Goal: Task Accomplishment & Management: Use online tool/utility

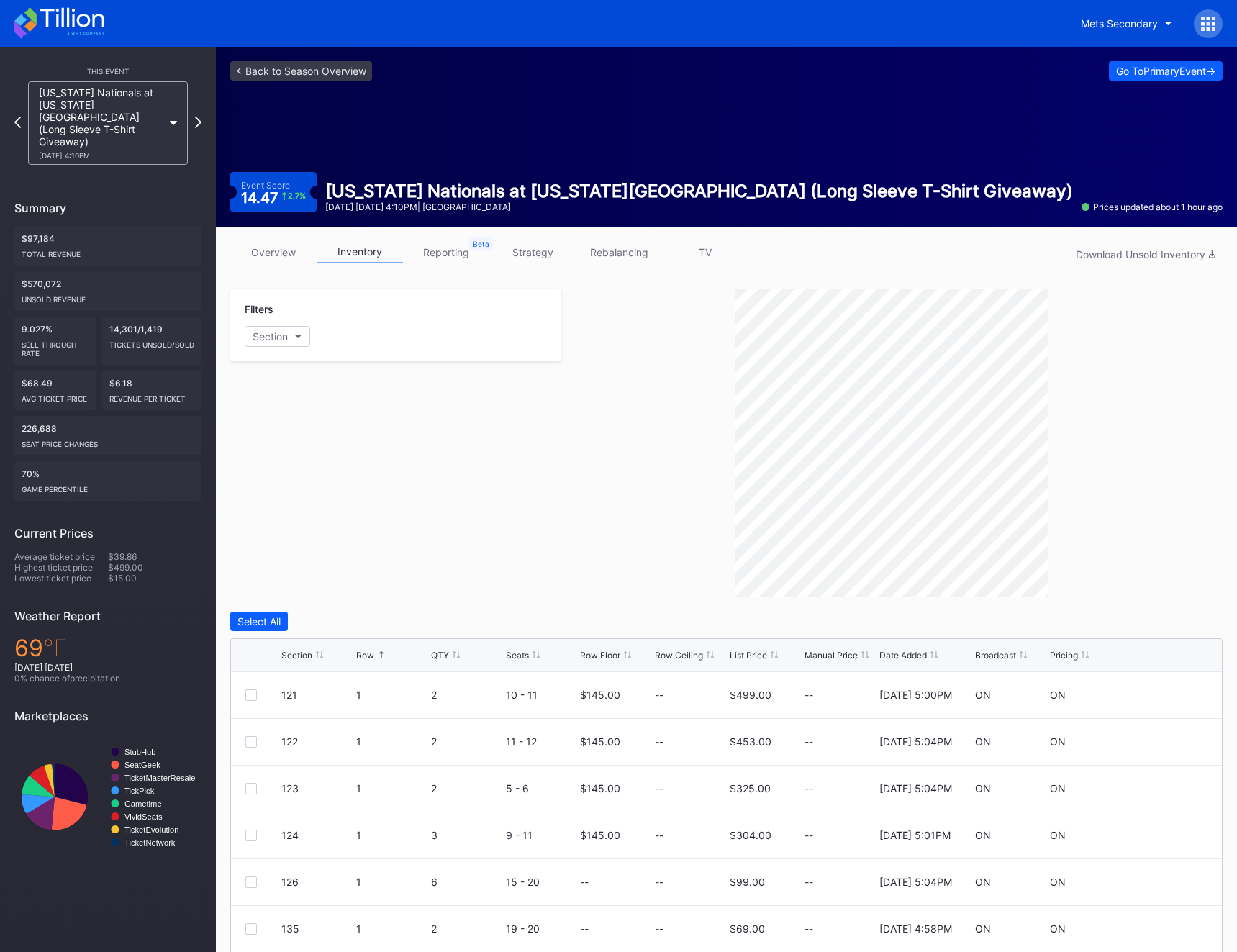
click at [47, 4] on div "Mets Secondary" at bounding box center [618, 23] width 1237 height 47
click at [1026, 25] on div at bounding box center [1209, 24] width 29 height 29
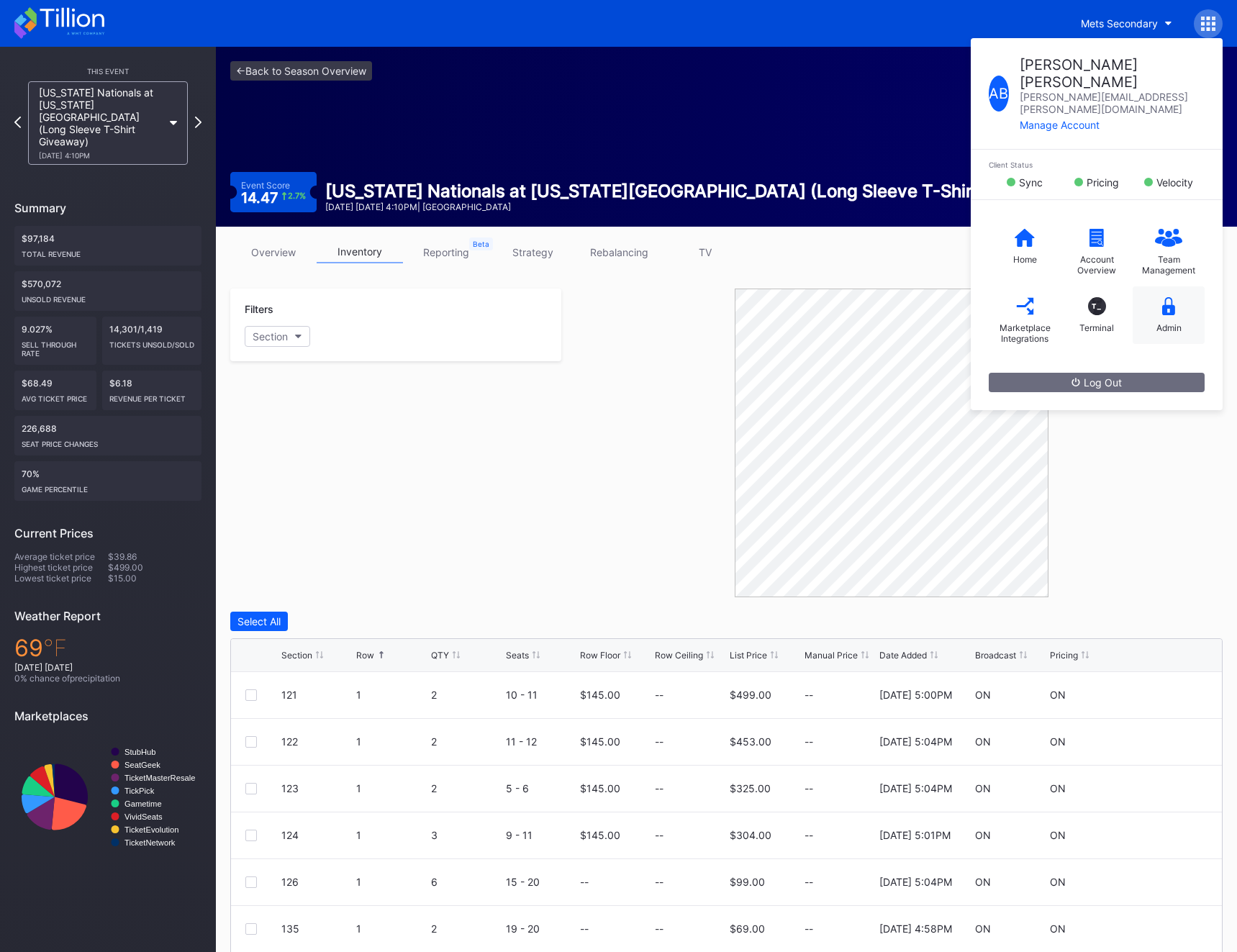
click at [1026, 323] on div "Admin" at bounding box center [1169, 328] width 25 height 11
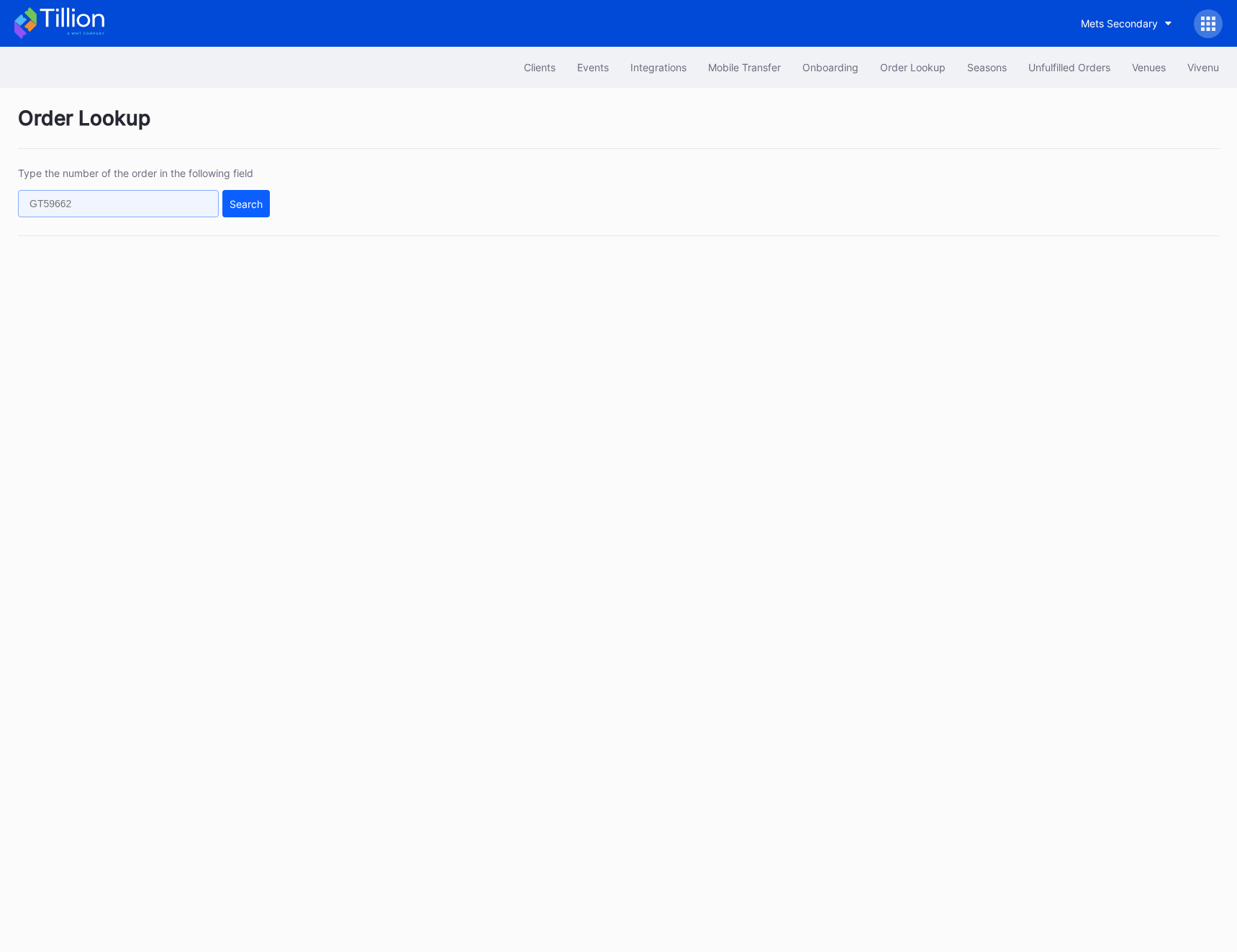
click at [180, 205] on input "text" at bounding box center [119, 204] width 201 height 28
paste input "74966484"
type input "74966484"
click at [254, 211] on button "Search" at bounding box center [246, 204] width 47 height 28
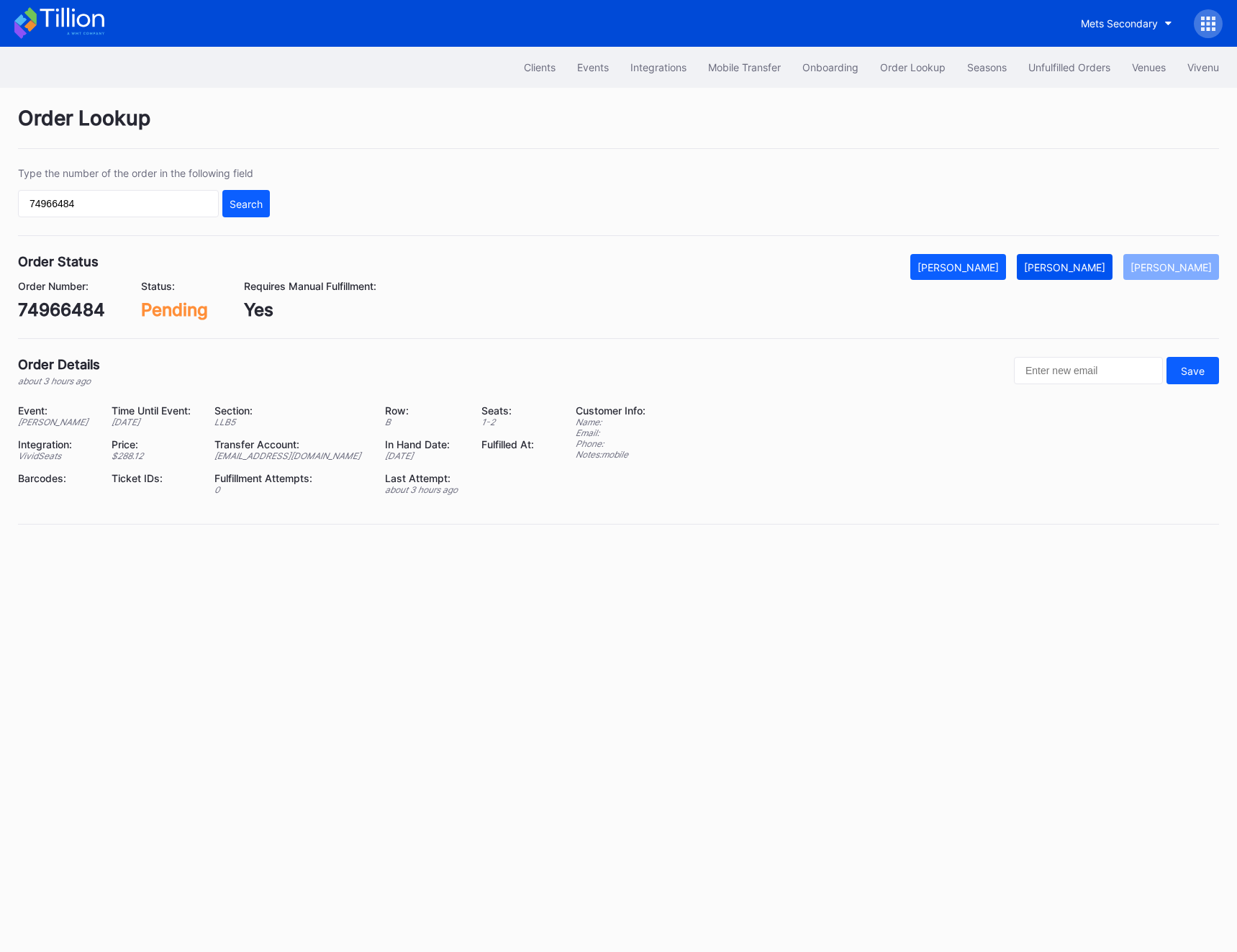
click at [1026, 270] on div "[PERSON_NAME]" at bounding box center [1065, 267] width 82 height 12
click at [1026, 70] on div "Unfulfilled Orders" at bounding box center [1069, 67] width 82 height 12
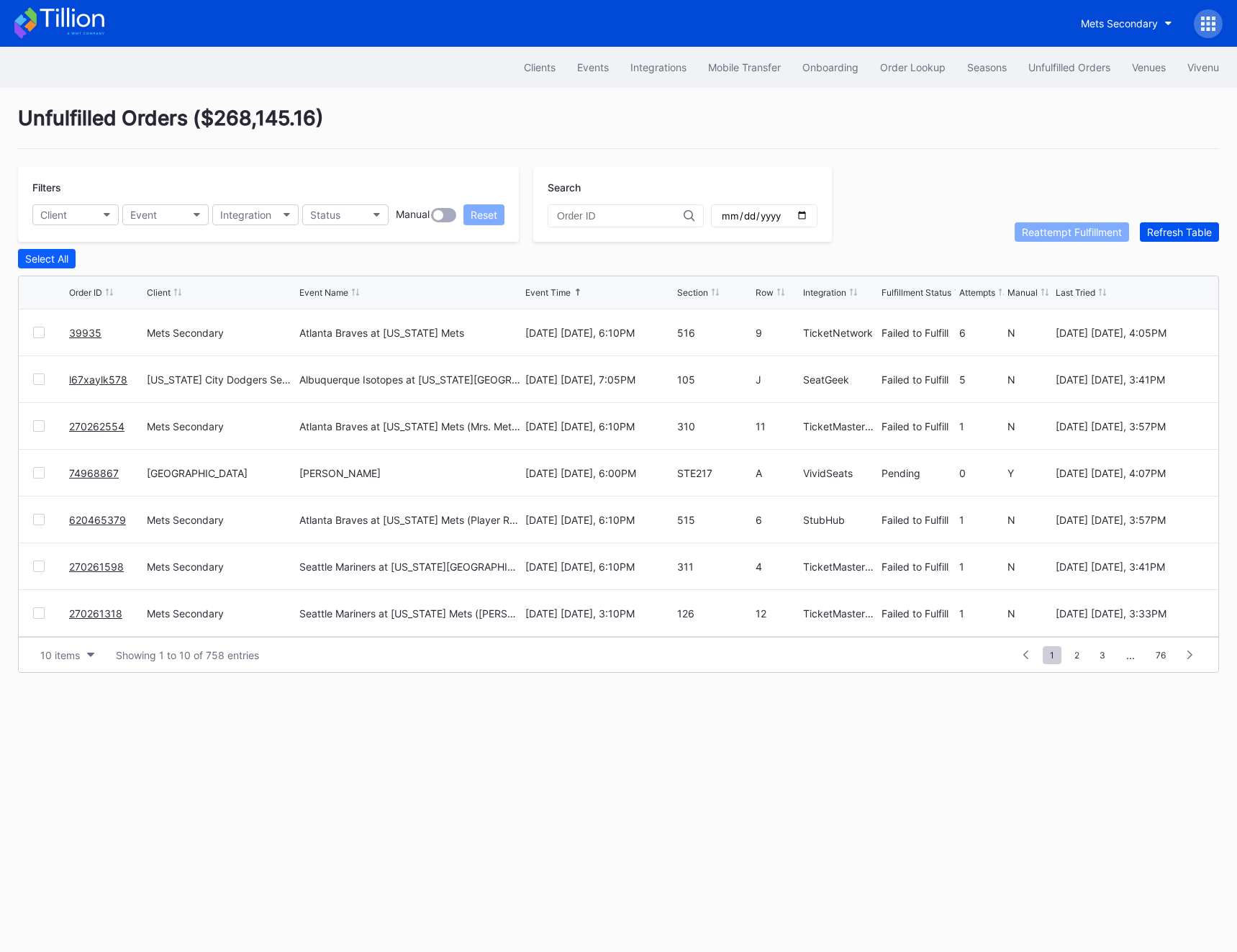
click at [1026, 236] on div "Refresh Table" at bounding box center [1179, 232] width 65 height 12
click at [39, 336] on div at bounding box center [39, 333] width 12 height 12
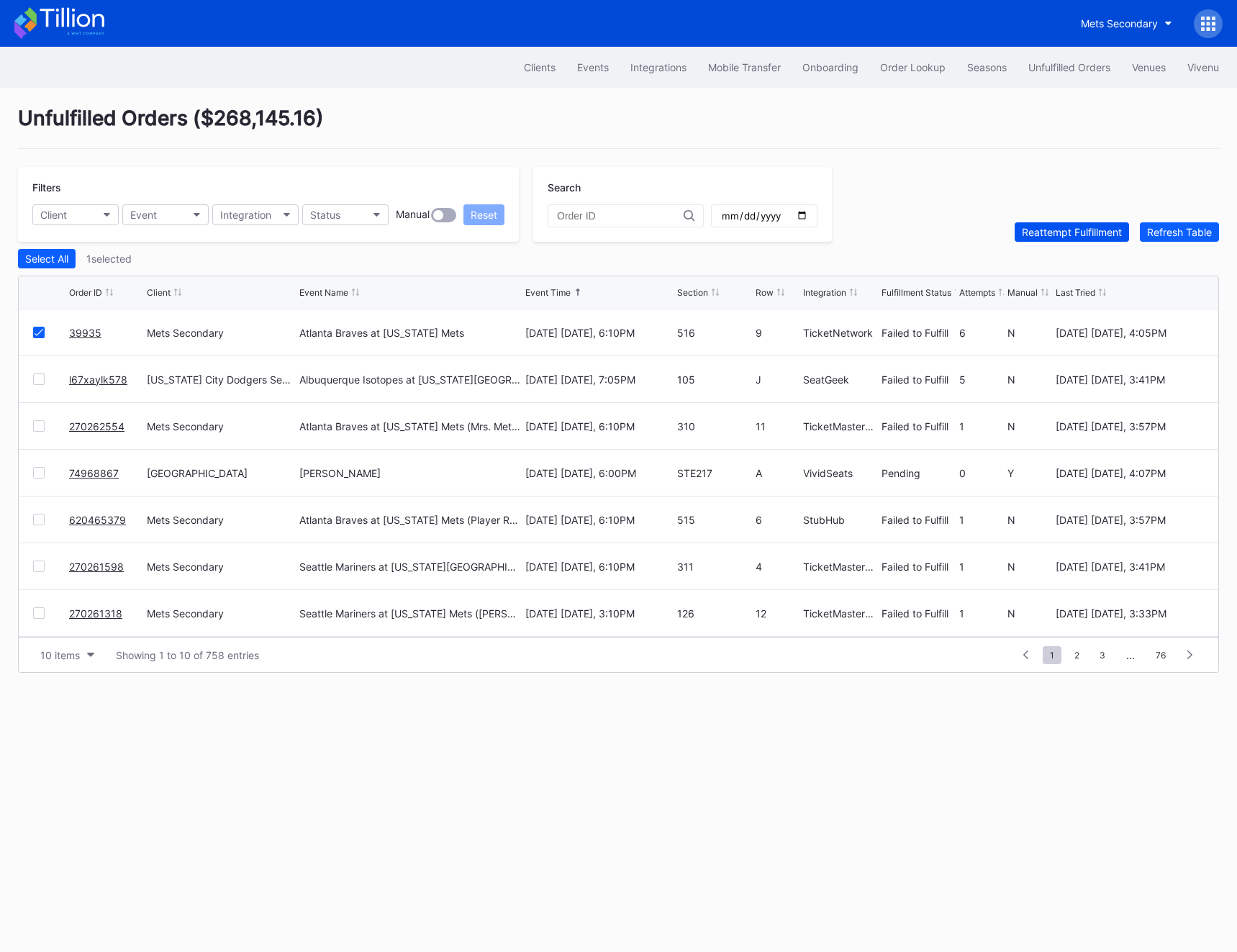
click at [1026, 226] on div "Reattempt Fulfillment" at bounding box center [1072, 232] width 100 height 12
click at [114, 378] on link "l67xaylk578" at bounding box center [98, 379] width 58 height 12
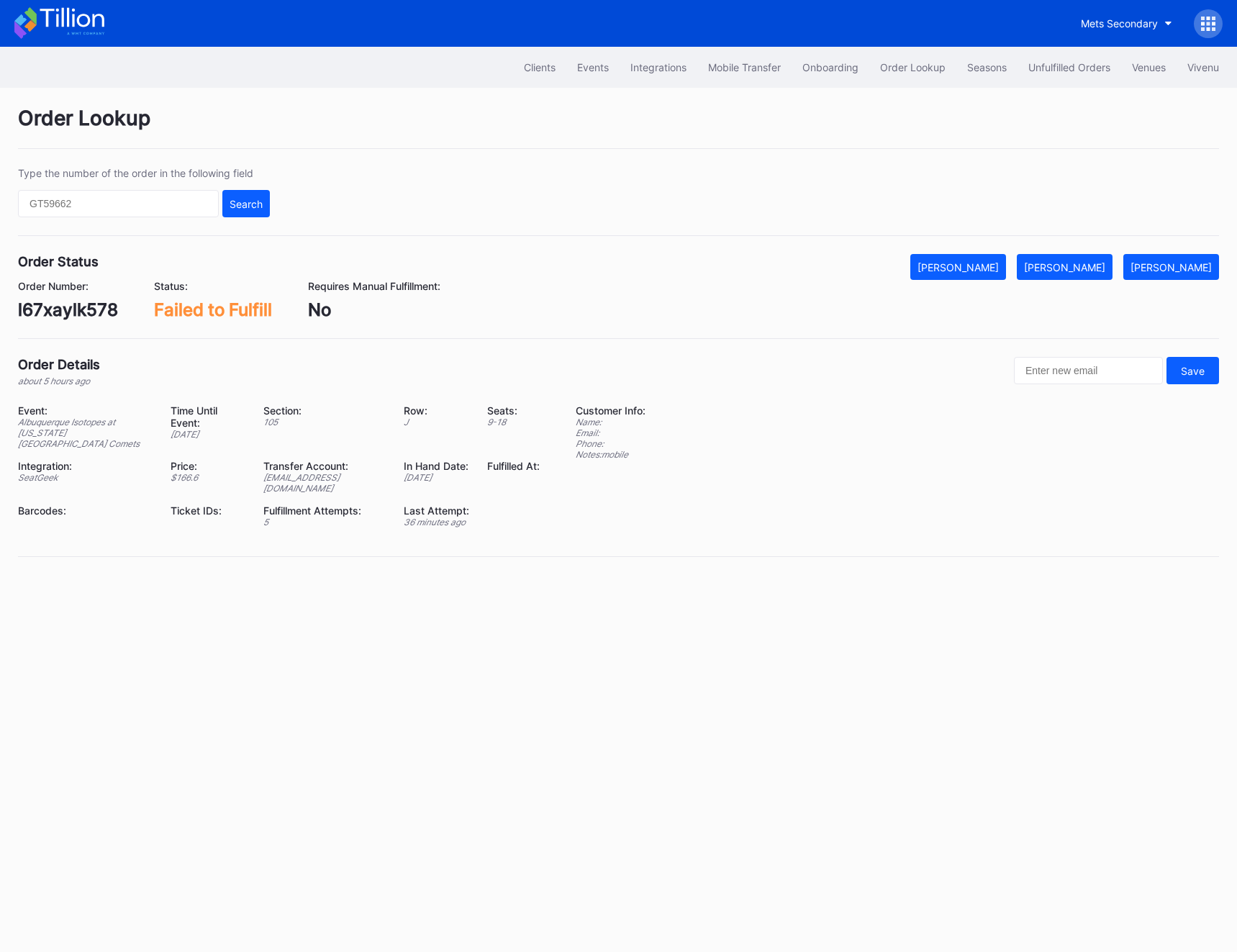
click at [87, 310] on div "l67xaylk578" at bounding box center [68, 310] width 100 height 21
copy div "l67xaylk578"
click at [53, 310] on div "l67xaylk578" at bounding box center [68, 310] width 100 height 21
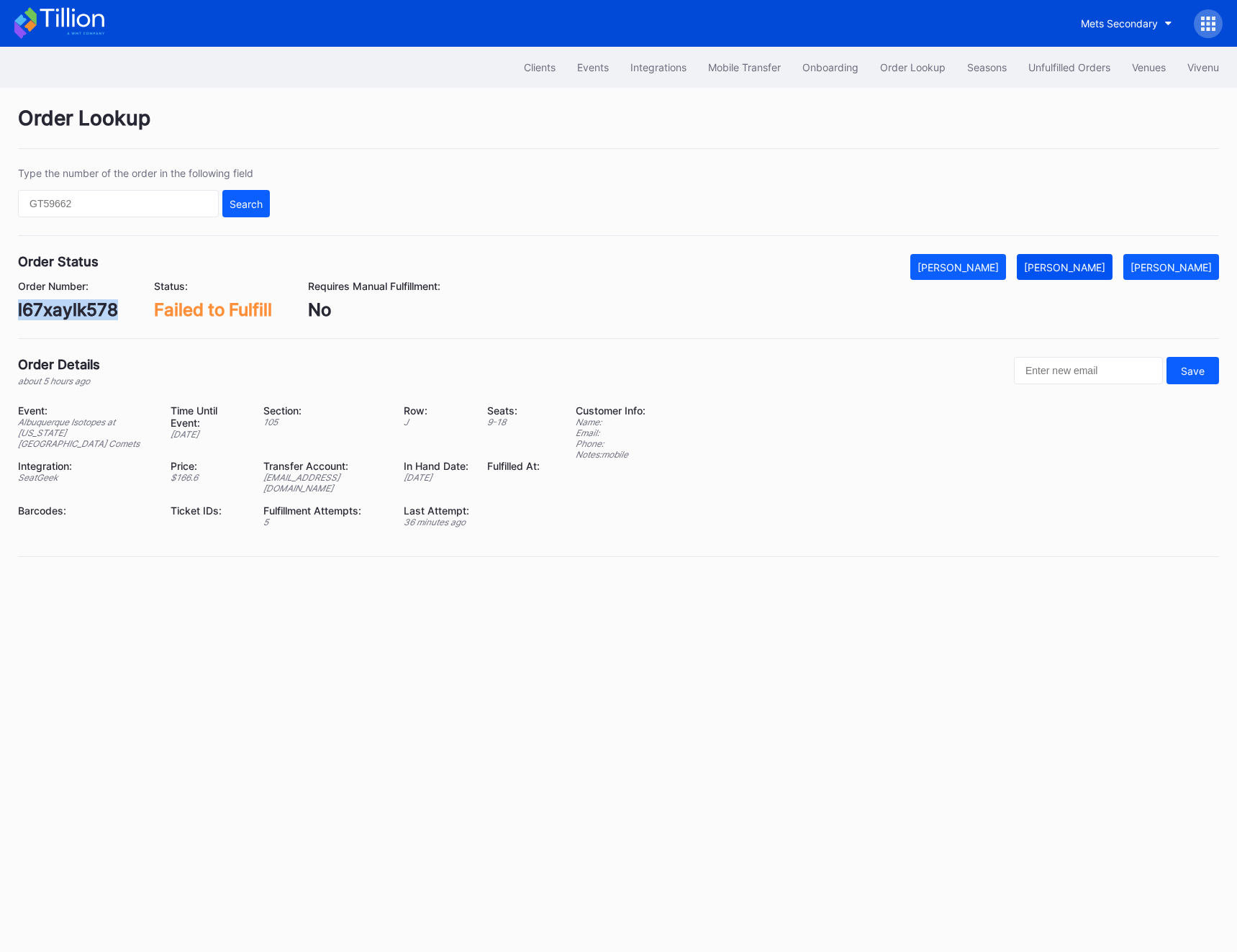
click at [1026, 274] on button "[PERSON_NAME]" at bounding box center [1064, 267] width 95 height 26
click at [67, 308] on div "l67xaylk578" at bounding box center [68, 310] width 100 height 21
click at [1026, 28] on icon at bounding box center [1203, 29] width 4 height 4
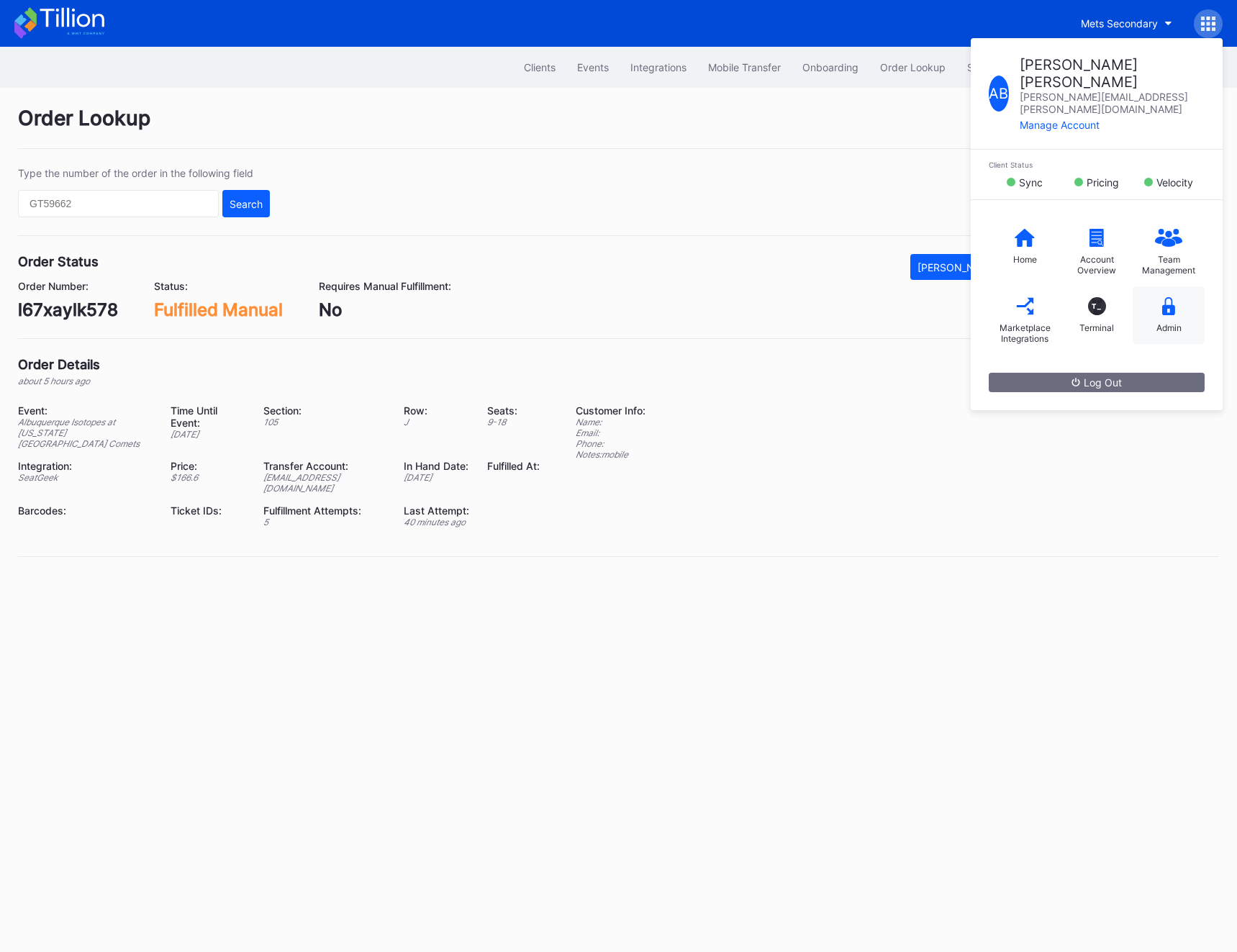
click at [1026, 307] on div "Admin" at bounding box center [1169, 315] width 72 height 58
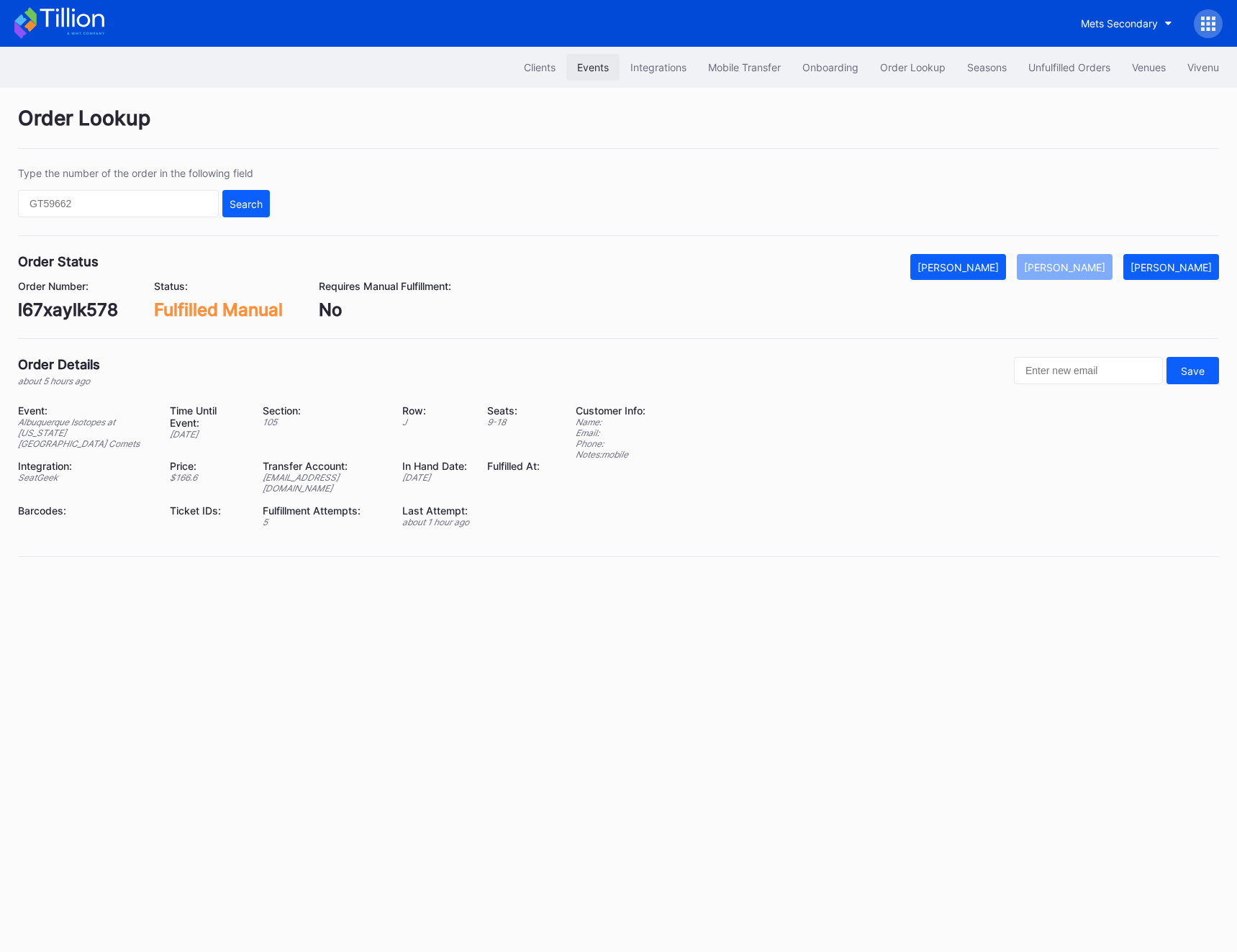
click at [582, 71] on div "Events" at bounding box center [592, 67] width 31 height 12
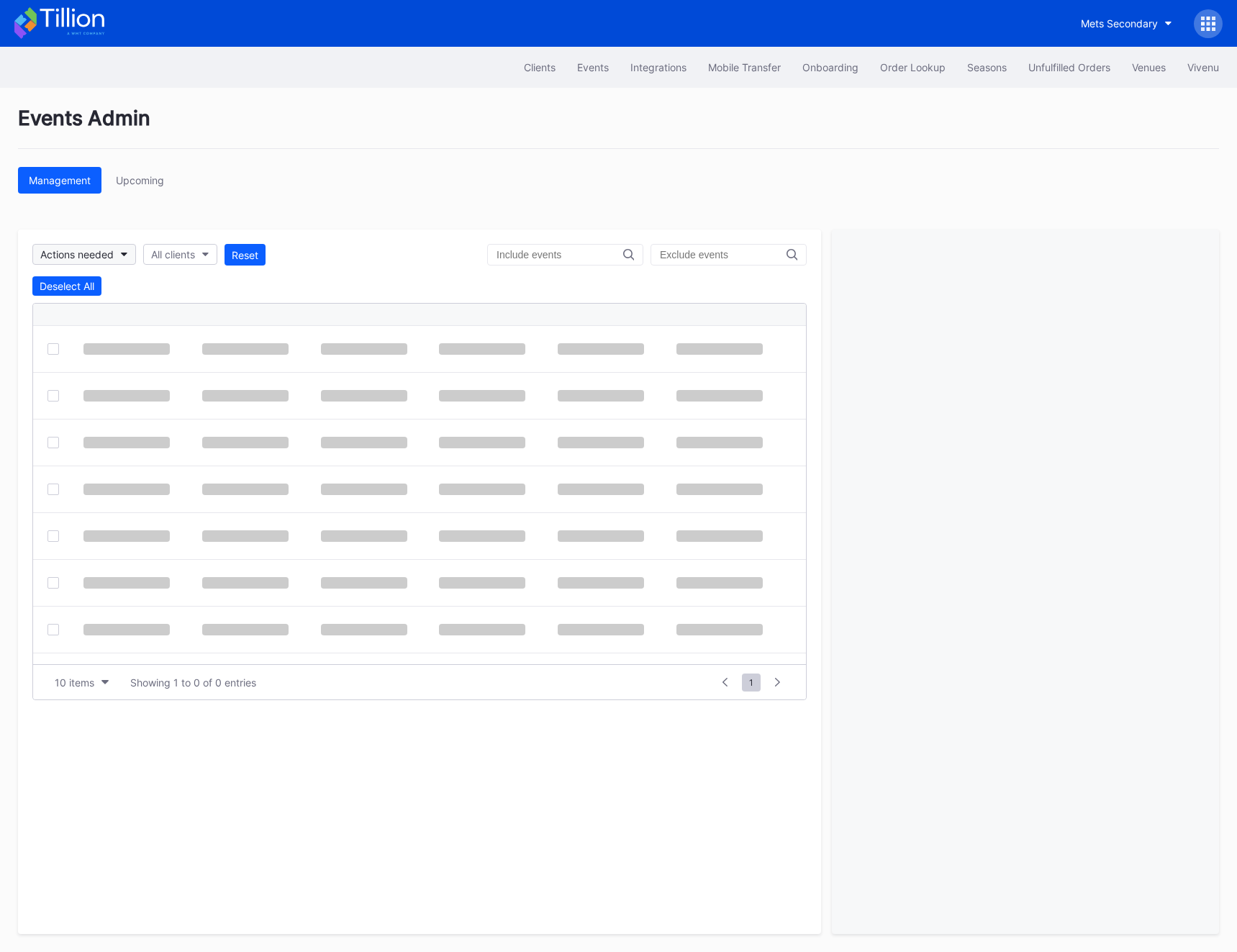
click at [98, 255] on div "Actions needed" at bounding box center [76, 254] width 74 height 12
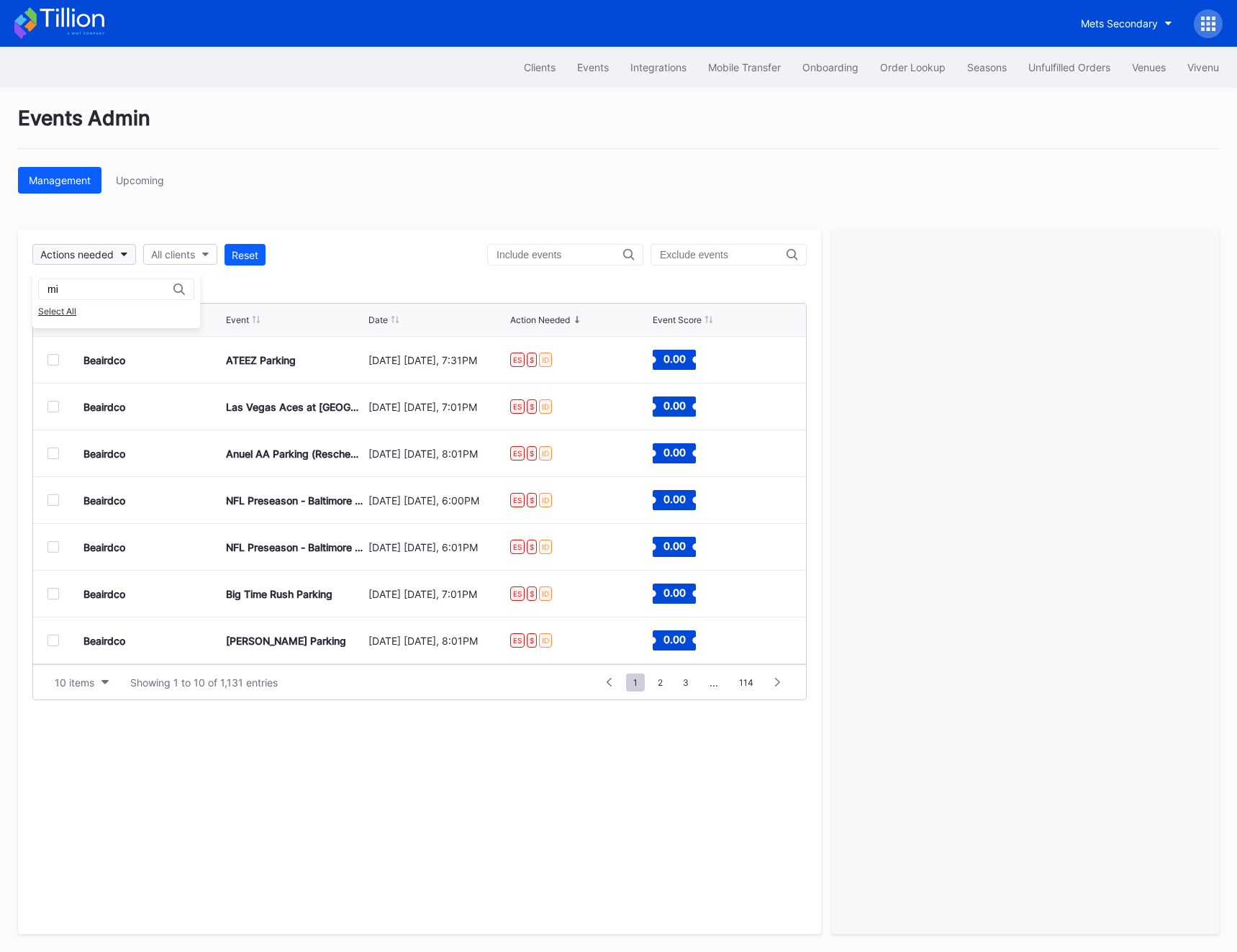
type input "m"
type input "red"
click at [186, 257] on div "All clients" at bounding box center [173, 254] width 44 height 12
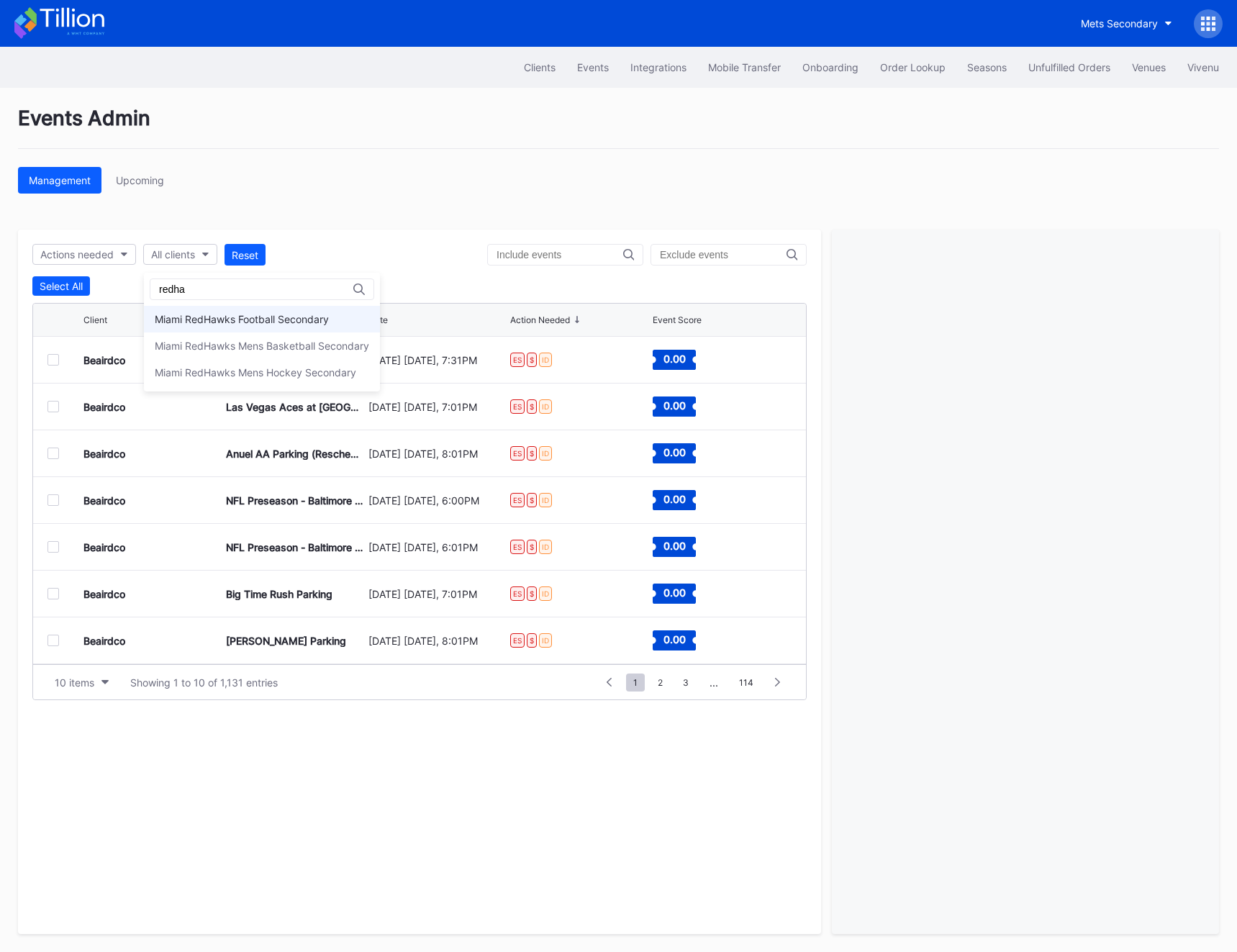
type input "redha"
click at [233, 327] on div "Miami RedHawks Football Secondary" at bounding box center [262, 319] width 236 height 27
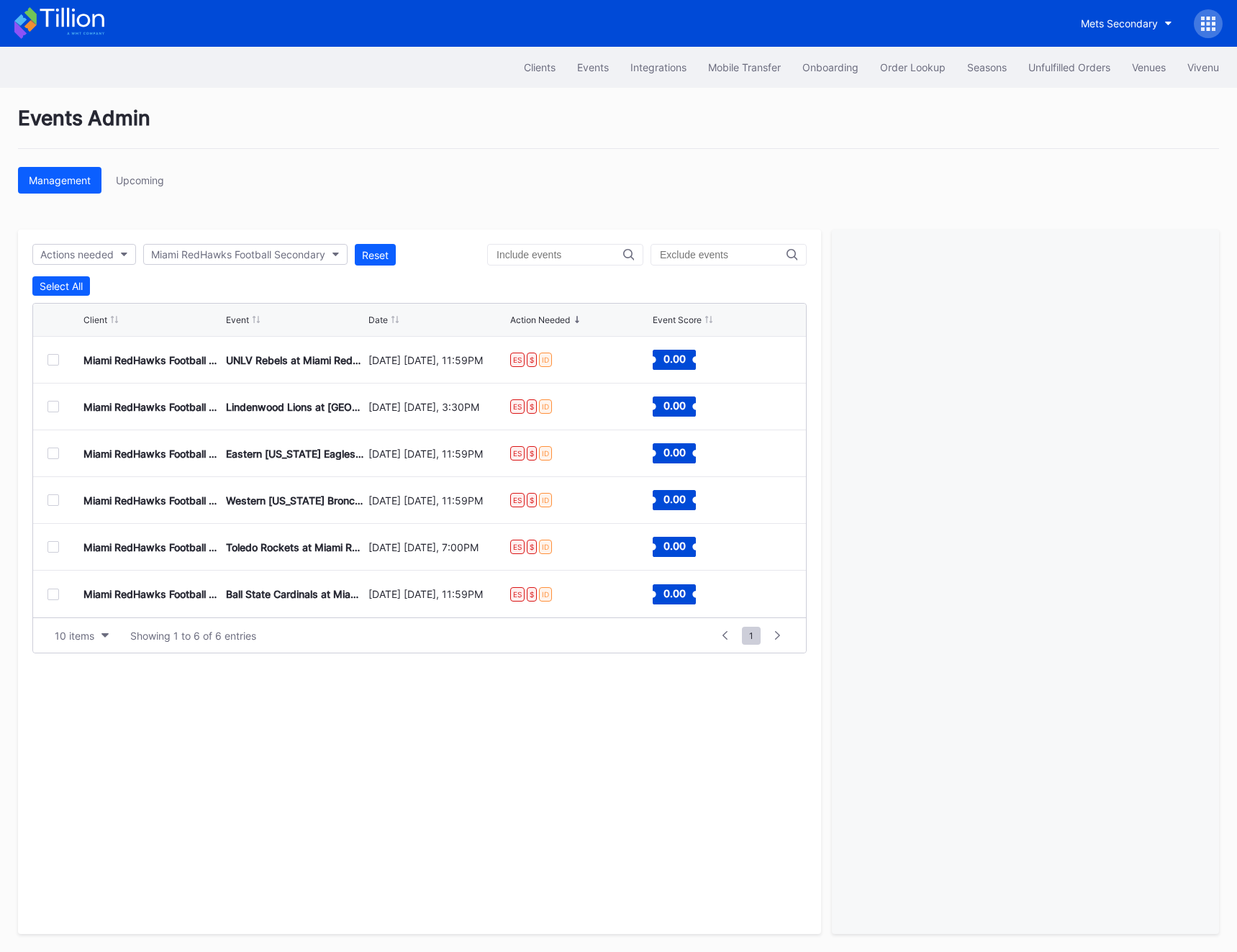
click at [59, 354] on div at bounding box center [65, 360] width 36 height 12
click at [49, 359] on div at bounding box center [53, 360] width 12 height 12
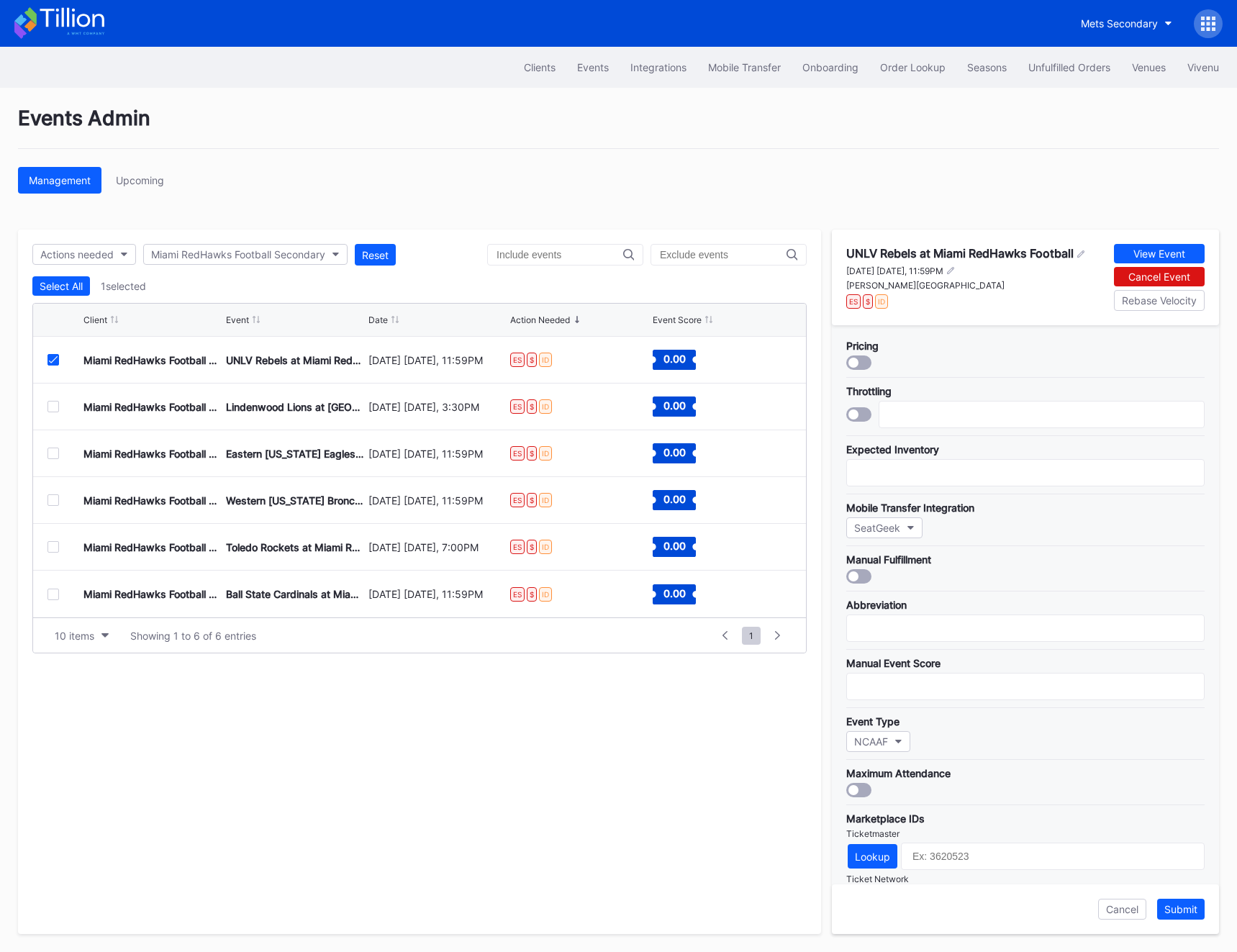
scroll to position [202, 0]
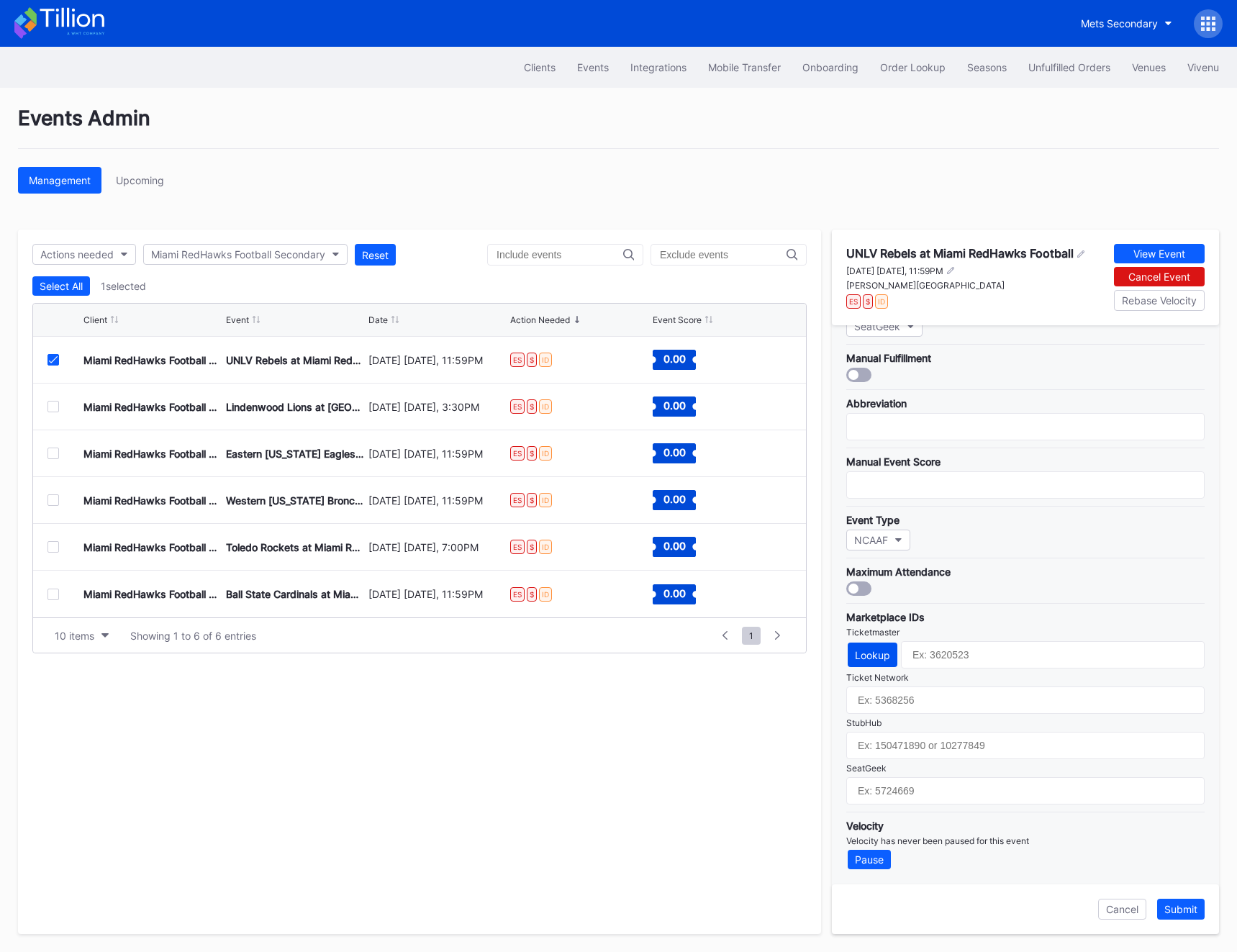
click at [881, 661] on button "Lookup" at bounding box center [873, 655] width 50 height 25
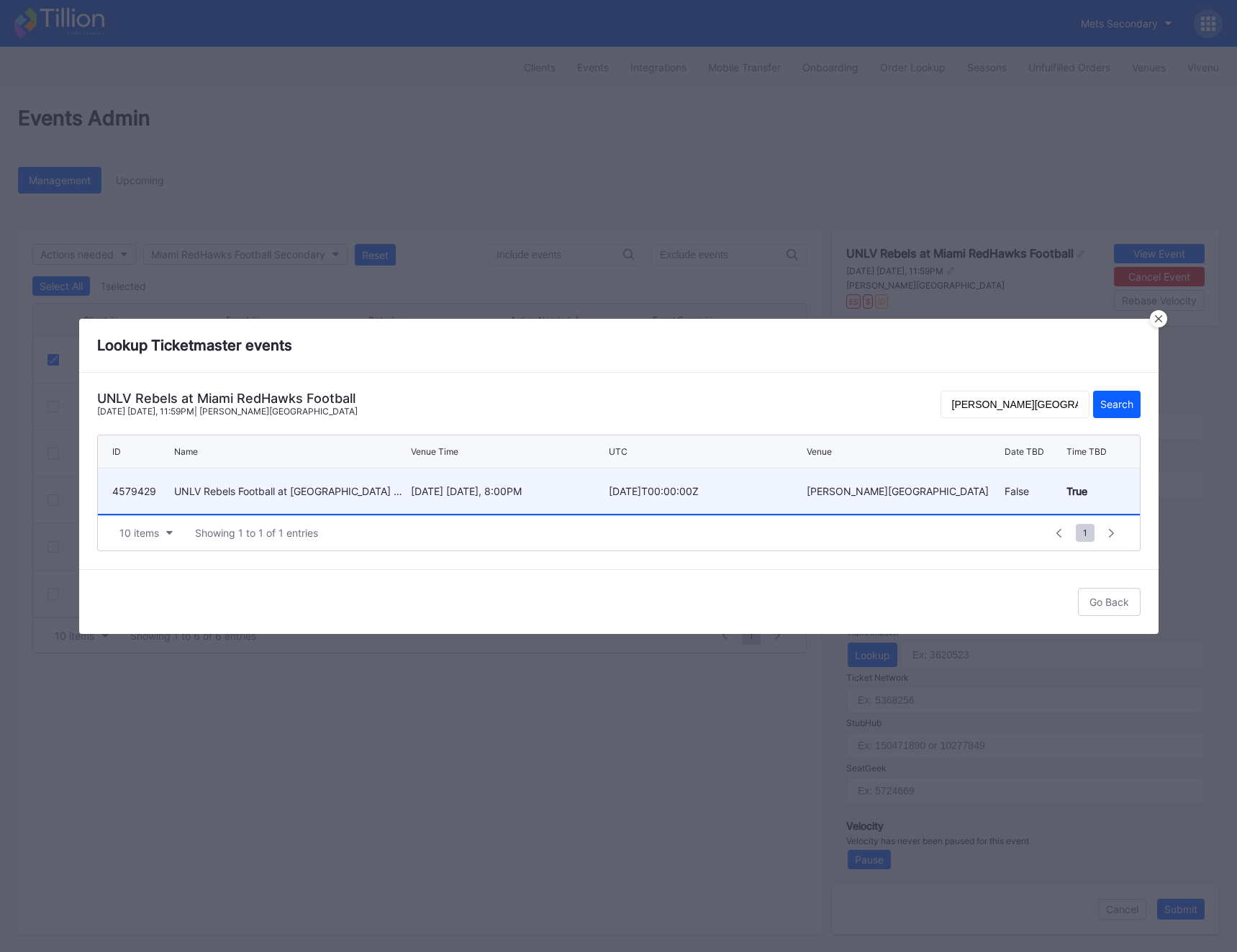
click at [647, 504] on div "[DATE]T00:00:00Z" at bounding box center [706, 491] width 195 height 45
type input "4579429"
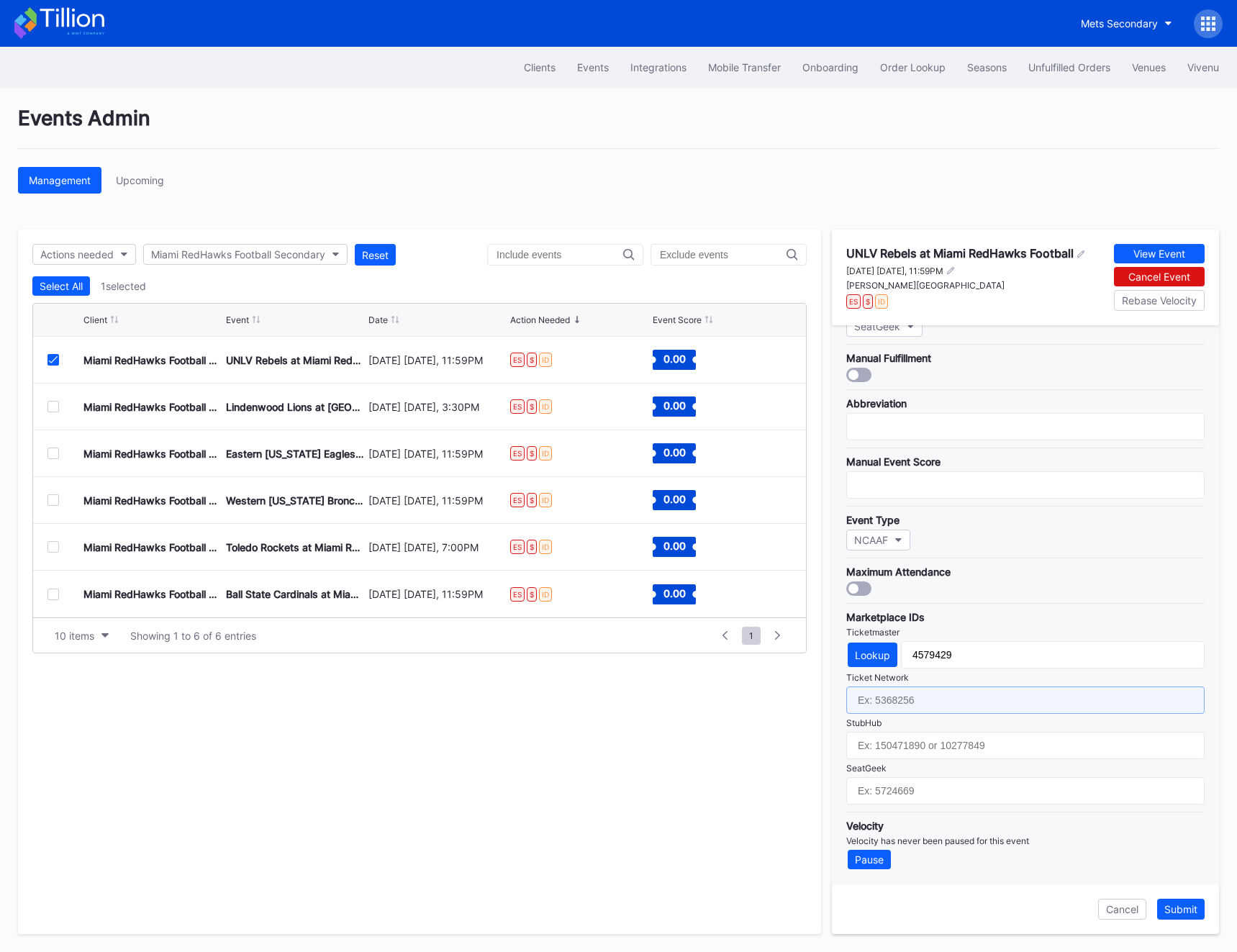
click at [966, 705] on input "text" at bounding box center [1026, 701] width 358 height 28
paste input "6867610"
type input "6867610"
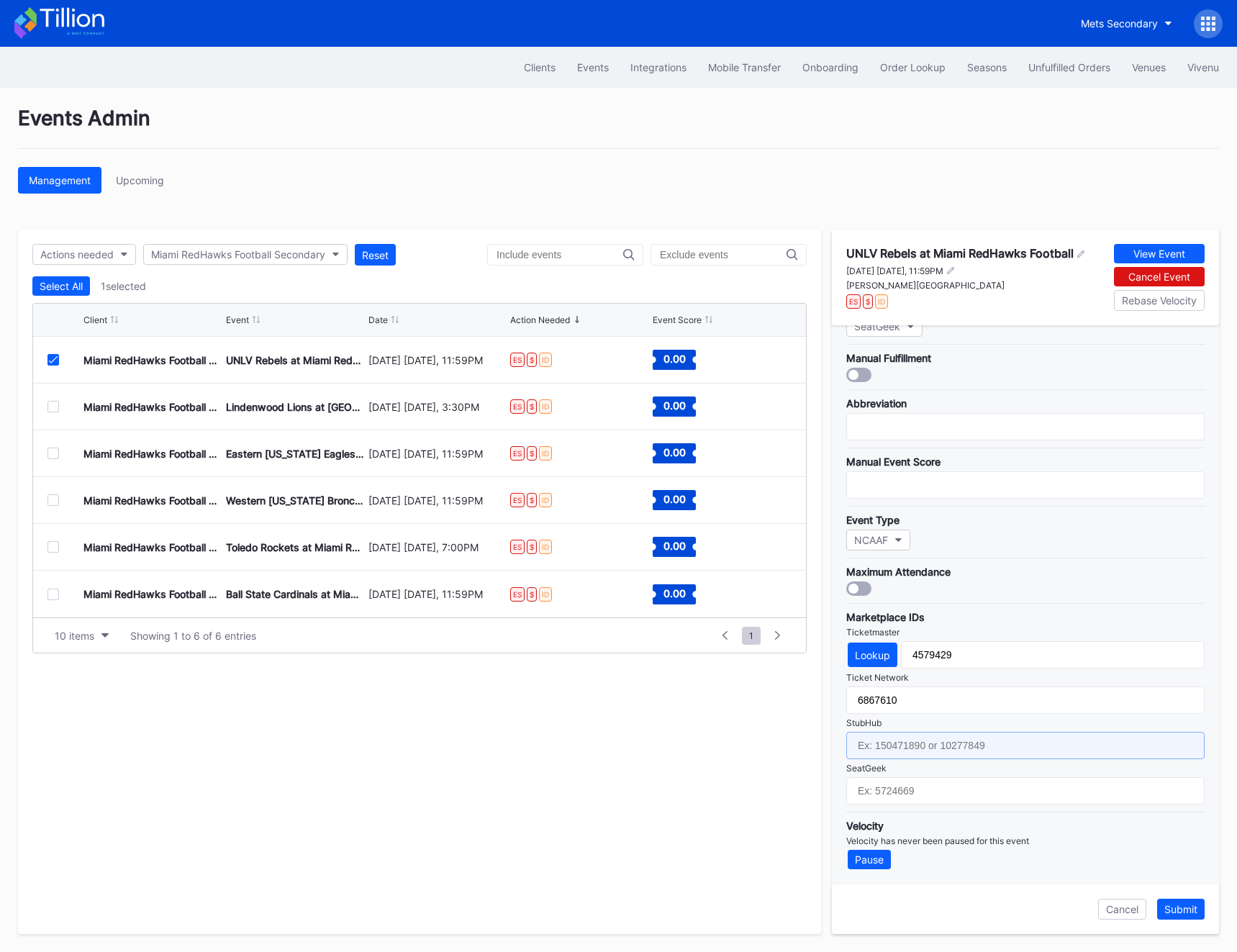
click at [879, 747] on input "text" at bounding box center [1026, 746] width 358 height 28
paste input "156671657"
type input "156671657"
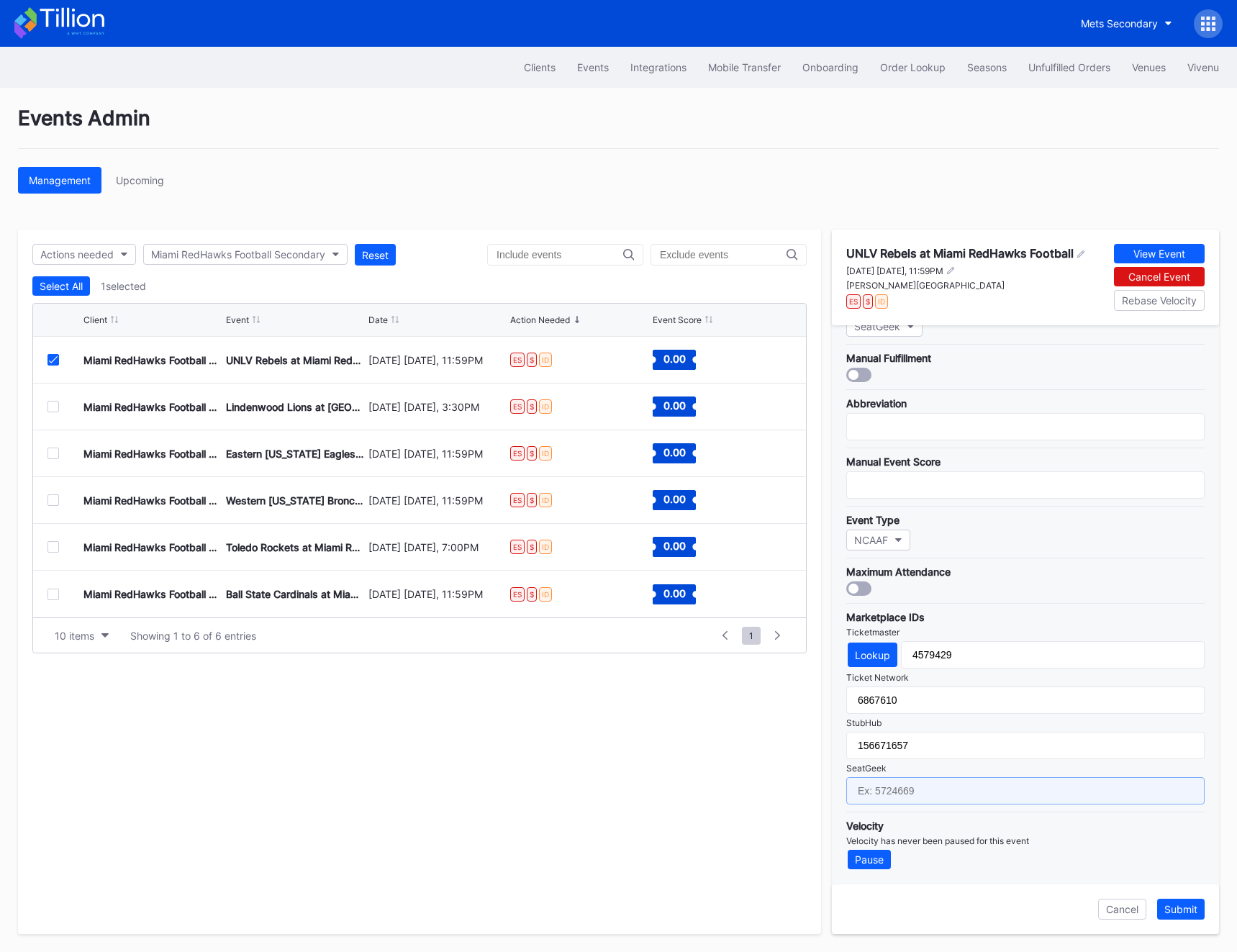
click at [913, 800] on input "text" at bounding box center [1026, 791] width 358 height 28
paste input "17411523"
type input "17411523"
click at [1026, 911] on div "Submit" at bounding box center [1181, 909] width 33 height 12
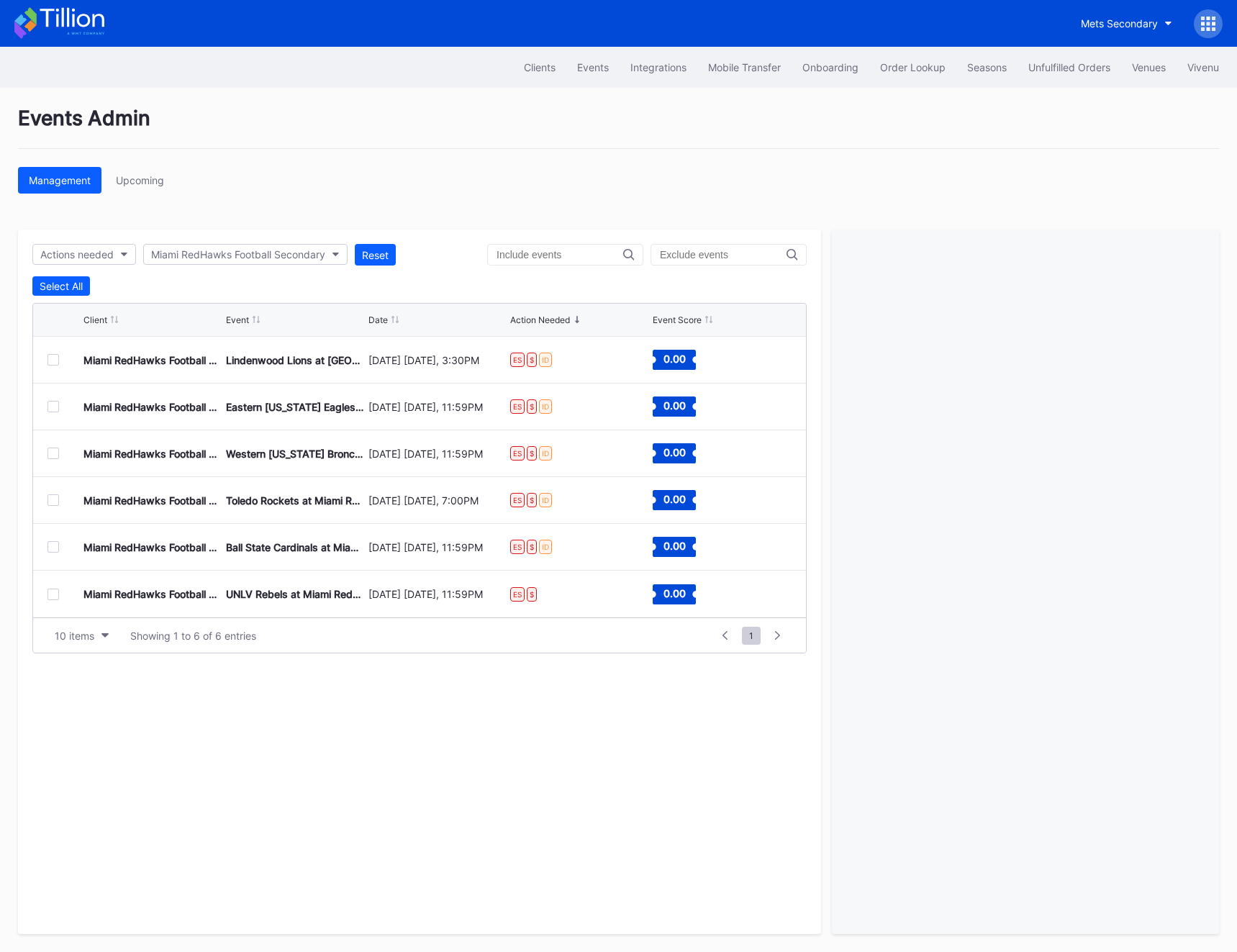
click at [48, 359] on div at bounding box center [53, 360] width 12 height 12
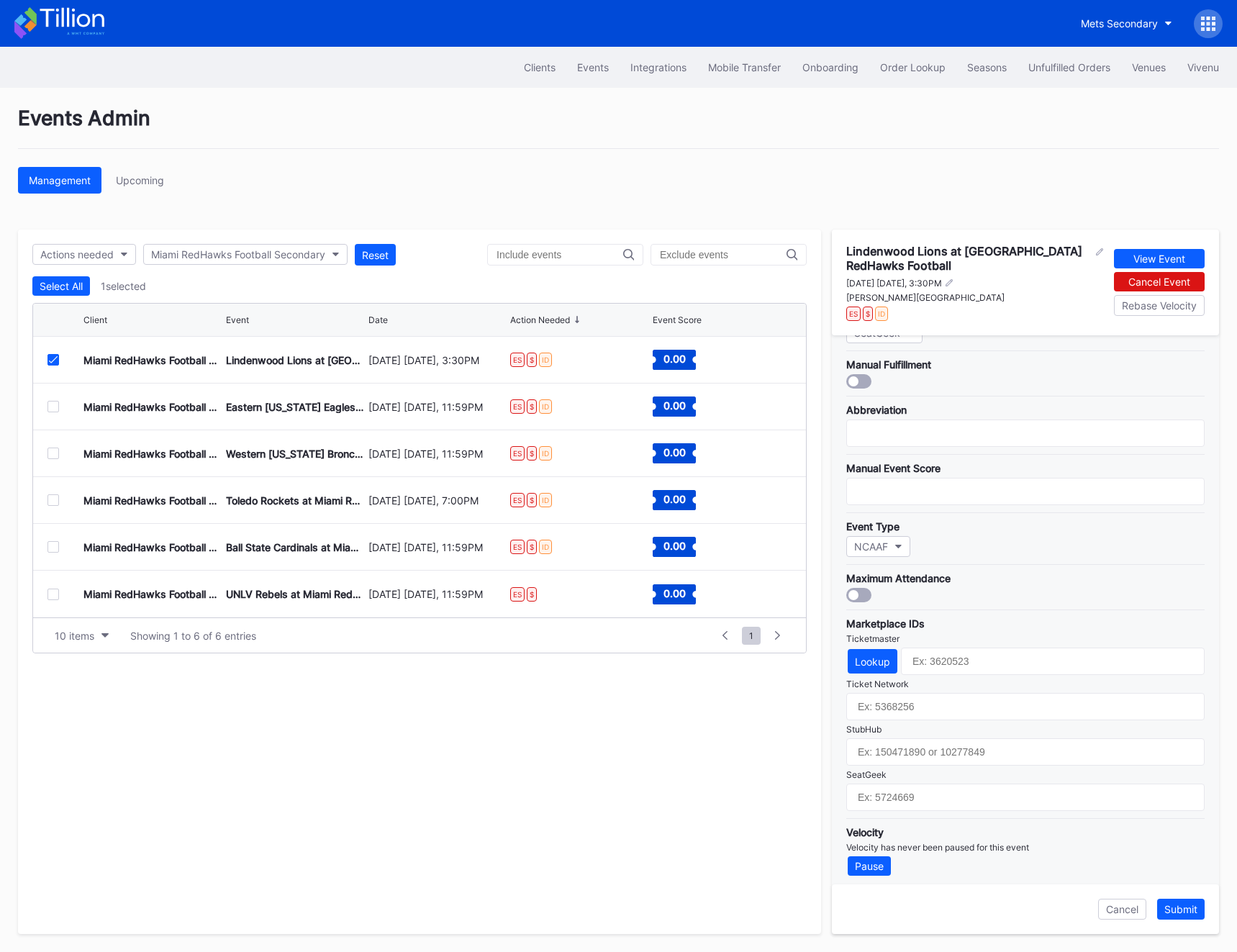
scroll to position [211, 0]
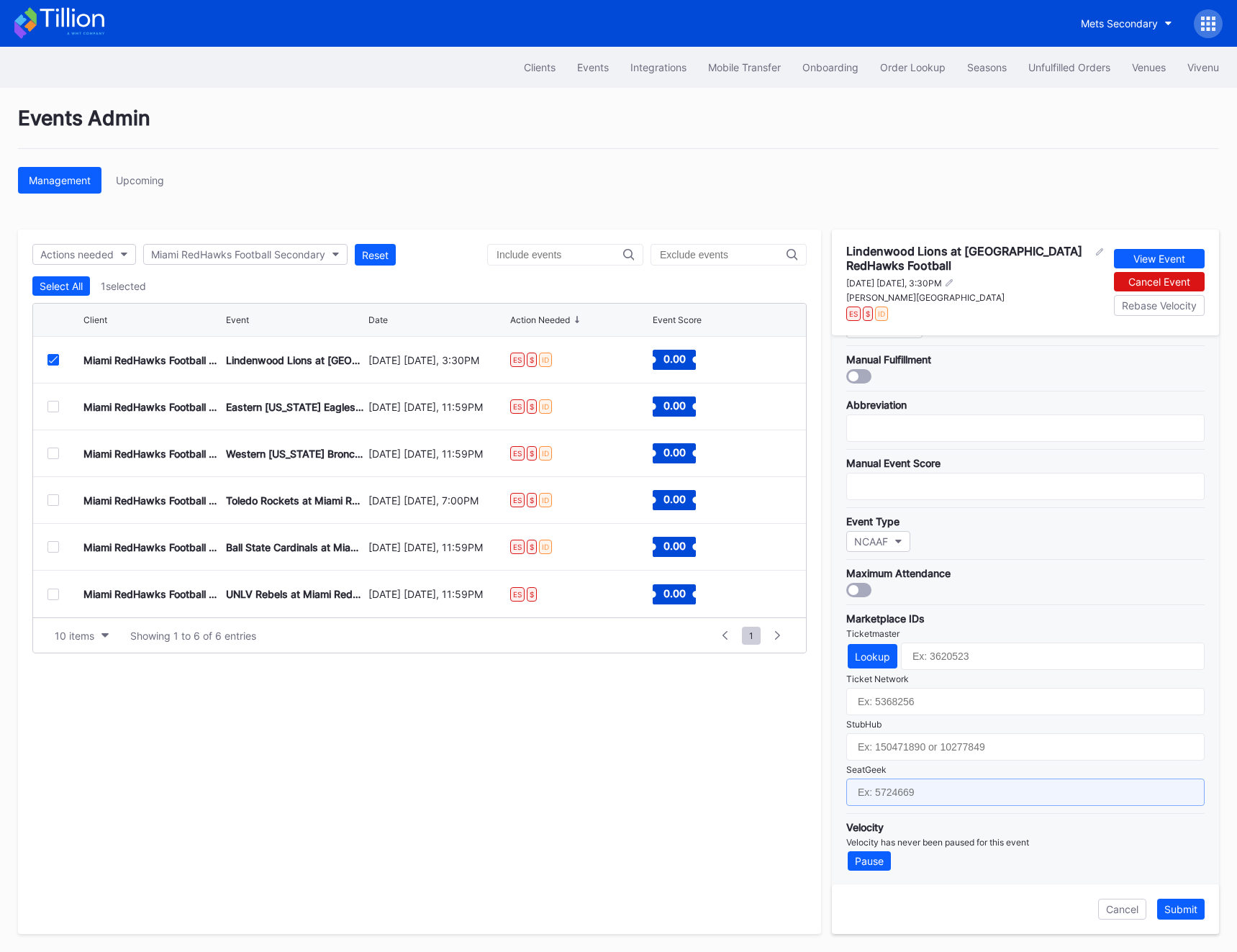
click at [904, 791] on input "text" at bounding box center [1026, 792] width 358 height 28
paste input "17411525"
type input "17411525"
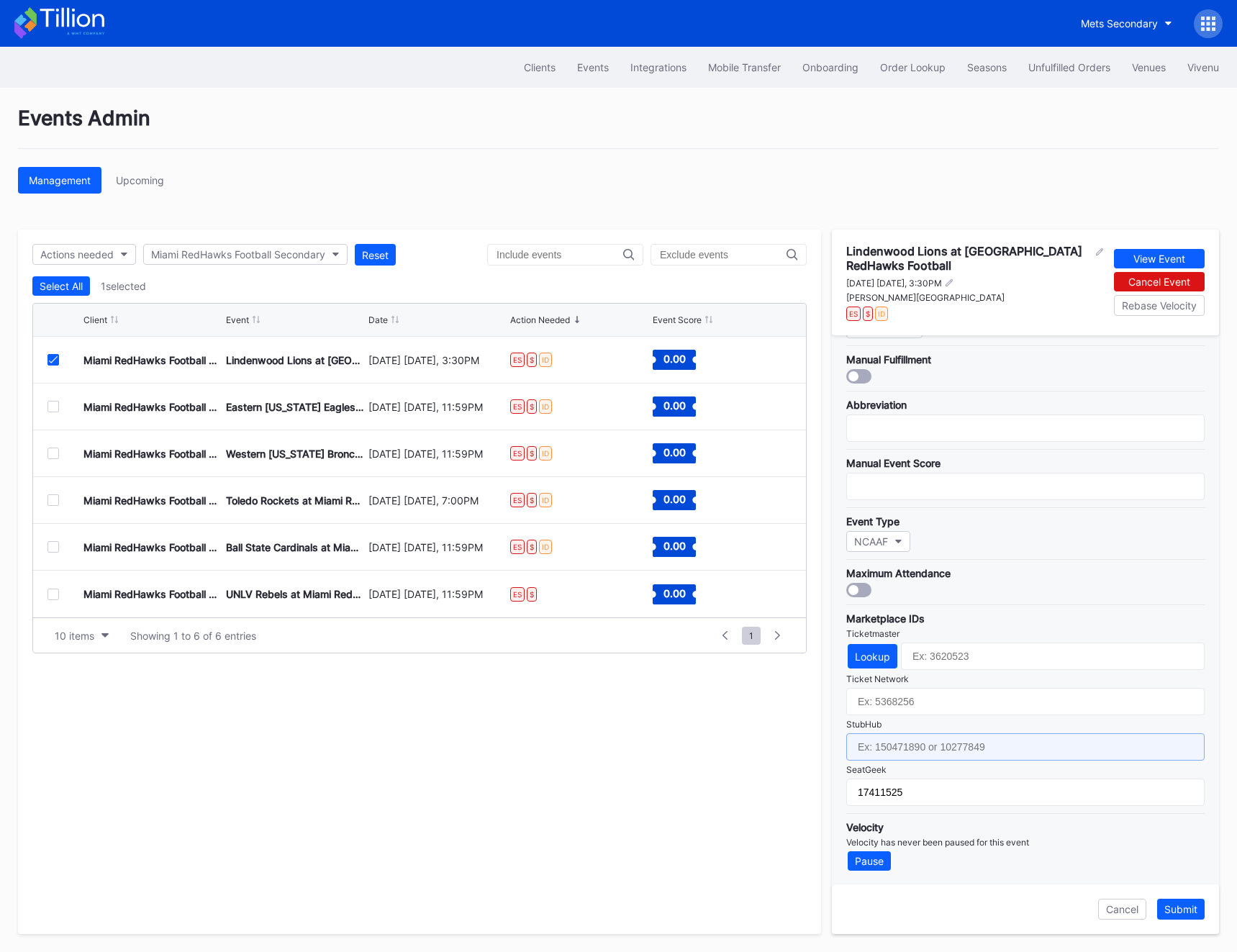
click at [882, 745] on input "text" at bounding box center [1026, 747] width 358 height 28
paste input "17411525"
type input "17411525"
click at [874, 652] on div "Lookup" at bounding box center [873, 656] width 35 height 12
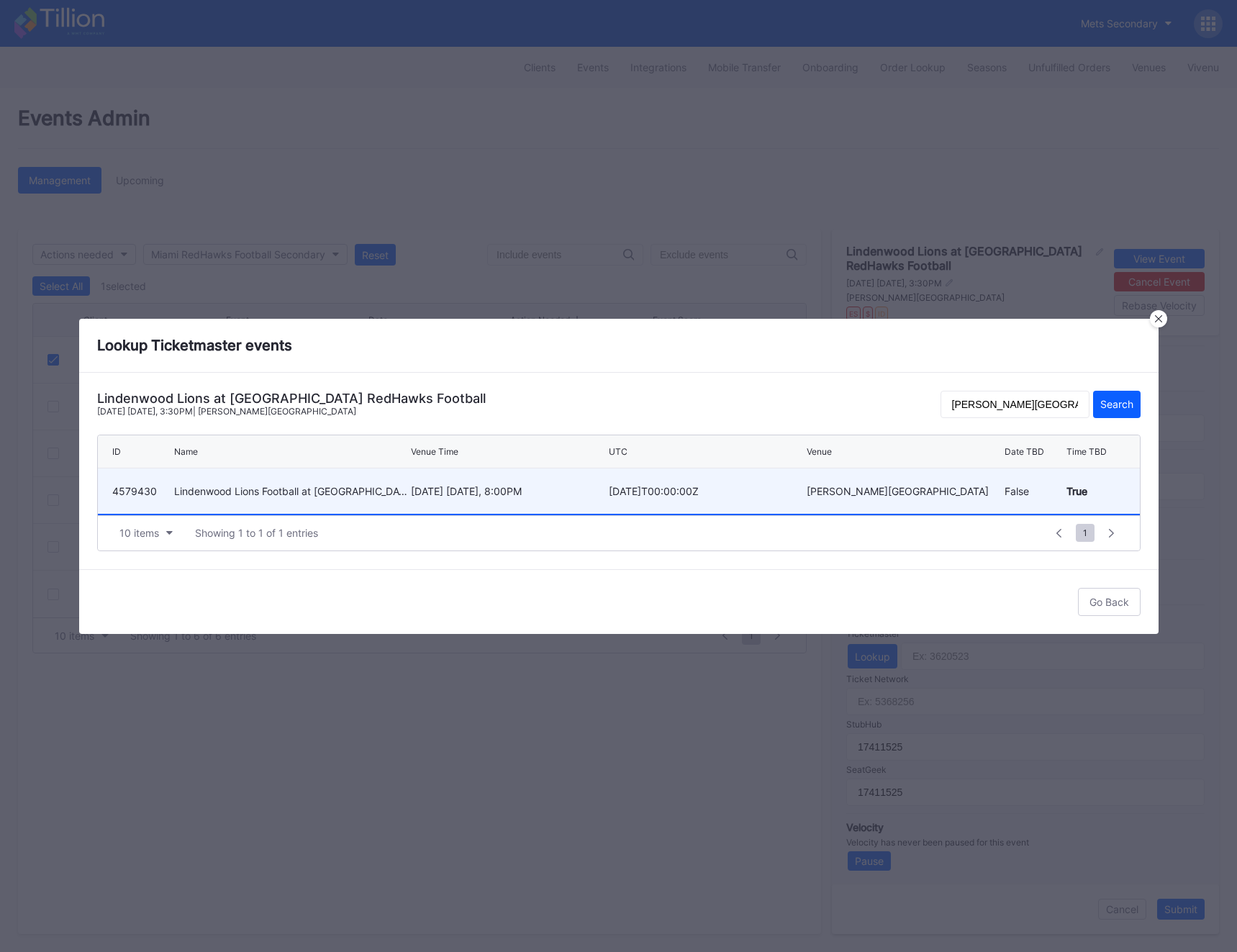
click at [325, 495] on div "Lindenwood Lions Football at [GEOGRAPHIC_DATA] of [US_STATE] Redhawks Football" at bounding box center [291, 491] width 233 height 12
type input "4579430"
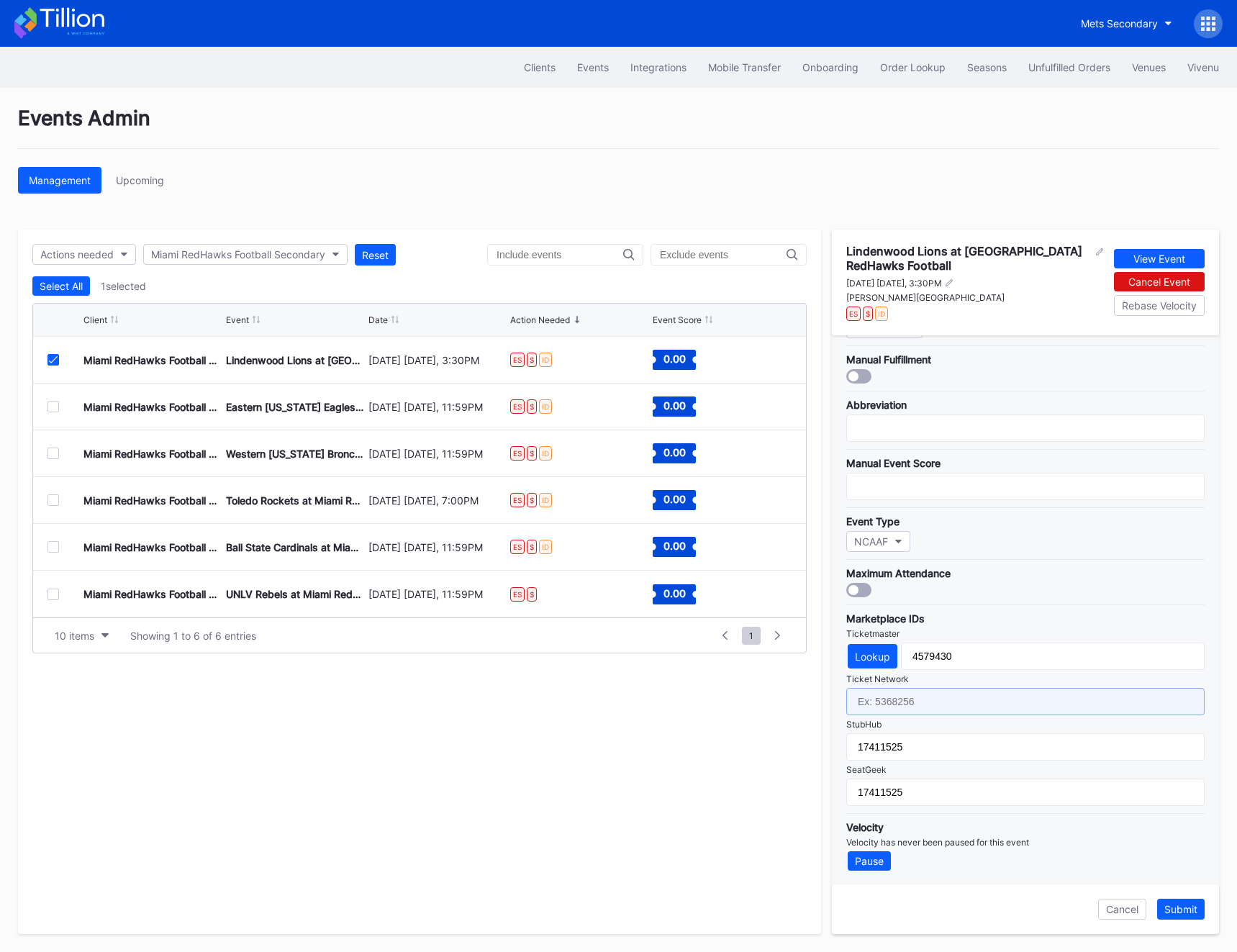
click at [893, 701] on input "text" at bounding box center [1026, 702] width 358 height 28
paste input "6867613"
type input "6867613"
click at [1026, 913] on div "Submit" at bounding box center [1181, 909] width 33 height 12
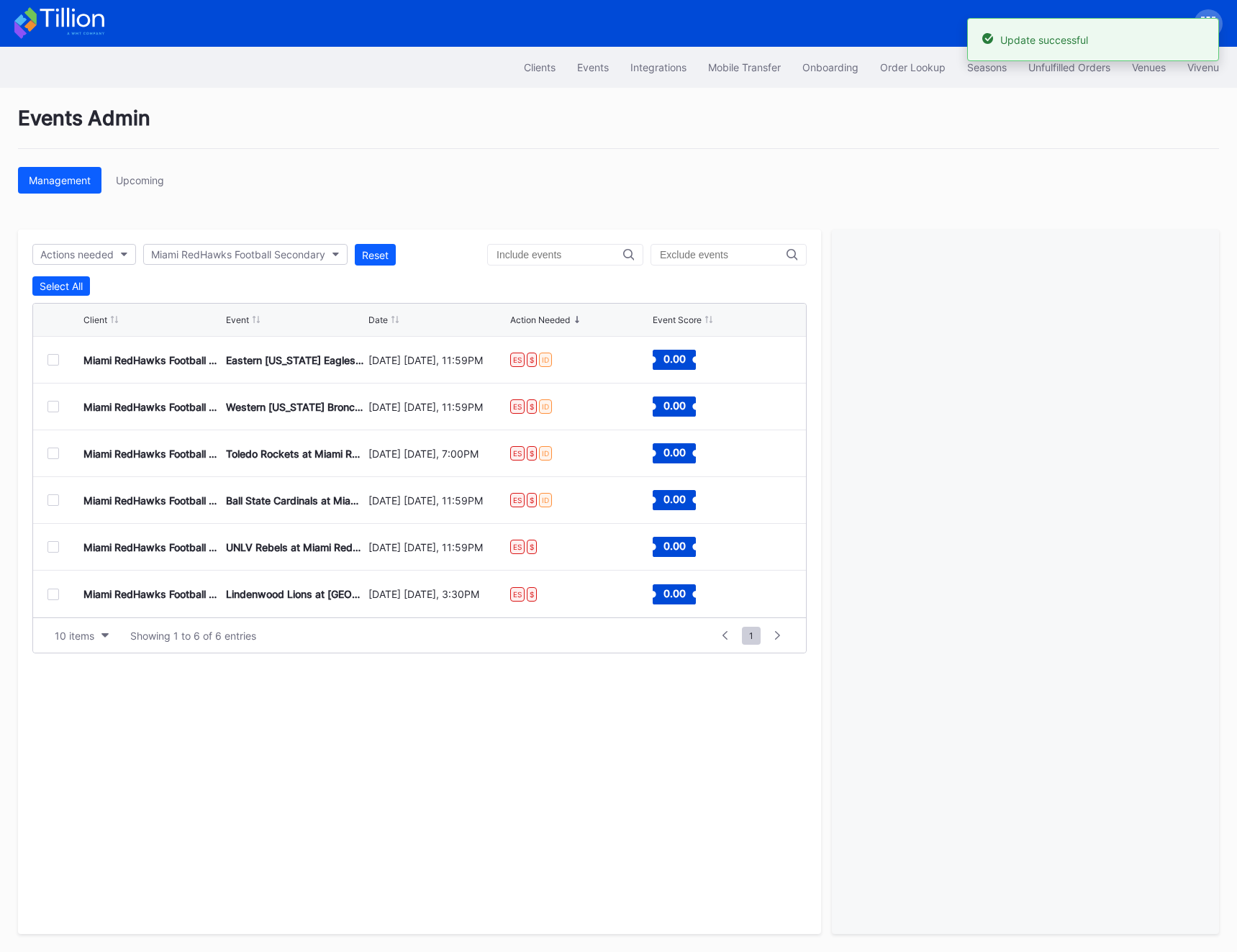
click at [47, 361] on div at bounding box center [65, 360] width 36 height 12
click at [53, 360] on div at bounding box center [53, 360] width 12 height 12
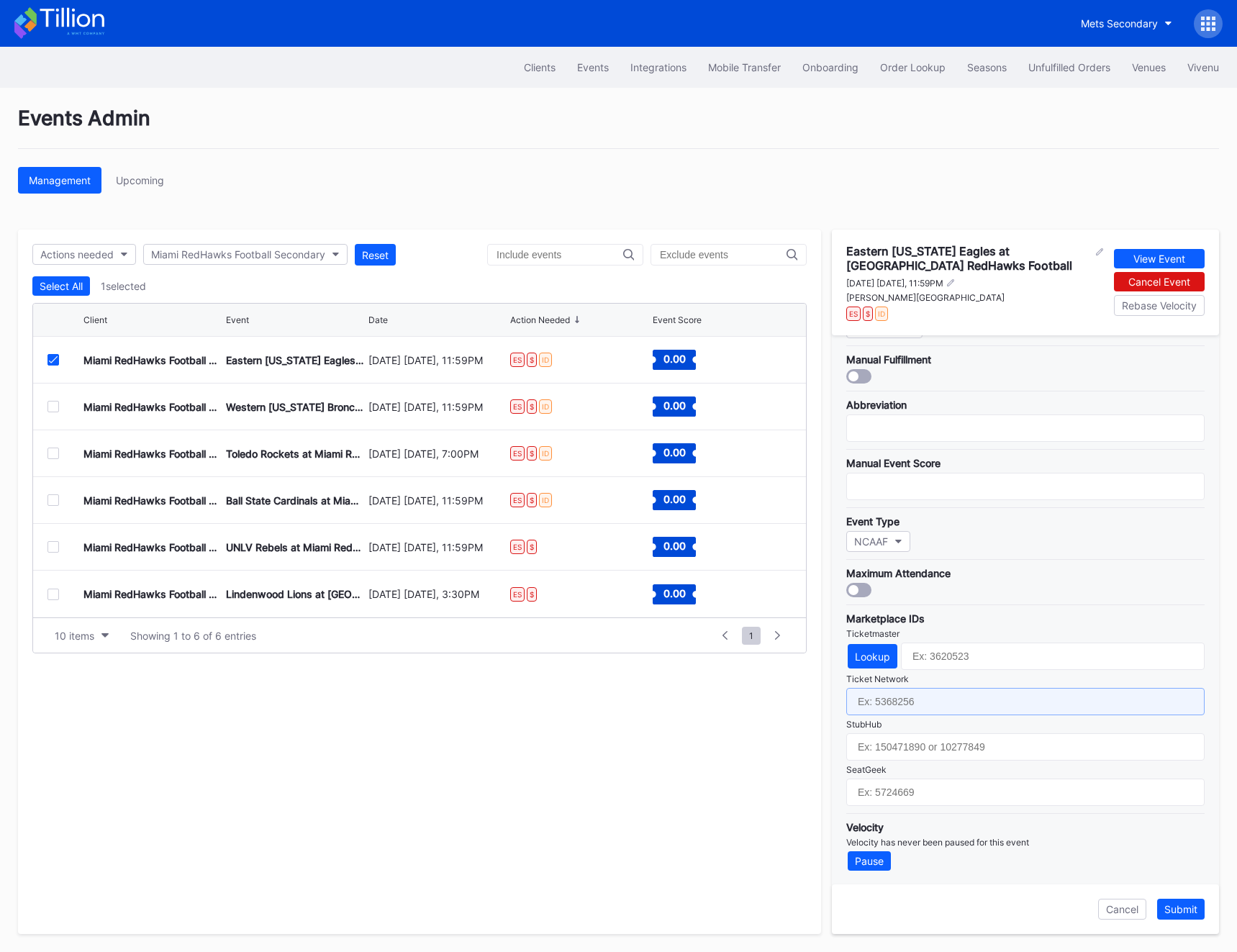
click at [906, 701] on input "text" at bounding box center [1026, 702] width 358 height 28
paste input "7024770"
type input "7024770"
click at [872, 655] on div "Lookup" at bounding box center [873, 656] width 35 height 12
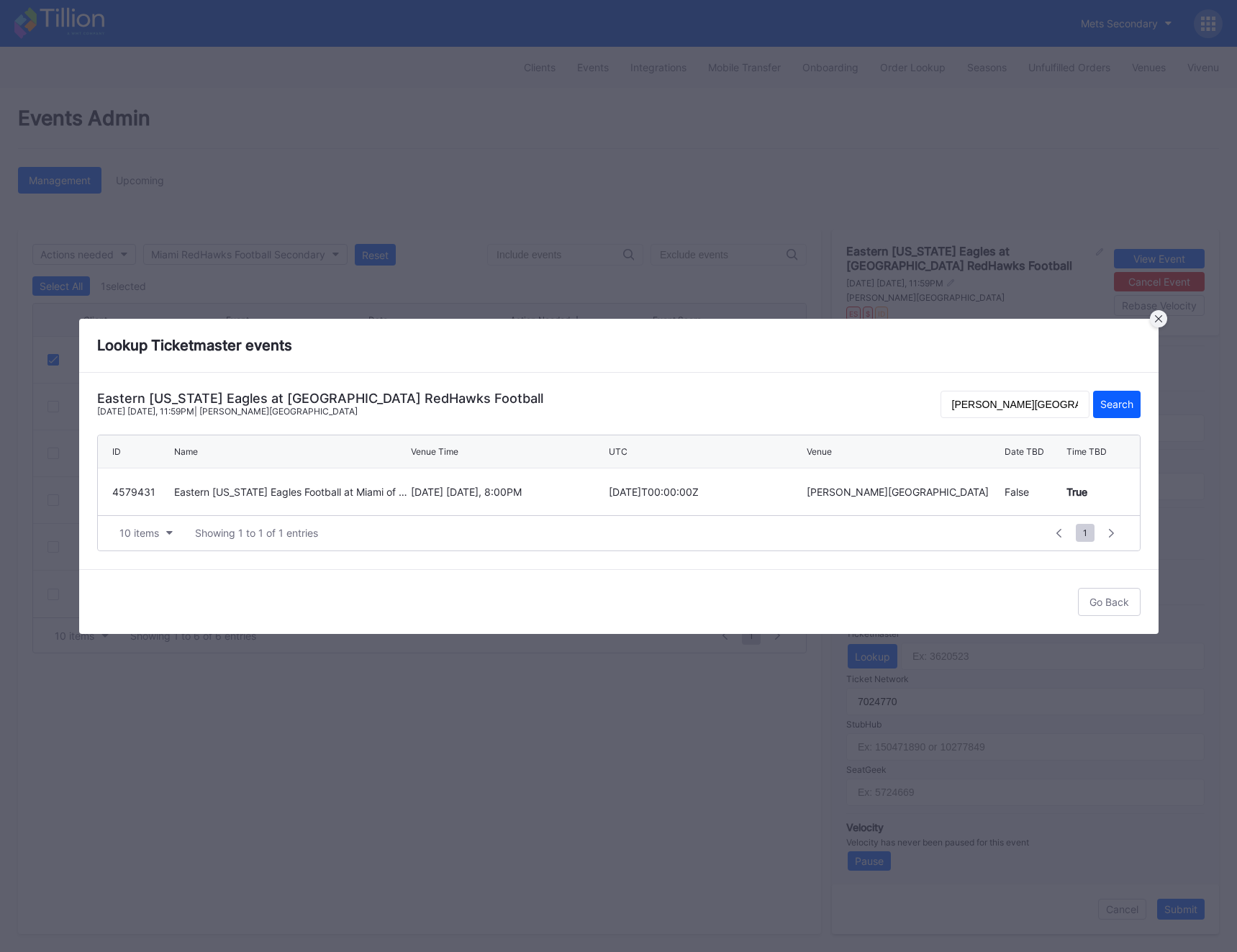
click at [1026, 310] on div at bounding box center [1159, 319] width 17 height 17
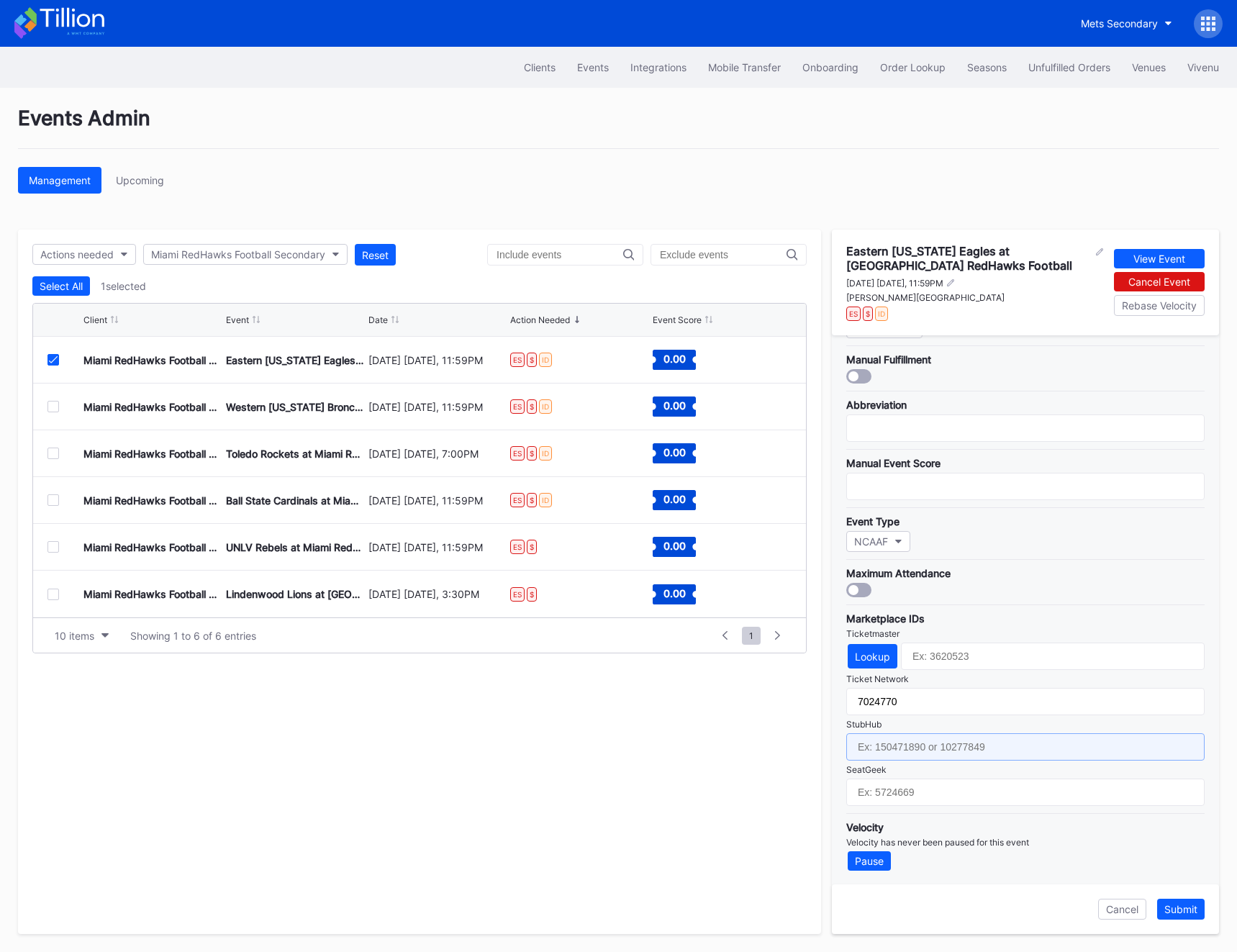
click at [881, 752] on input "text" at bounding box center [1026, 747] width 358 height 28
paste input "156671659"
type input "156671659"
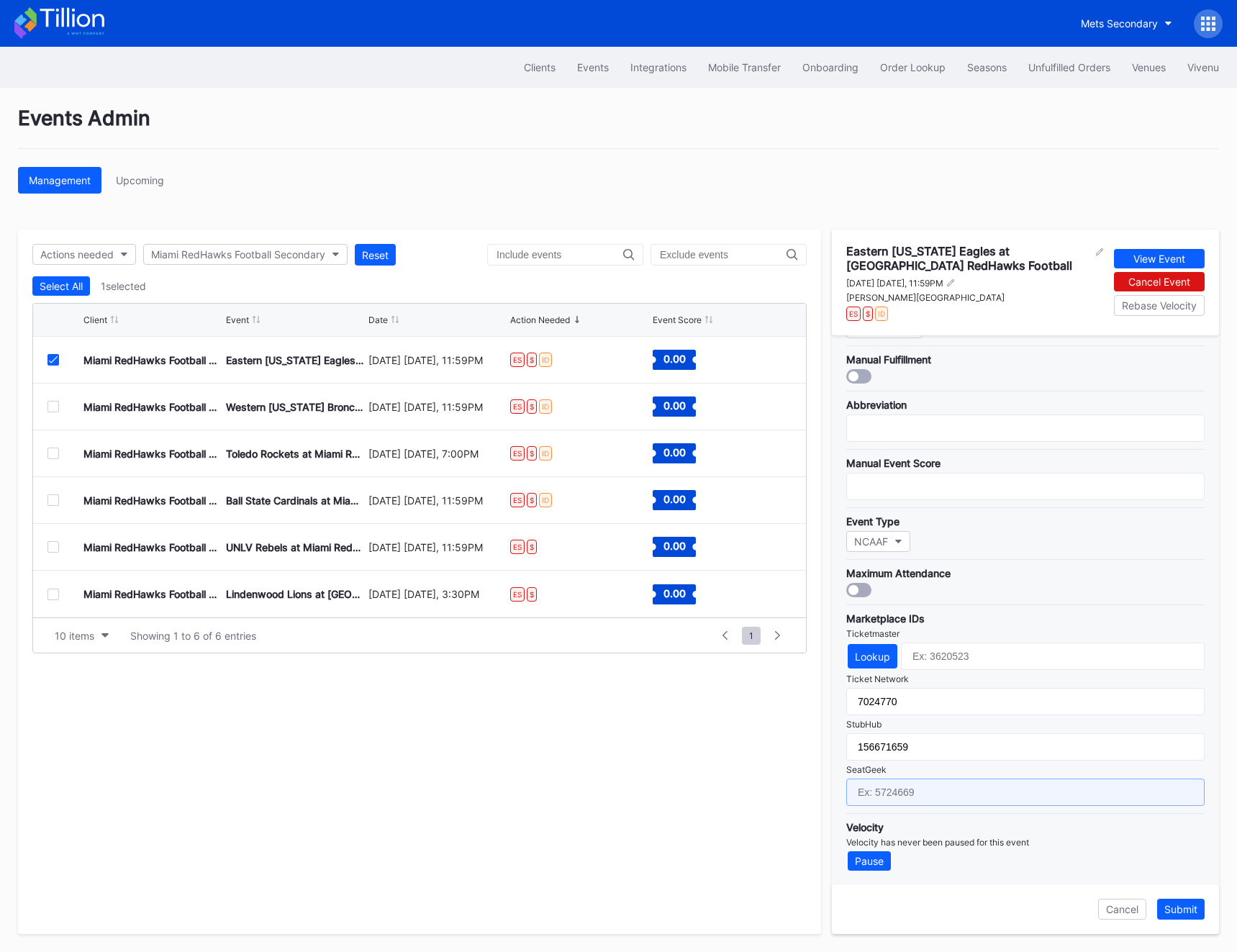
click at [935, 797] on input "text" at bounding box center [1026, 792] width 358 height 28
paste input "17411527"
type input "17411527"
click at [884, 654] on div "Lookup" at bounding box center [873, 656] width 35 height 12
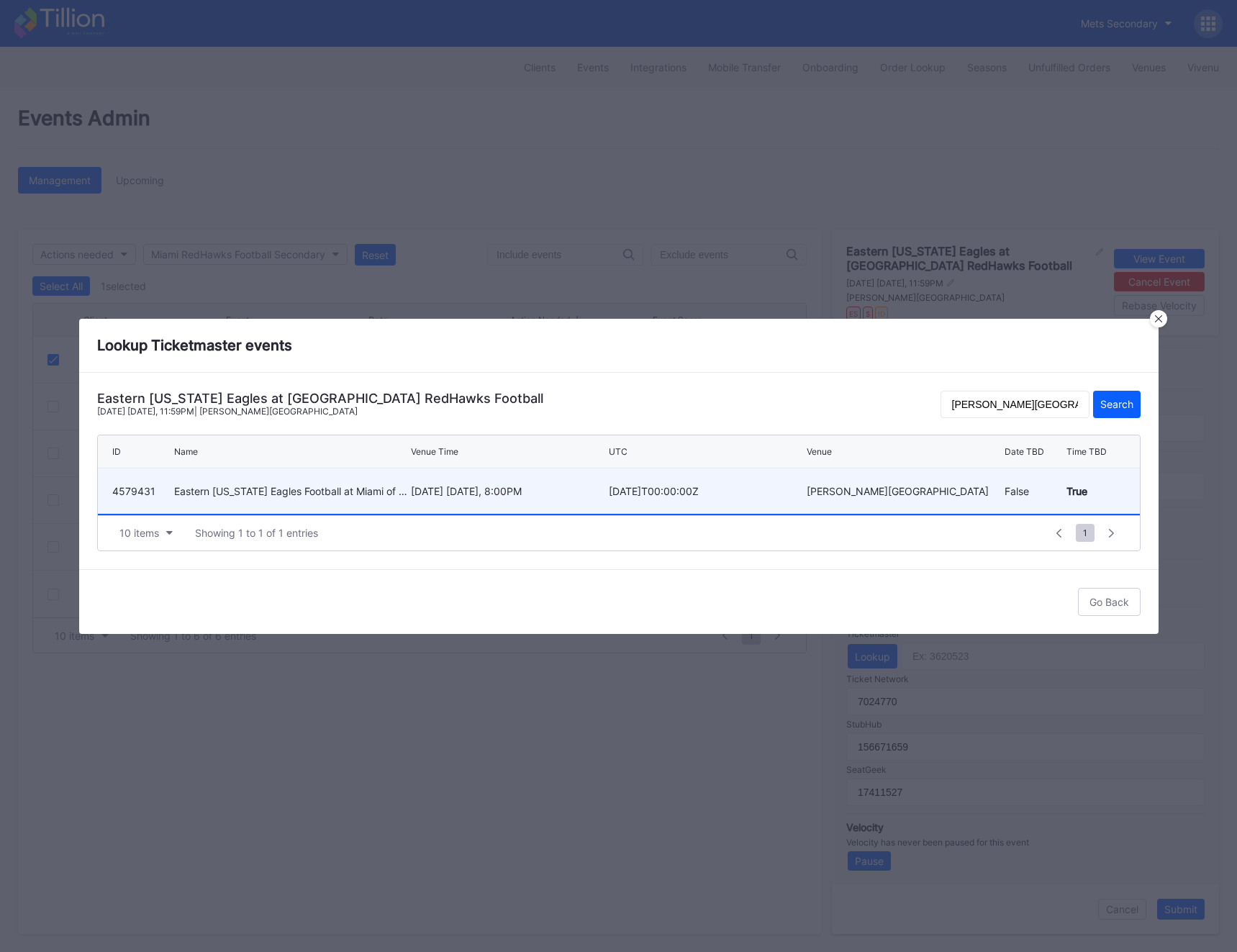
click at [337, 479] on div "Eastern [US_STATE] Eagles Football at Miami of [US_STATE] Redhawks Football" at bounding box center [291, 491] width 233 height 45
type input "4579431"
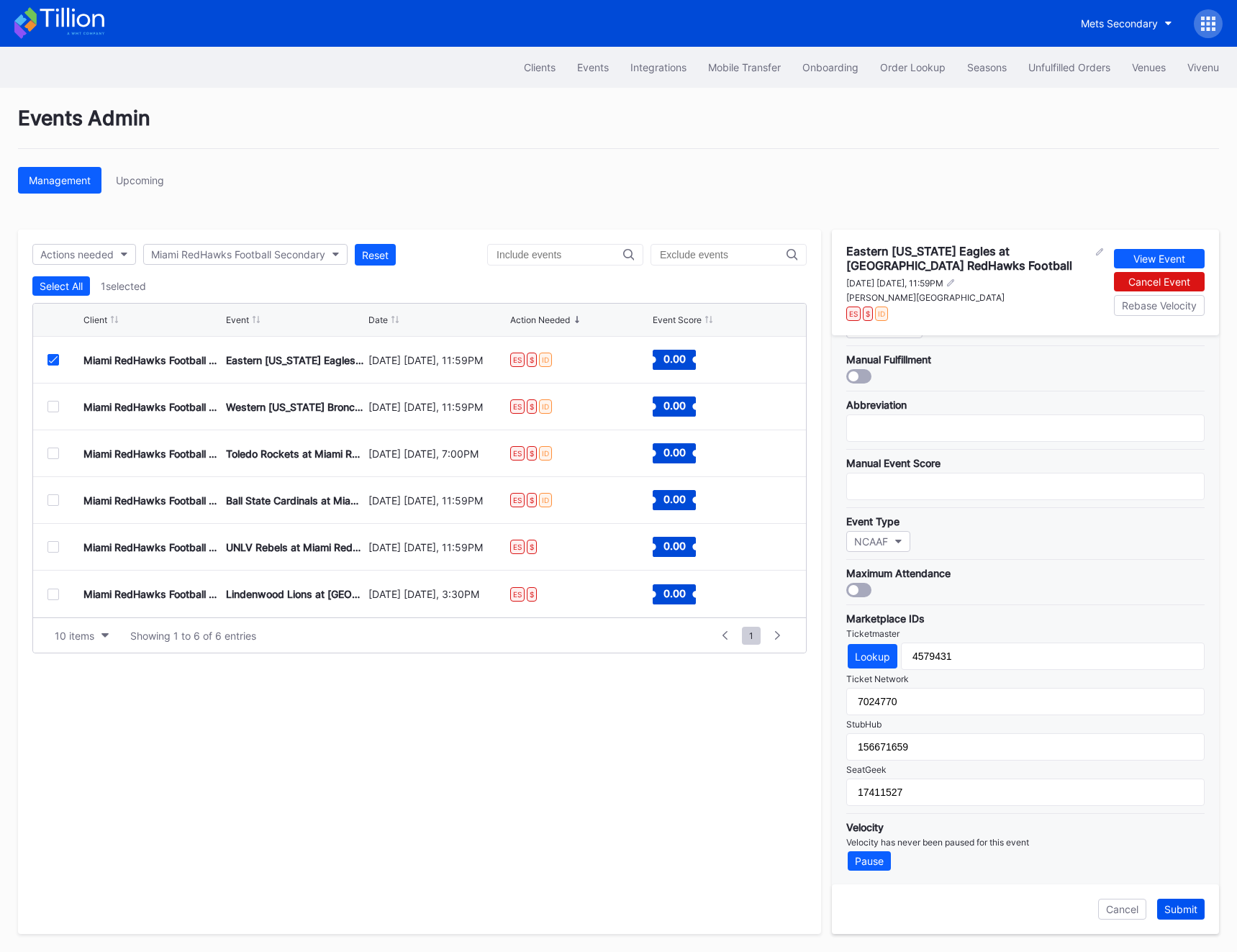
click at [1026, 910] on div "Submit" at bounding box center [1181, 909] width 33 height 12
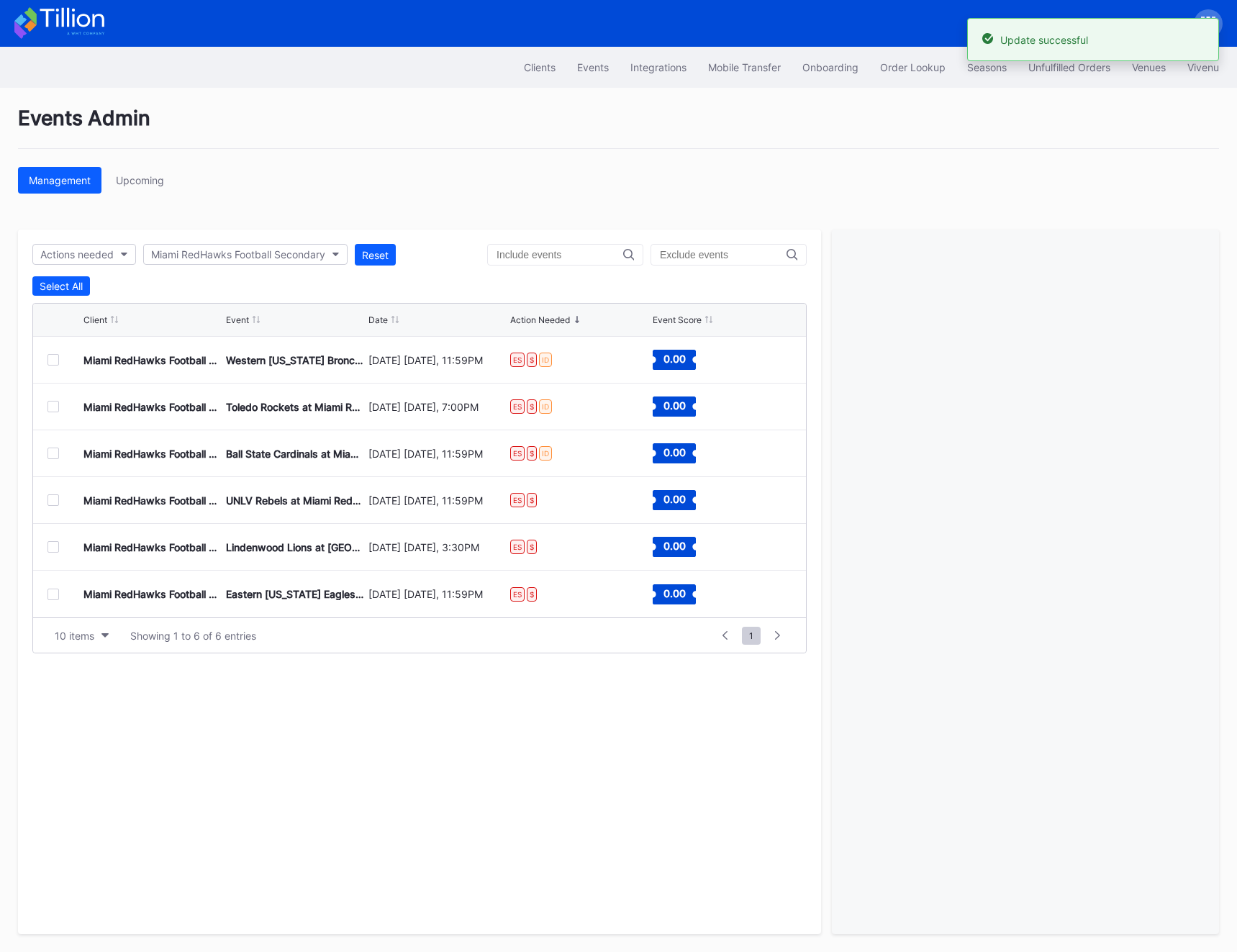
click at [50, 360] on div at bounding box center [53, 360] width 12 height 12
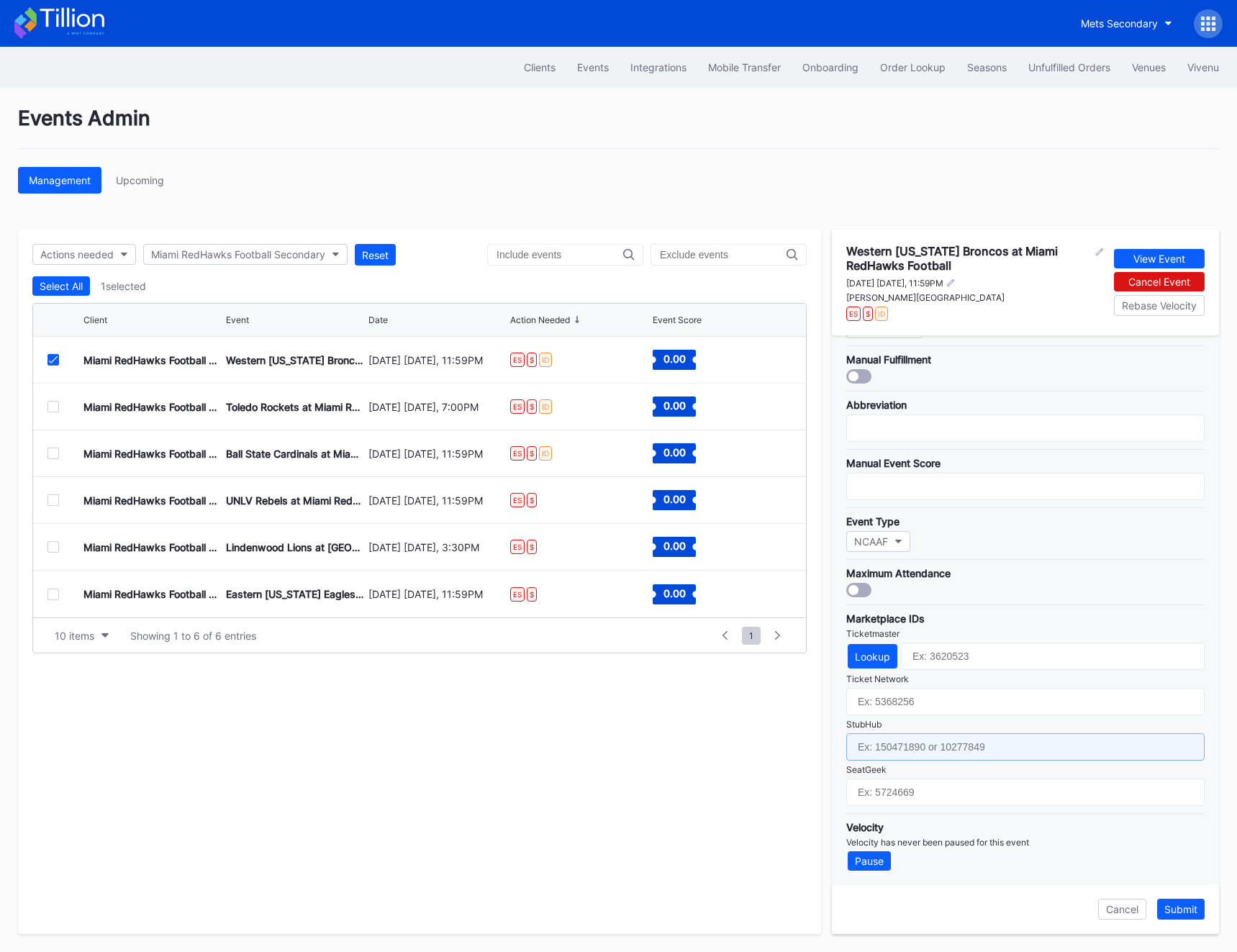
click at [910, 739] on input "text" at bounding box center [1026, 747] width 358 height 28
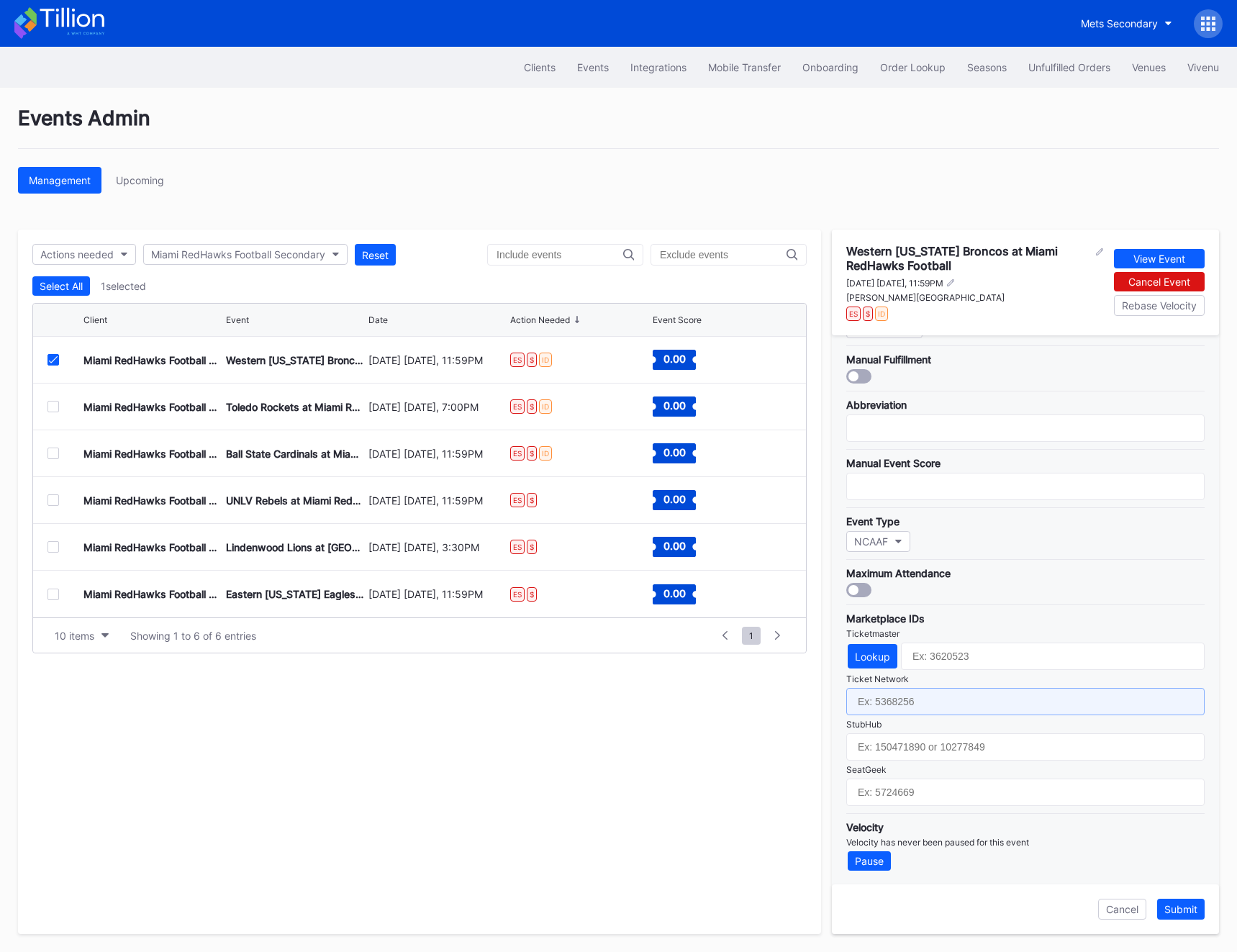
click at [920, 704] on input "text" at bounding box center [1026, 702] width 358 height 28
paste input "7024782"
type input "7024782"
click at [873, 661] on button "Lookup" at bounding box center [873, 656] width 50 height 25
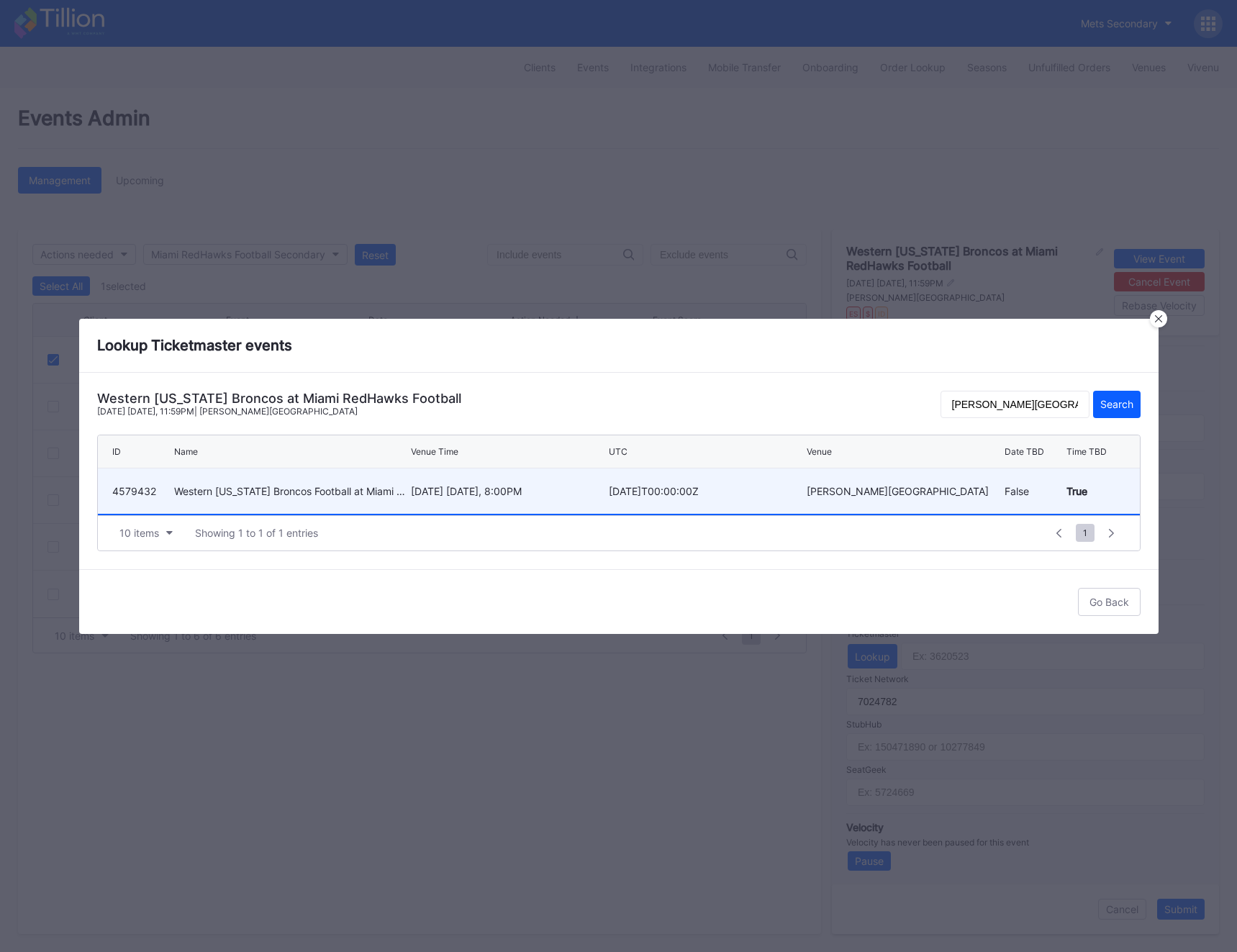
click at [333, 504] on div "Western [US_STATE] Broncos Football at Miami of [US_STATE] Redhawks Football" at bounding box center [291, 491] width 233 height 45
type input "4579432"
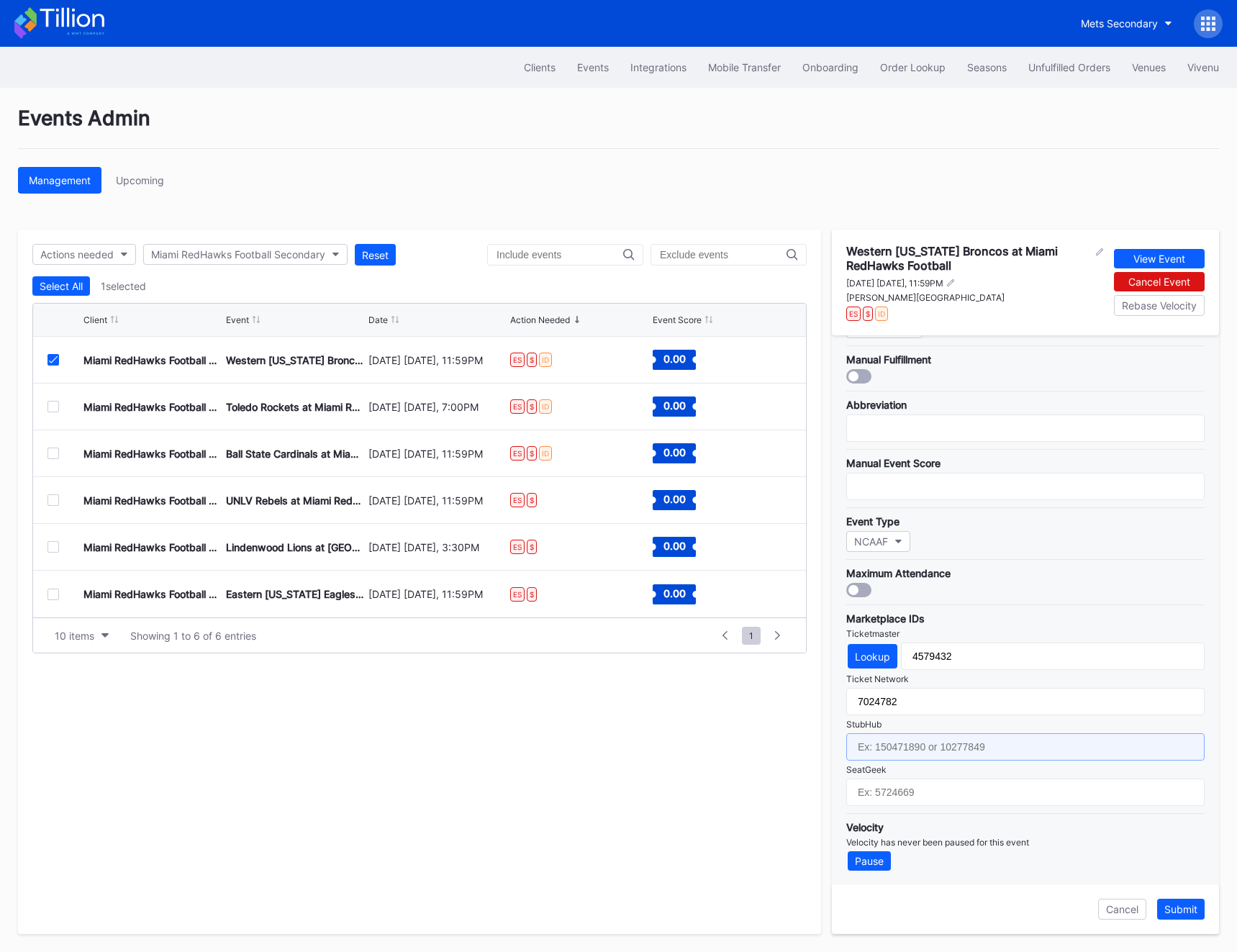
click at [898, 750] on input "text" at bounding box center [1026, 747] width 358 height 28
paste input "156671661"
type input "156671661"
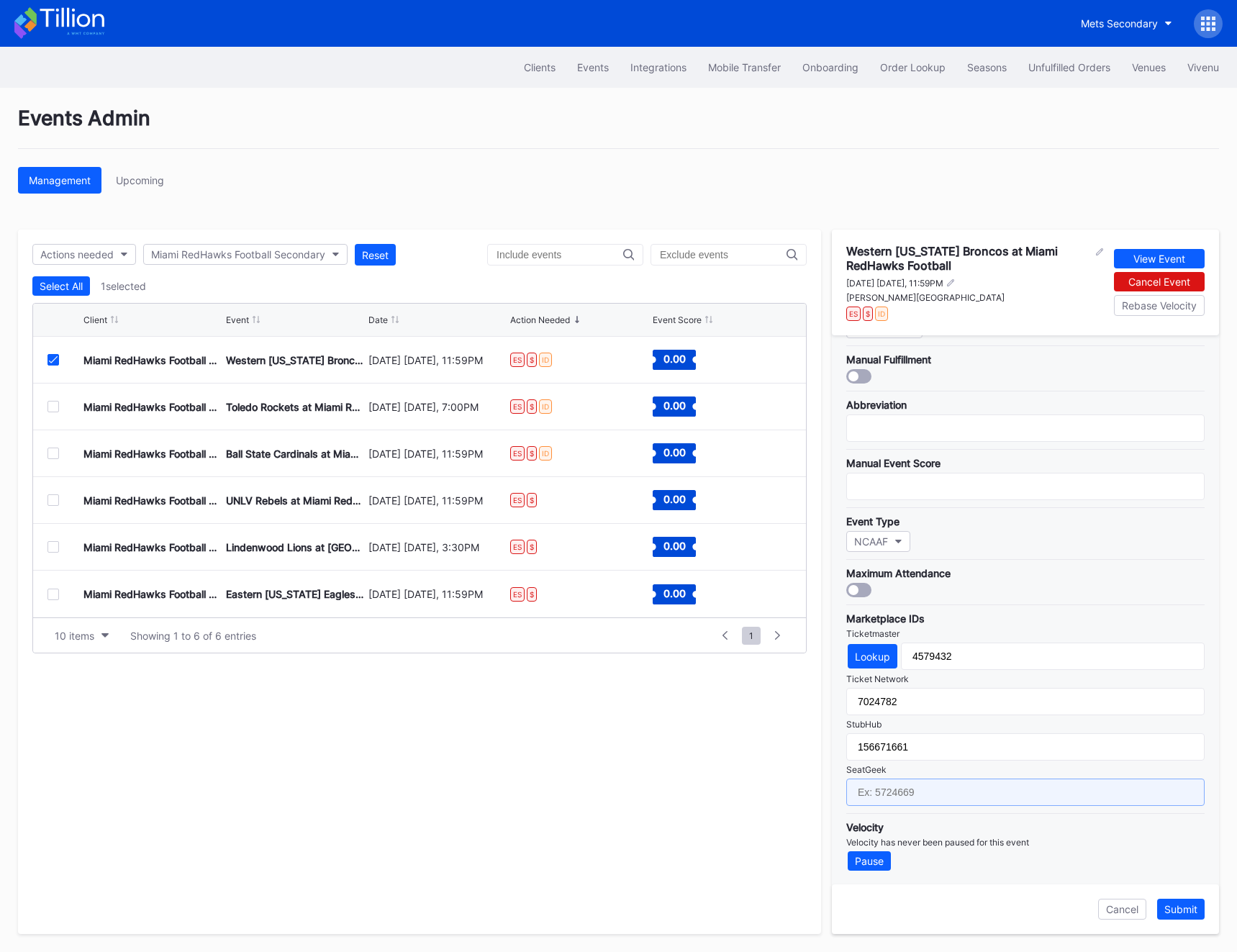
click at [878, 790] on input "text" at bounding box center [1026, 792] width 358 height 28
paste input "17411529"
type input "17411529"
click at [1026, 910] on div "Submit" at bounding box center [1181, 909] width 33 height 12
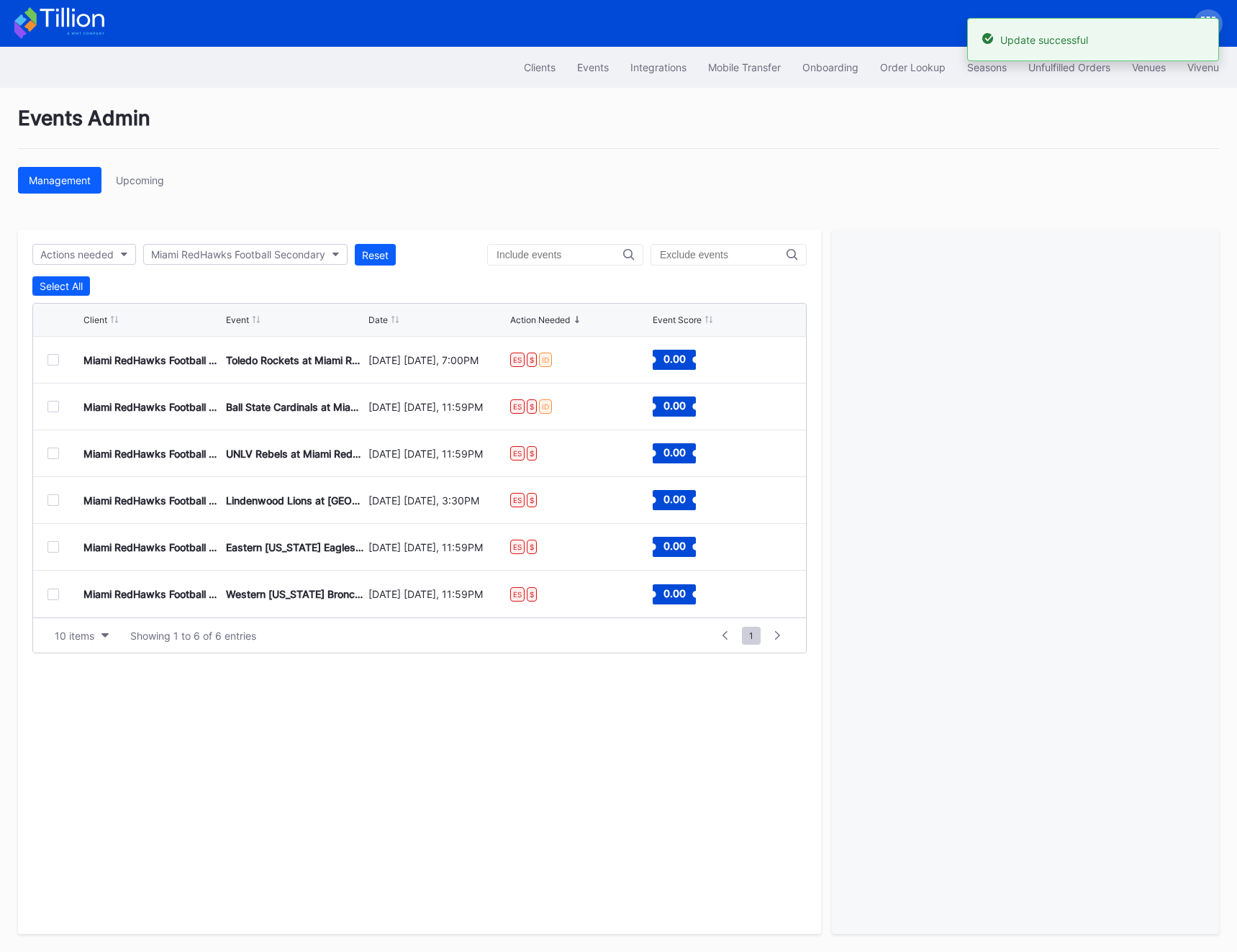
click at [53, 360] on div at bounding box center [53, 360] width 12 height 12
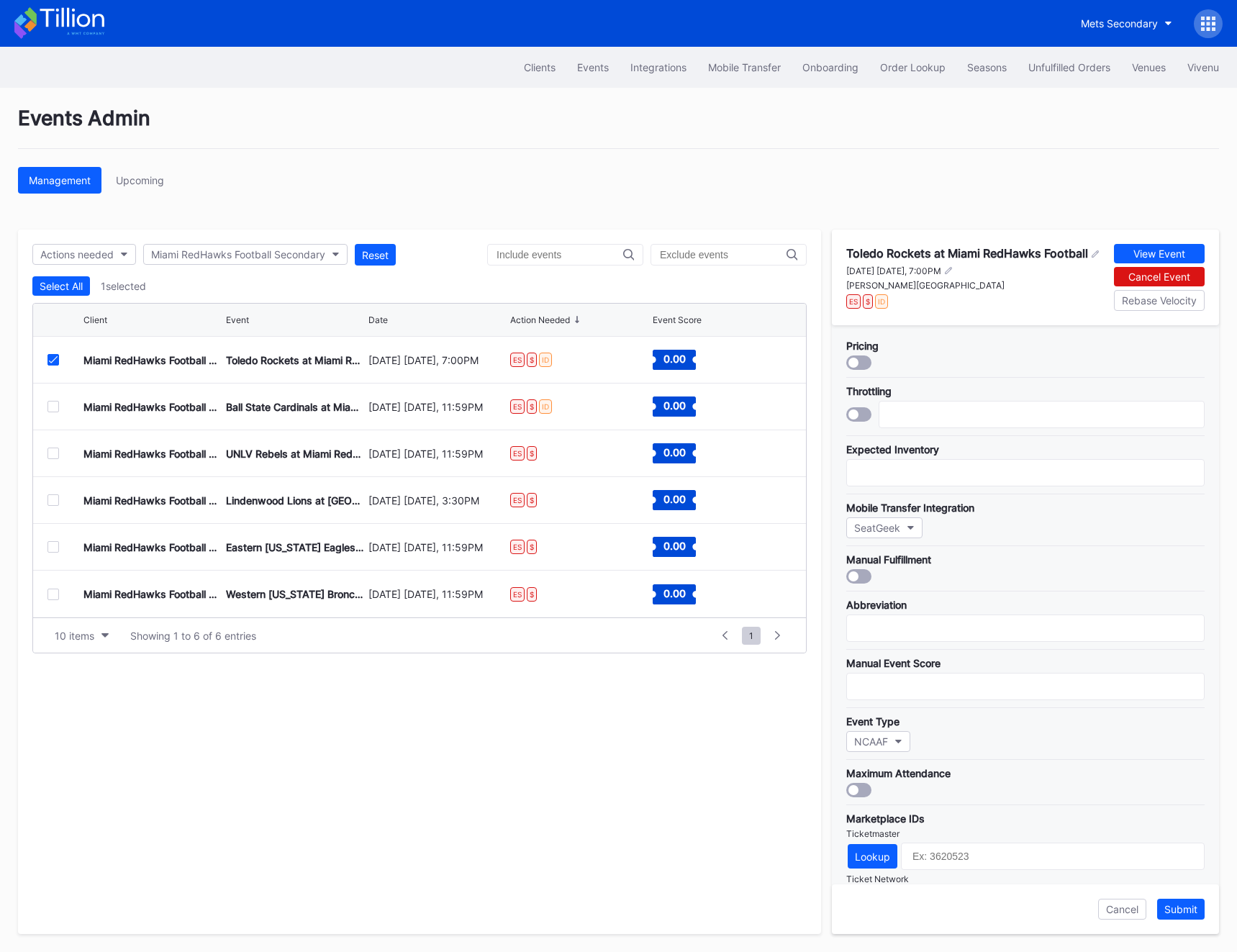
scroll to position [202, 0]
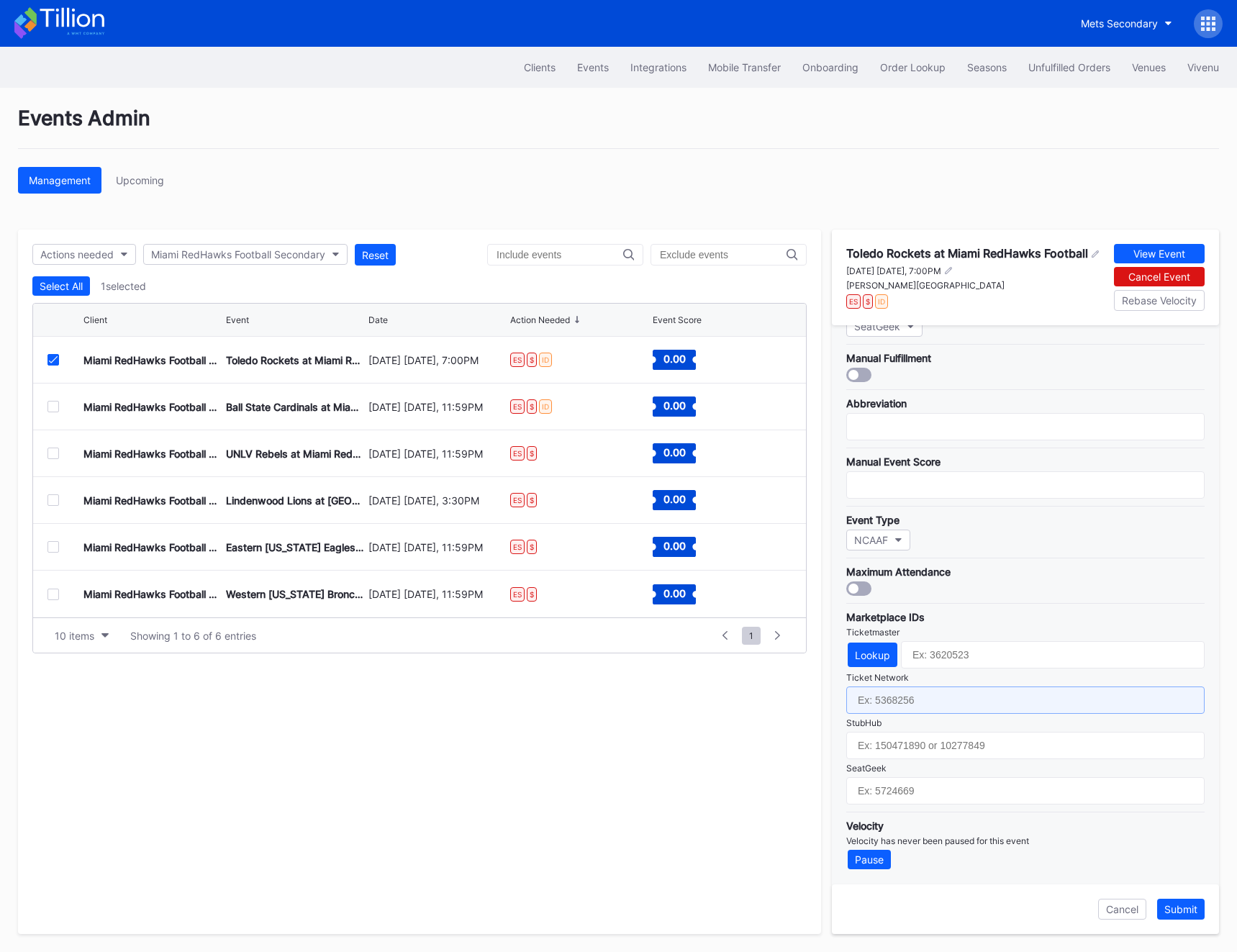
click at [901, 702] on input "text" at bounding box center [1026, 701] width 358 height 28
paste input "7024788"
type input "7024788"
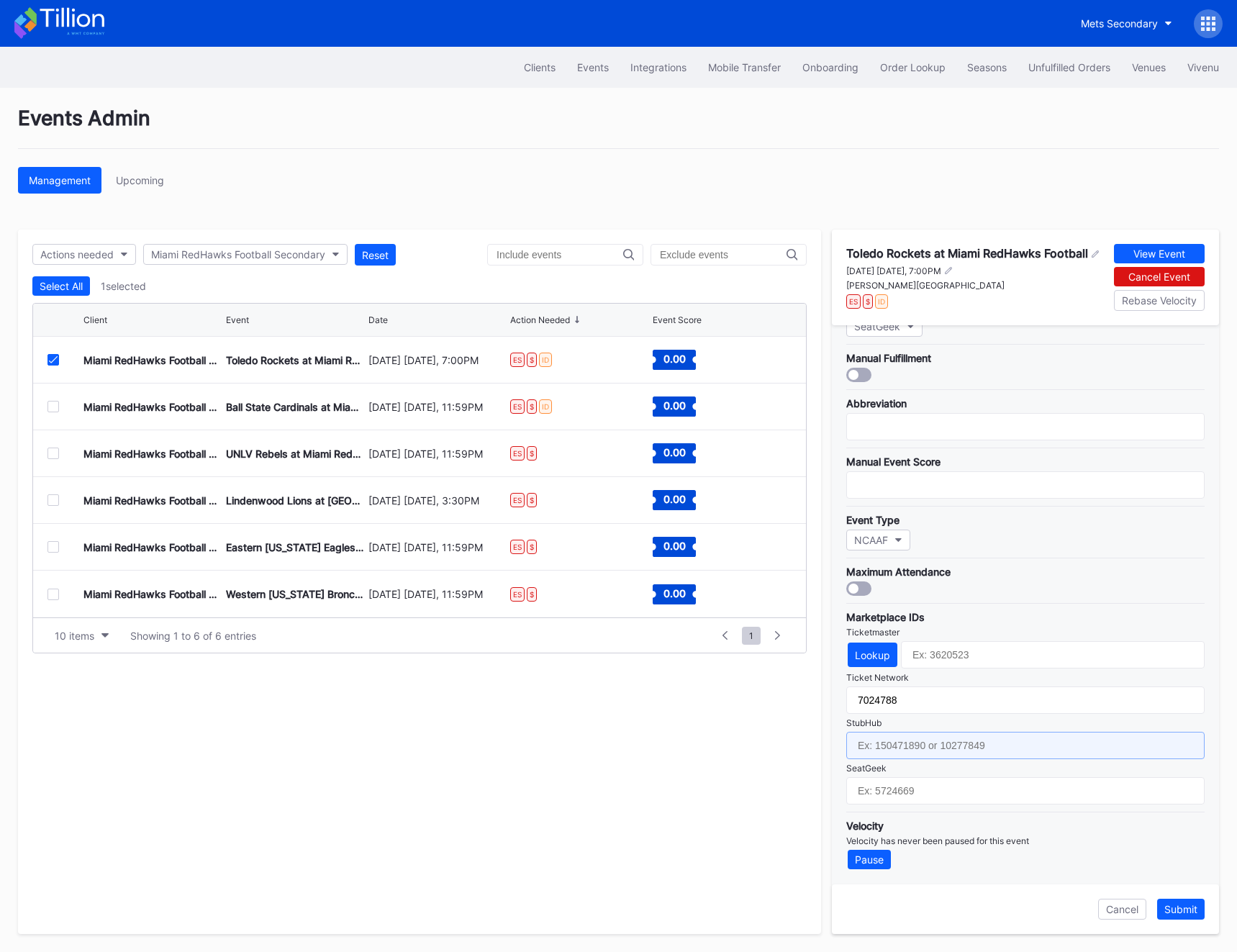
click at [884, 747] on input "text" at bounding box center [1026, 746] width 358 height 28
paste input "156671662"
type input "156671662"
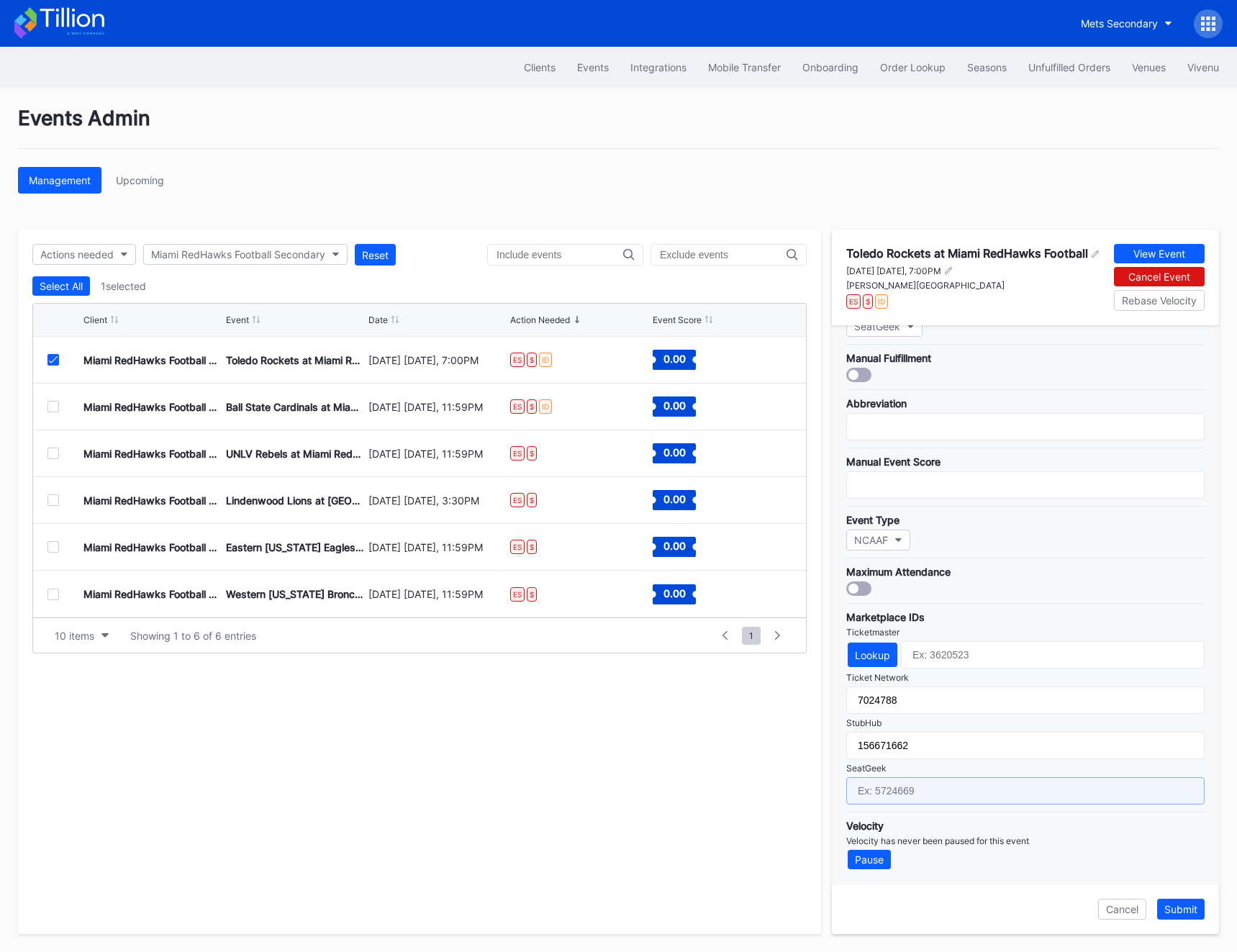
click at [884, 802] on input "text" at bounding box center [1026, 791] width 358 height 28
paste input "17411531"
type input "17411531"
click at [885, 654] on div "Lookup" at bounding box center [873, 656] width 35 height 12
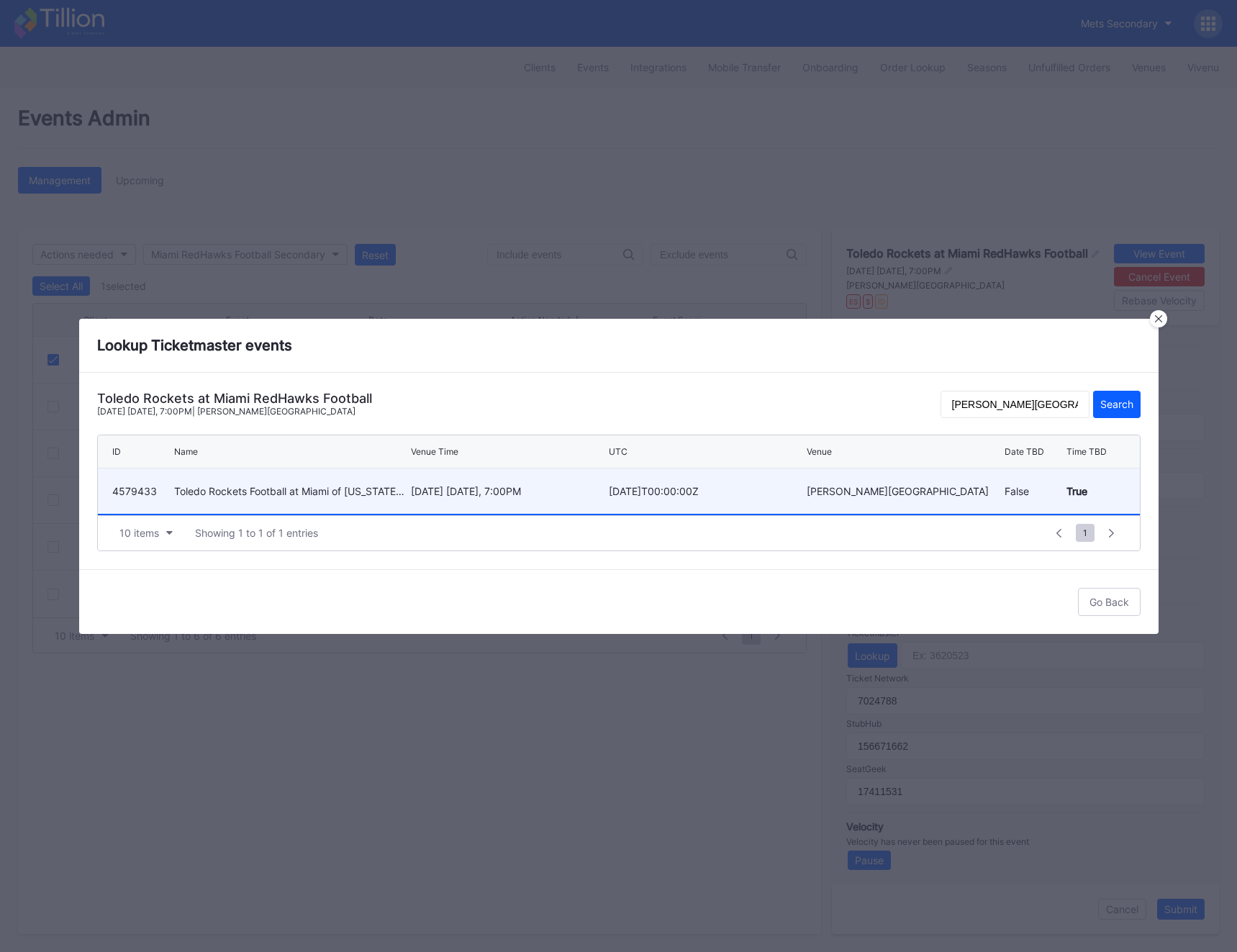
click at [407, 486] on div "4579433 Toledo Rockets Football at Miami of [US_STATE] Redhawks Football [DATE]…" at bounding box center [618, 492] width 1042 height 47
type input "4579433"
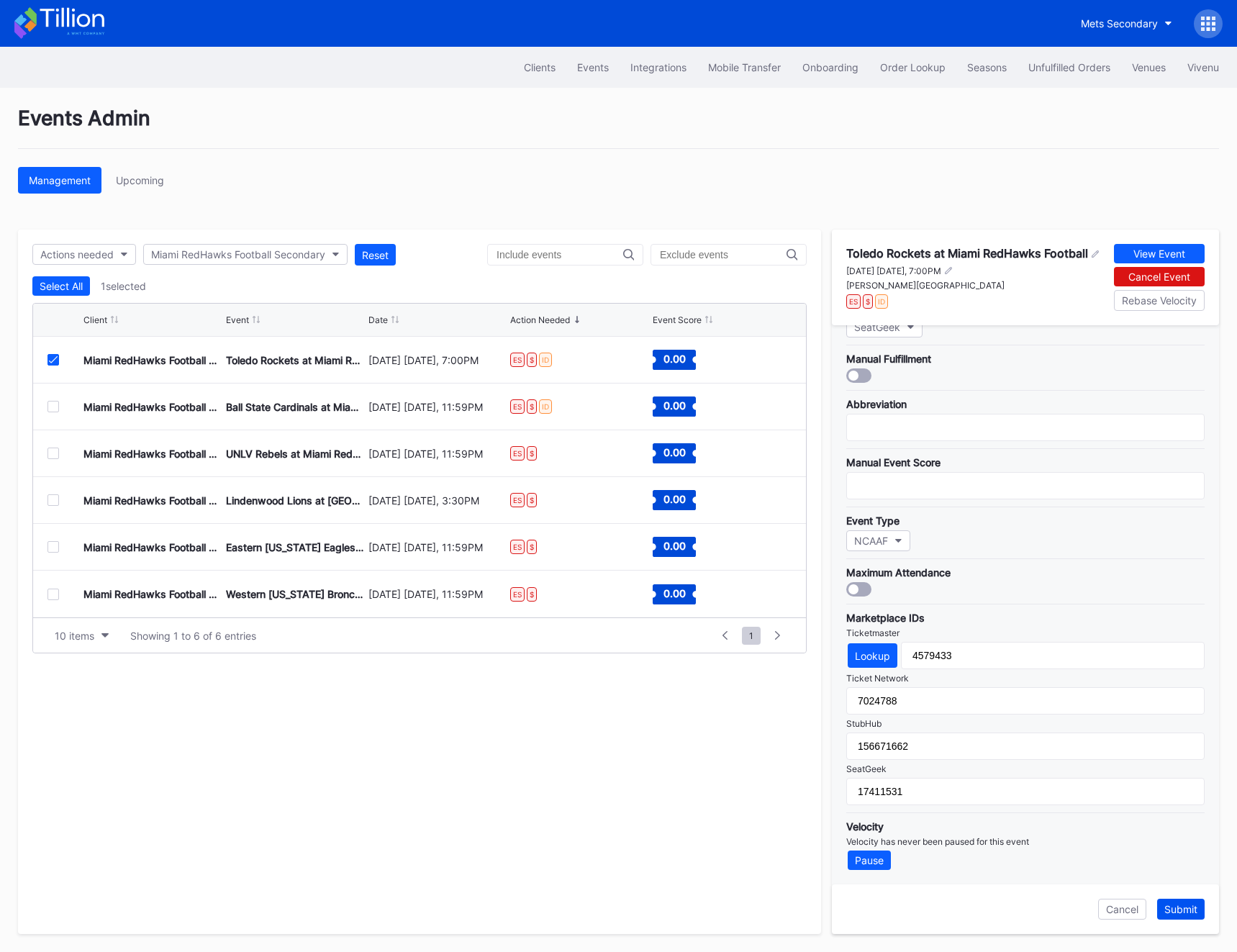
click at [1026, 914] on div "Submit" at bounding box center [1181, 909] width 33 height 12
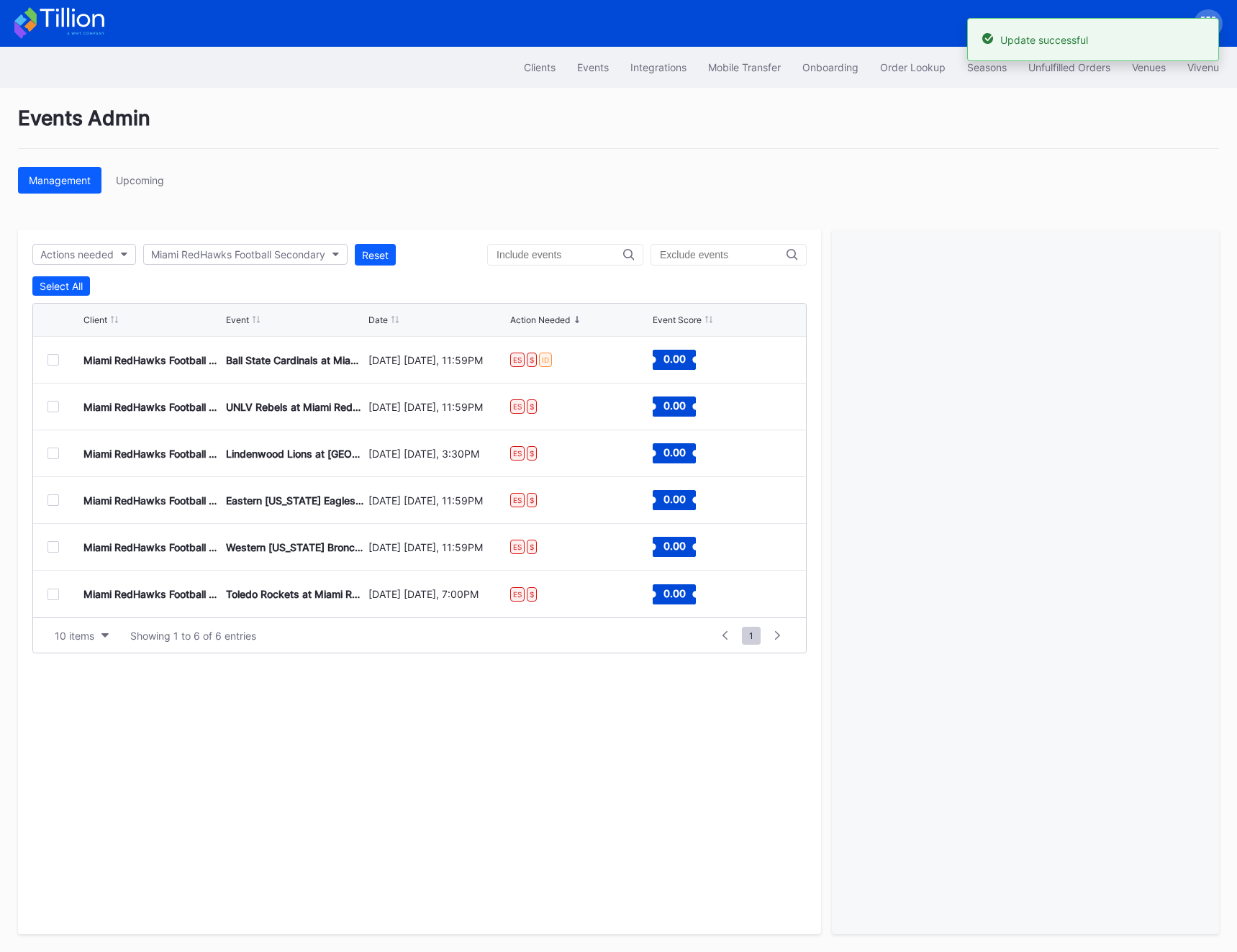
click at [50, 361] on div at bounding box center [53, 360] width 12 height 12
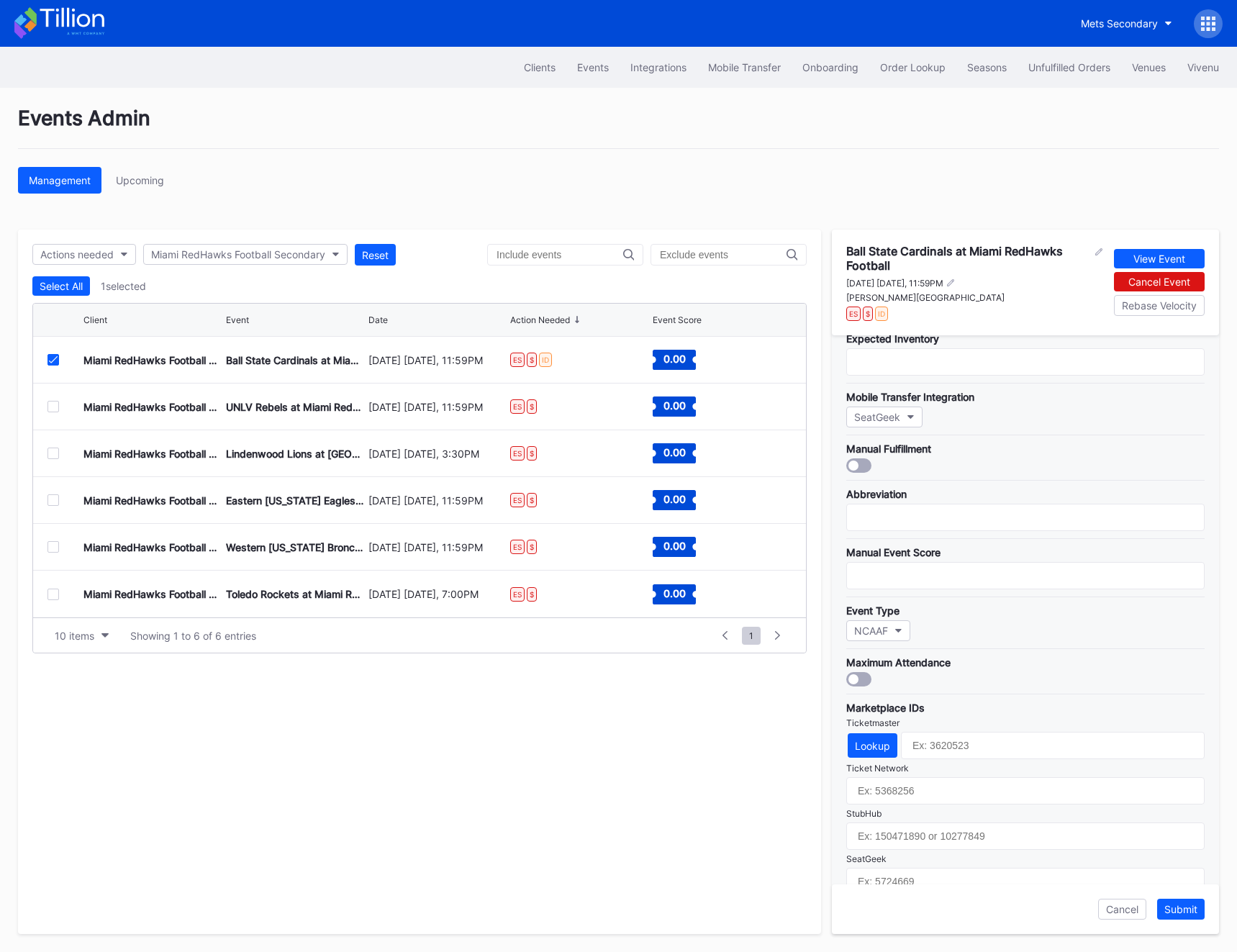
scroll to position [211, 0]
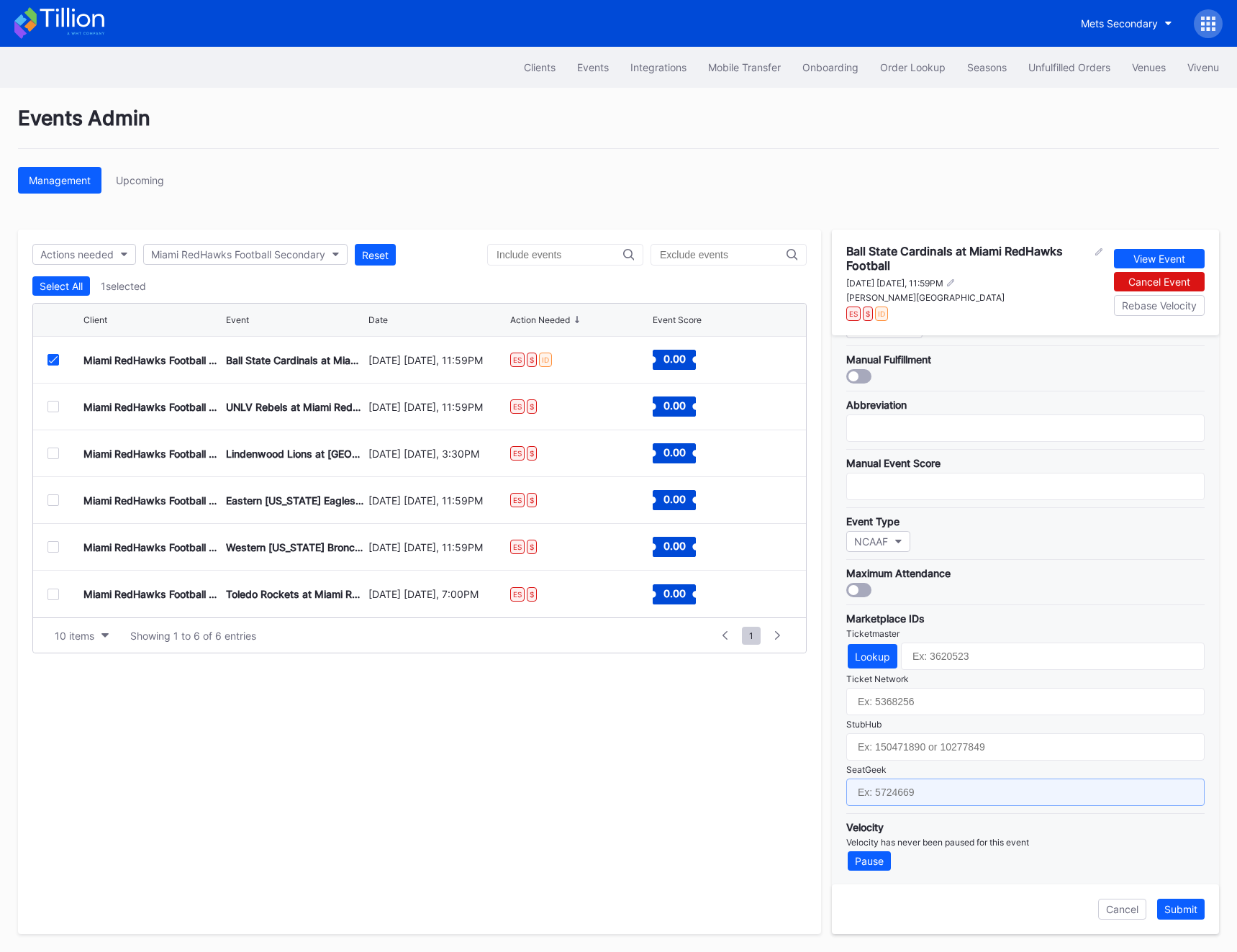
click at [938, 791] on input "text" at bounding box center [1026, 792] width 358 height 28
paste input "17411533"
type input "17411533"
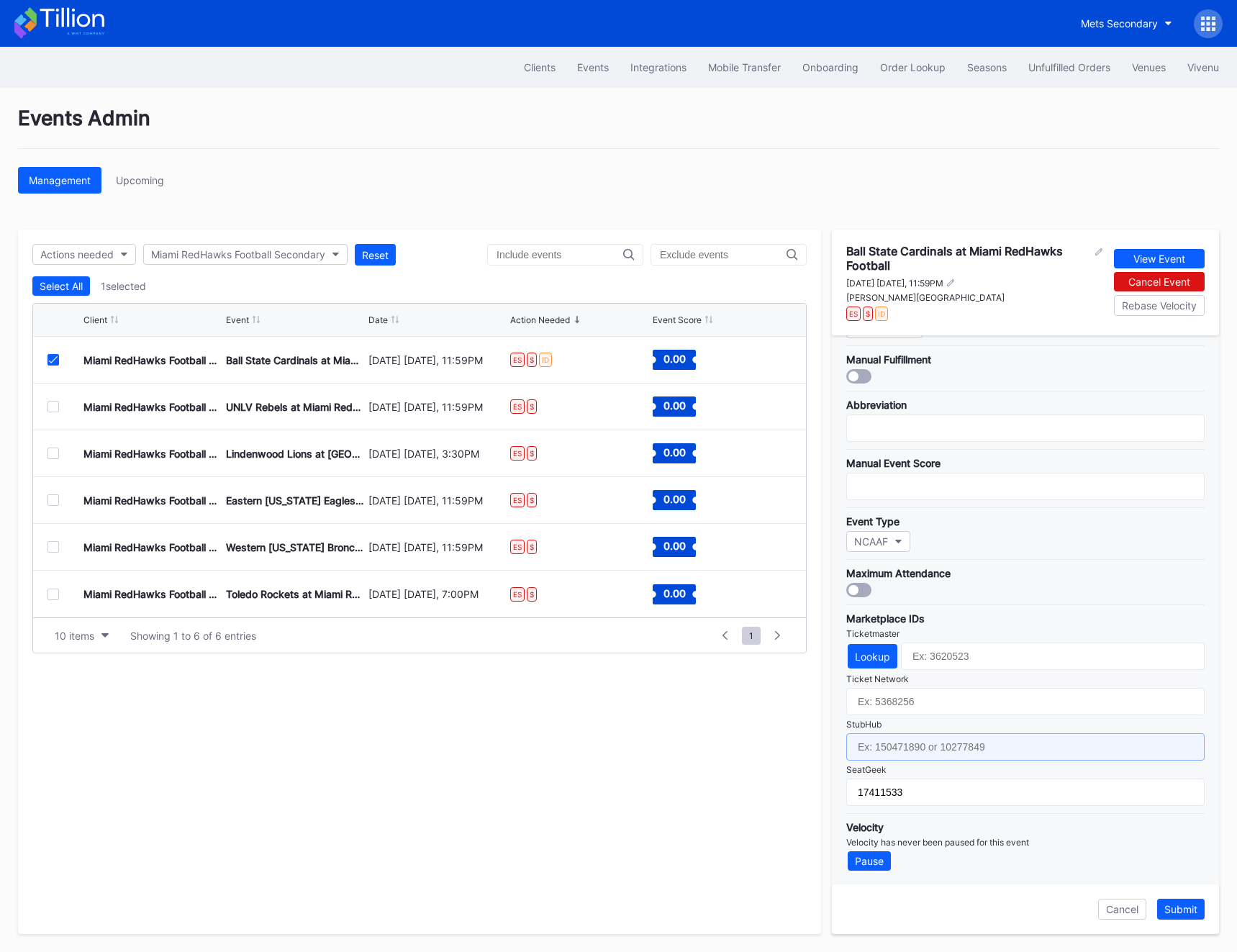
click at [885, 745] on input "text" at bounding box center [1026, 747] width 358 height 28
paste input "17411533"
type input "17411533"
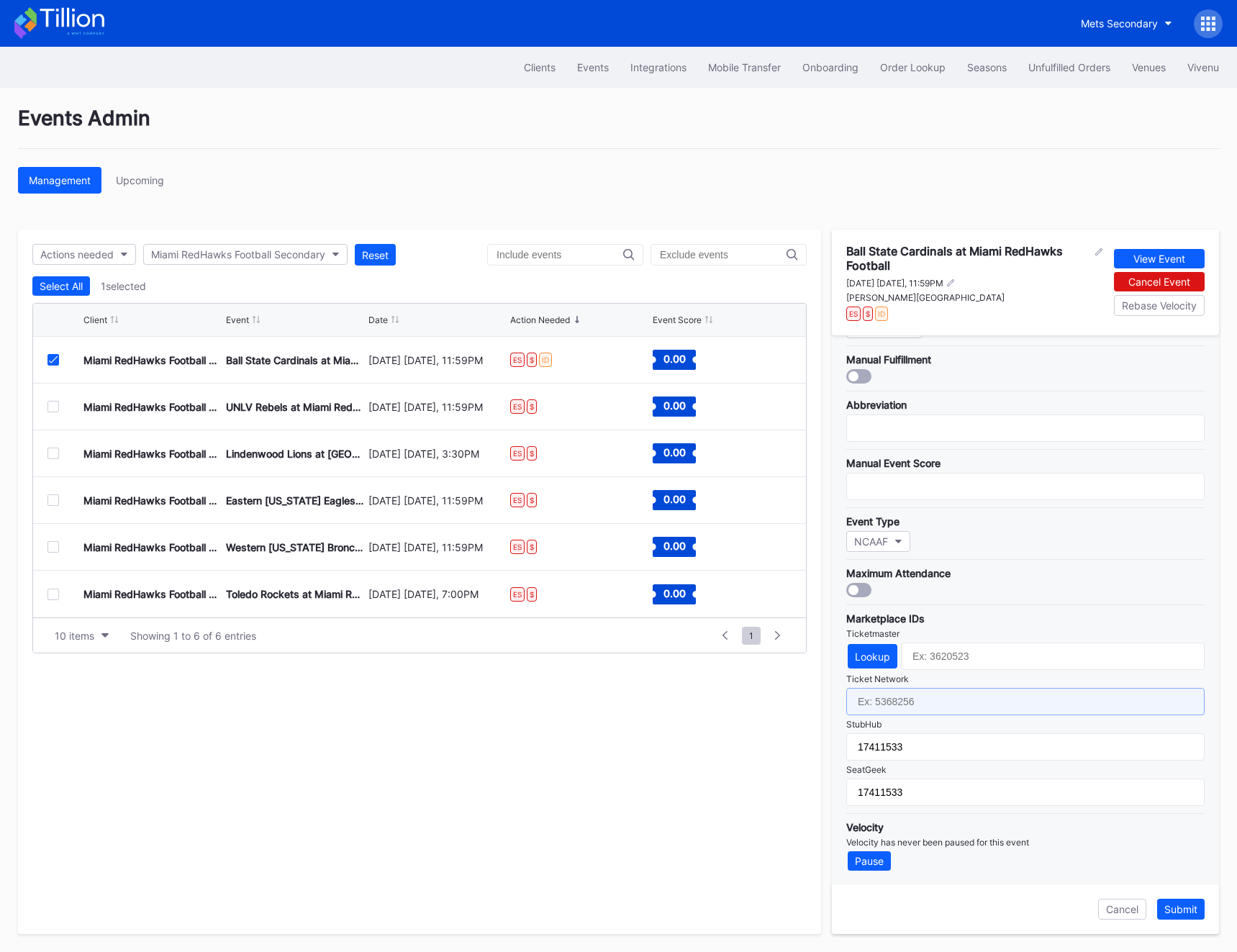
click at [946, 693] on input "text" at bounding box center [1026, 702] width 358 height 28
paste input "7024790"
type input "7024790"
click at [869, 652] on div "Lookup" at bounding box center [873, 656] width 35 height 12
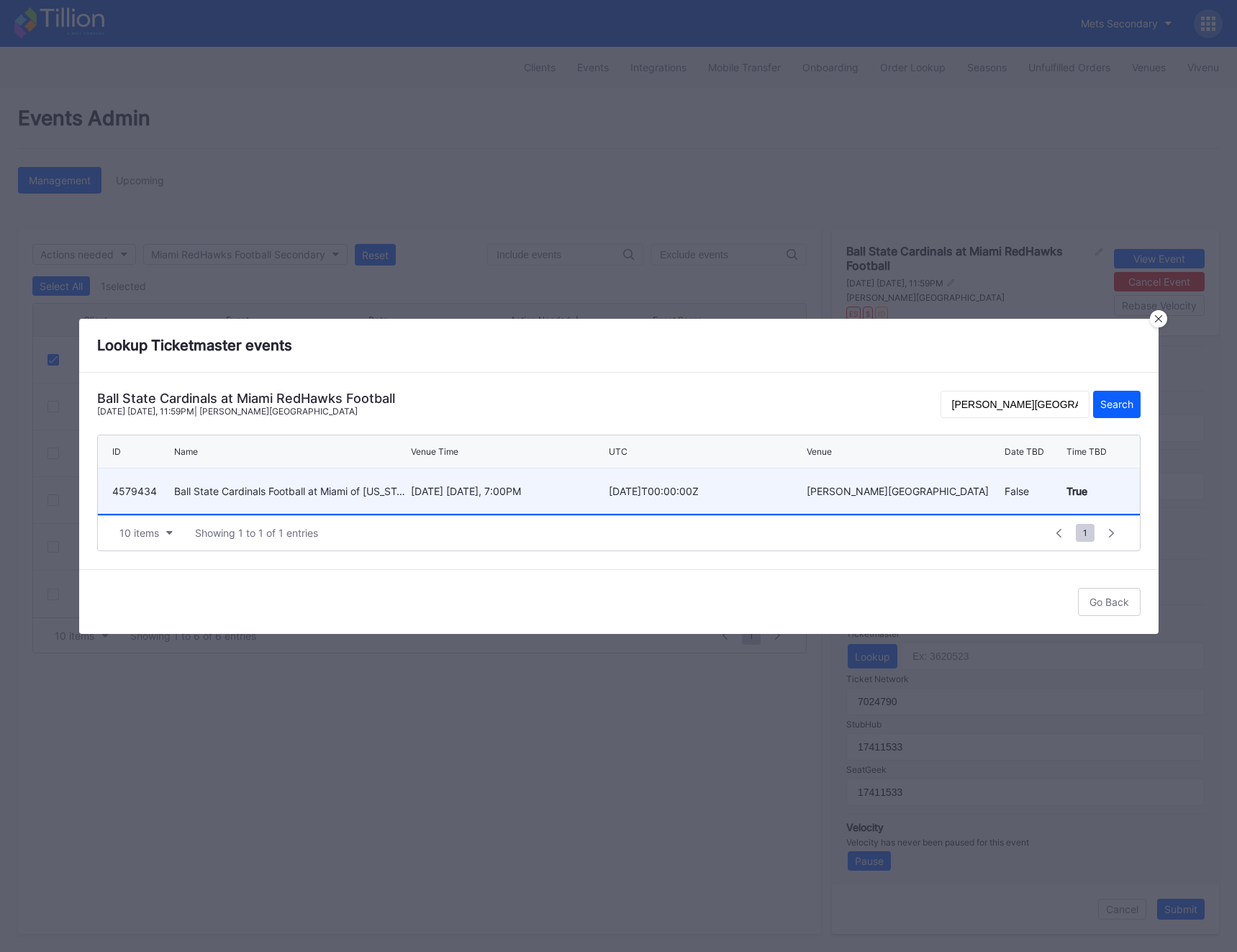
click at [417, 497] on div "[DATE] [DATE], 7:00PM" at bounding box center [508, 491] width 195 height 12
type input "4579434"
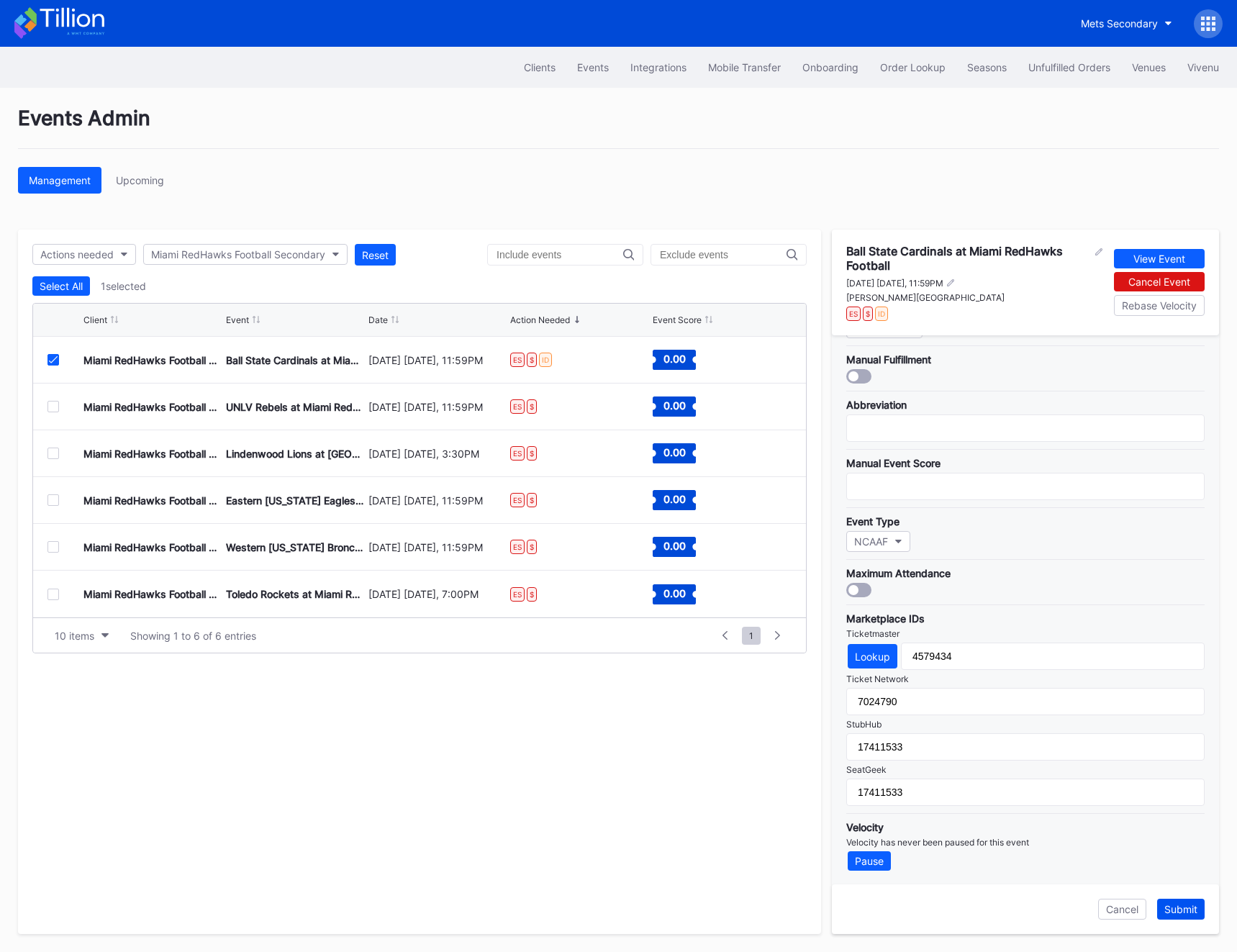
click at [1026, 908] on div "Submit" at bounding box center [1181, 909] width 33 height 12
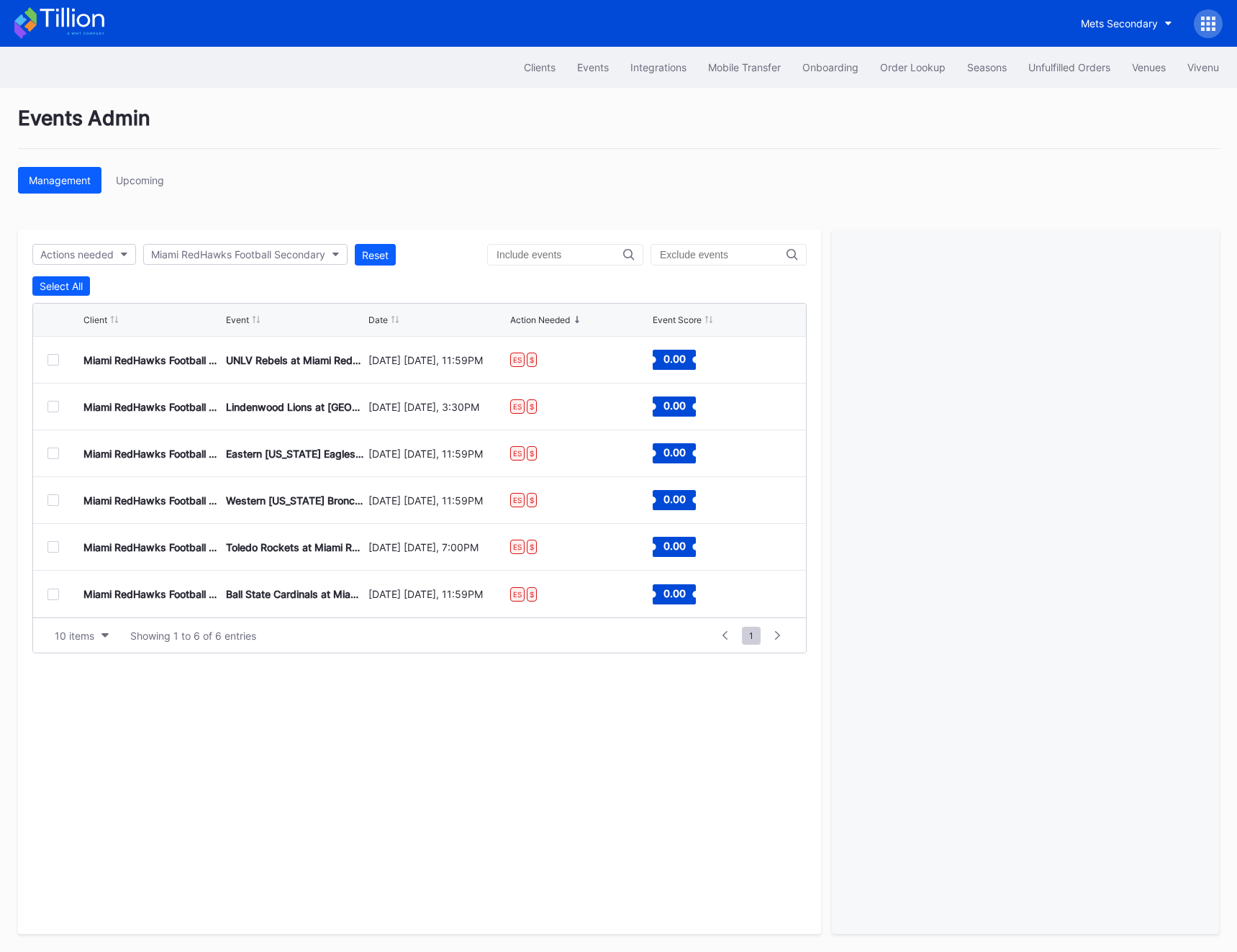
click at [1026, 15] on div "Mets Secondary" at bounding box center [1146, 24] width 152 height 29
click at [1026, 17] on div at bounding box center [1209, 24] width 29 height 29
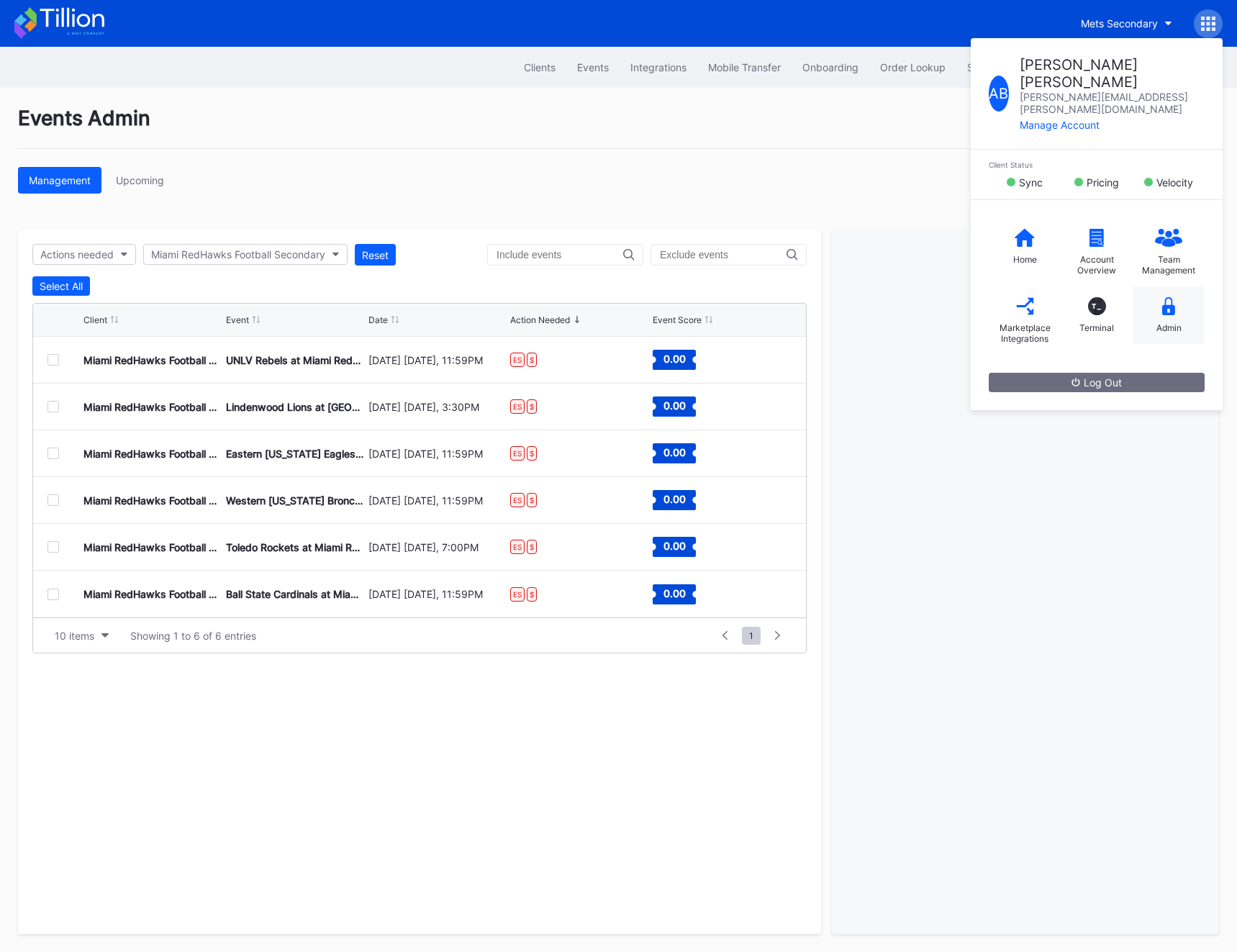
click at [1026, 286] on div "Admin" at bounding box center [1169, 315] width 72 height 58
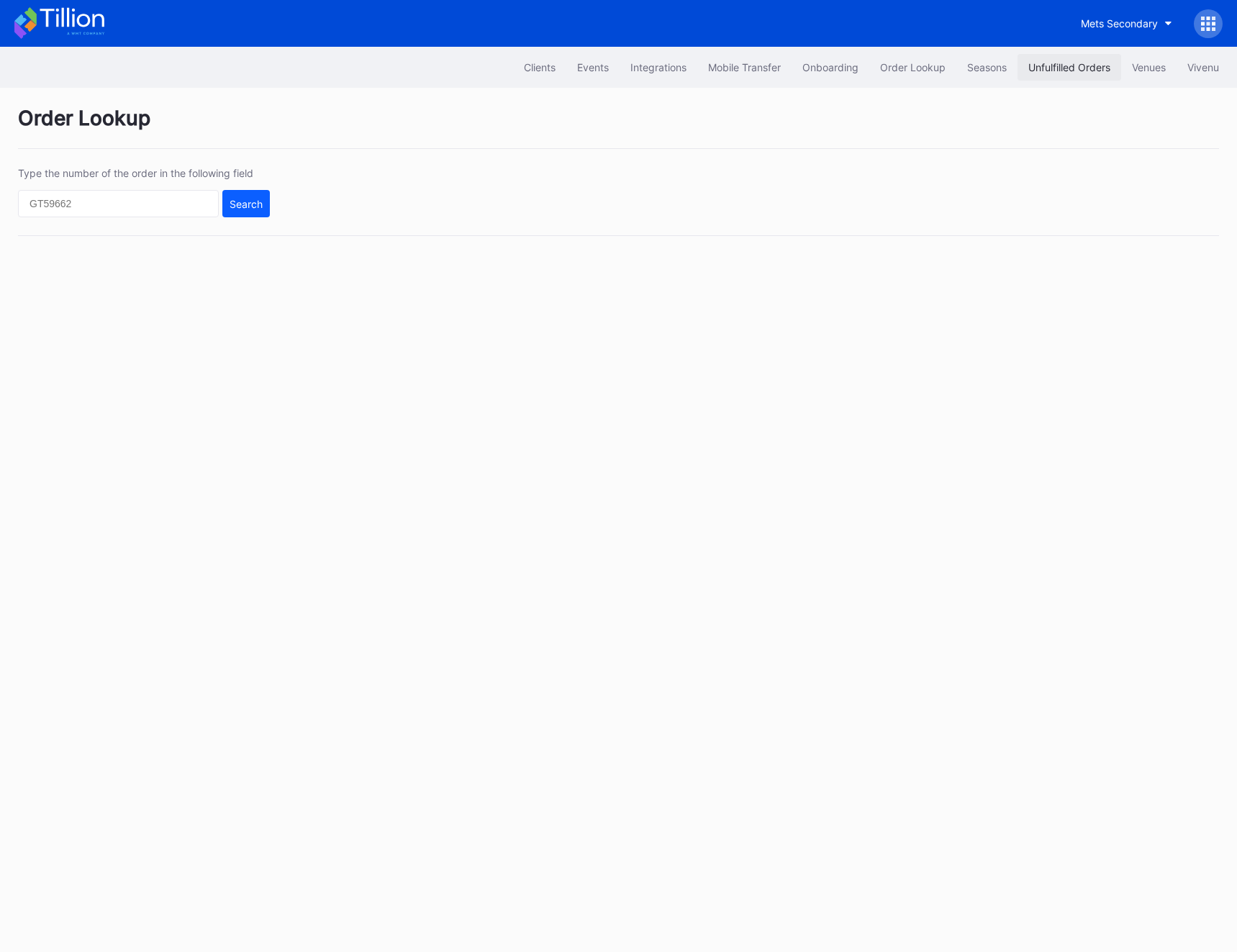
click at [1026, 76] on button "Unfulfilled Orders" at bounding box center [1069, 67] width 103 height 27
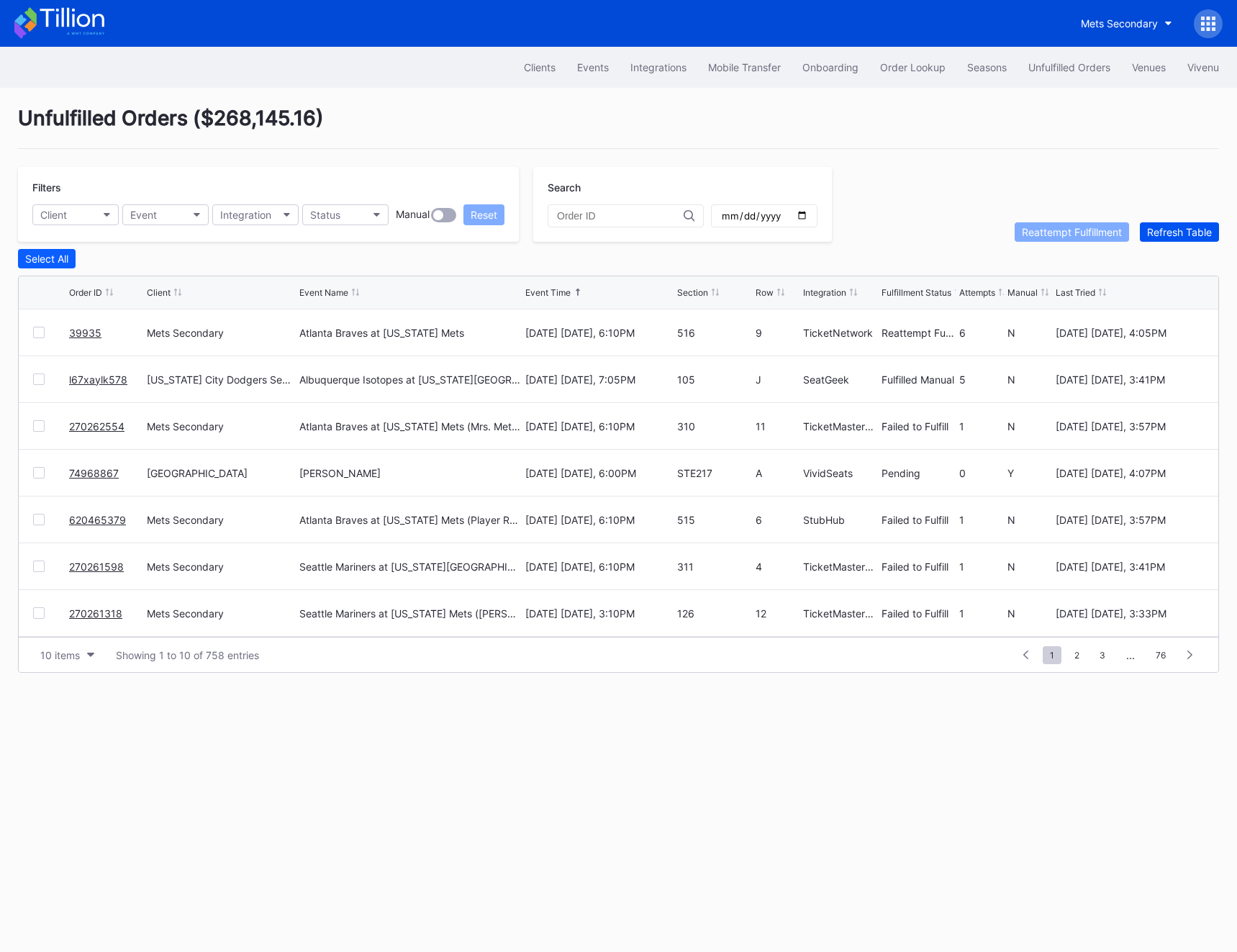
click at [1026, 229] on div "Refresh Table" at bounding box center [1179, 232] width 65 height 12
click at [44, 425] on div at bounding box center [50, 426] width 36 height 12
click at [39, 425] on div at bounding box center [39, 426] width 12 height 12
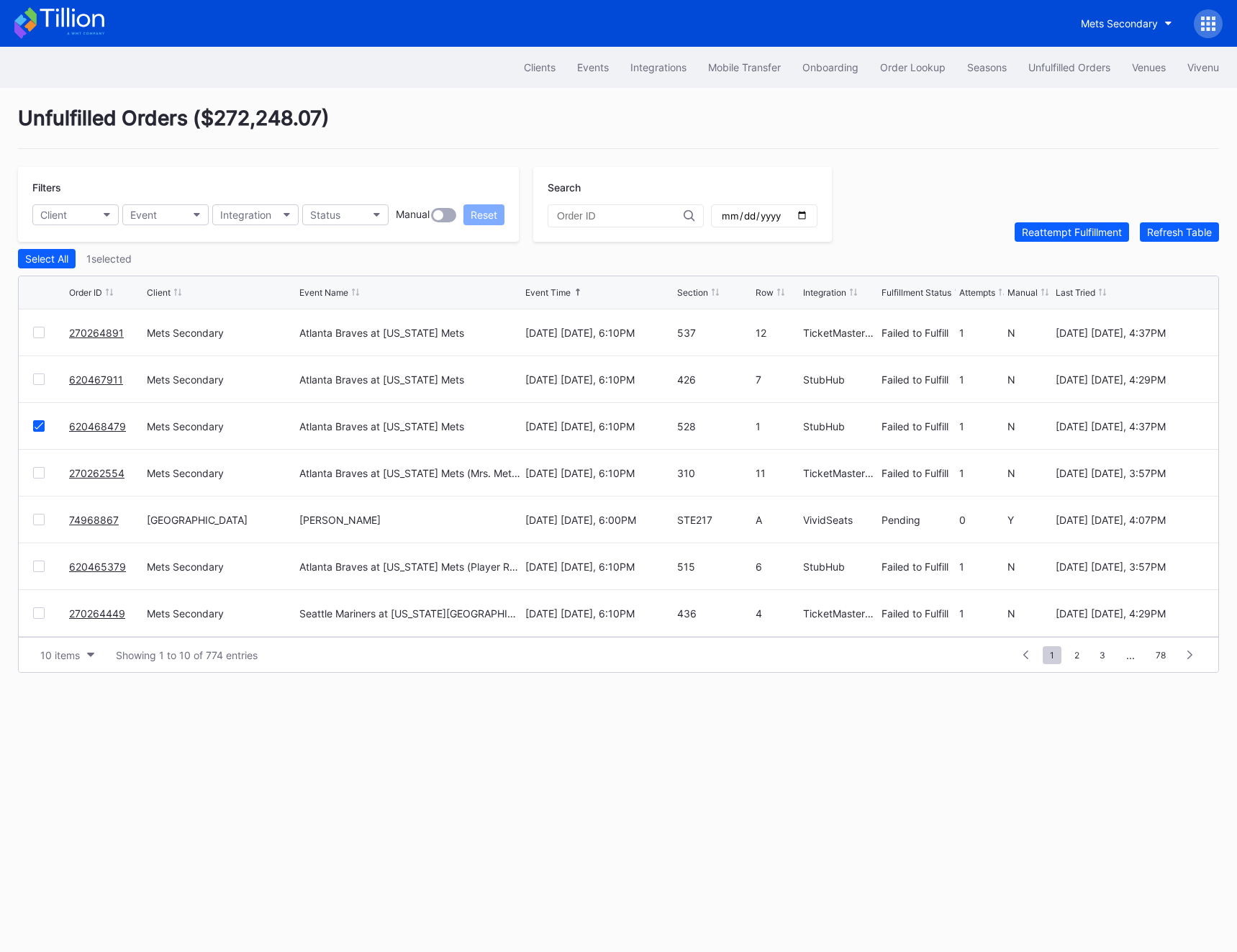
click at [37, 386] on div "620467911 Mets Secondary Atlanta Braves at [US_STATE] Mets [DATE] [DATE], 6:10P…" at bounding box center [618, 379] width 1200 height 47
click at [37, 385] on div "620467911 Mets Secondary Atlanta Braves at [US_STATE] Mets [DATE] [DATE], 6:10P…" at bounding box center [618, 379] width 1200 height 47
click at [37, 380] on div at bounding box center [39, 379] width 12 height 12
click at [37, 333] on div at bounding box center [39, 333] width 12 height 12
click at [41, 469] on div at bounding box center [39, 473] width 12 height 12
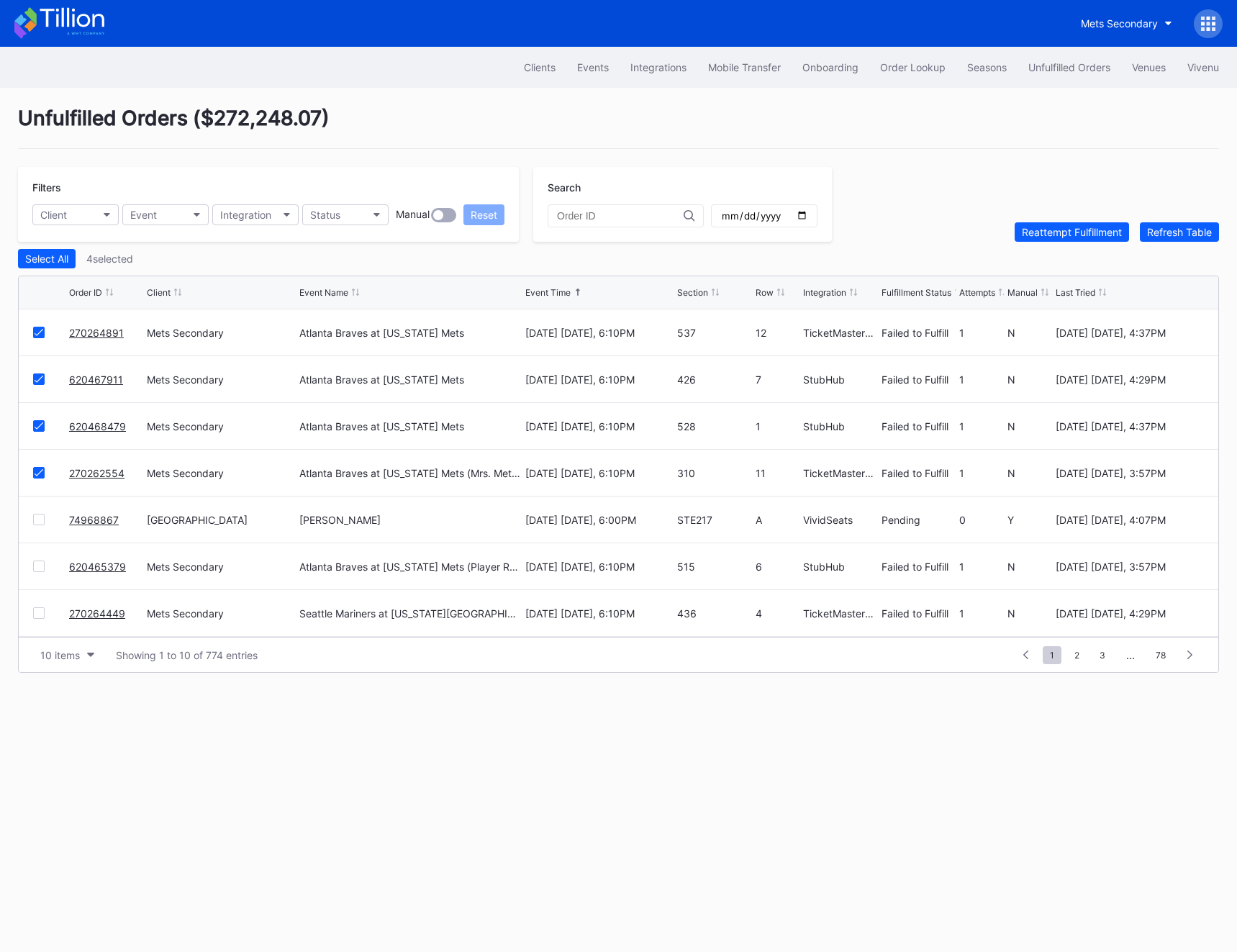
click at [48, 566] on div at bounding box center [50, 567] width 36 height 12
click at [37, 566] on div at bounding box center [39, 567] width 12 height 12
click at [35, 614] on div at bounding box center [39, 613] width 12 height 12
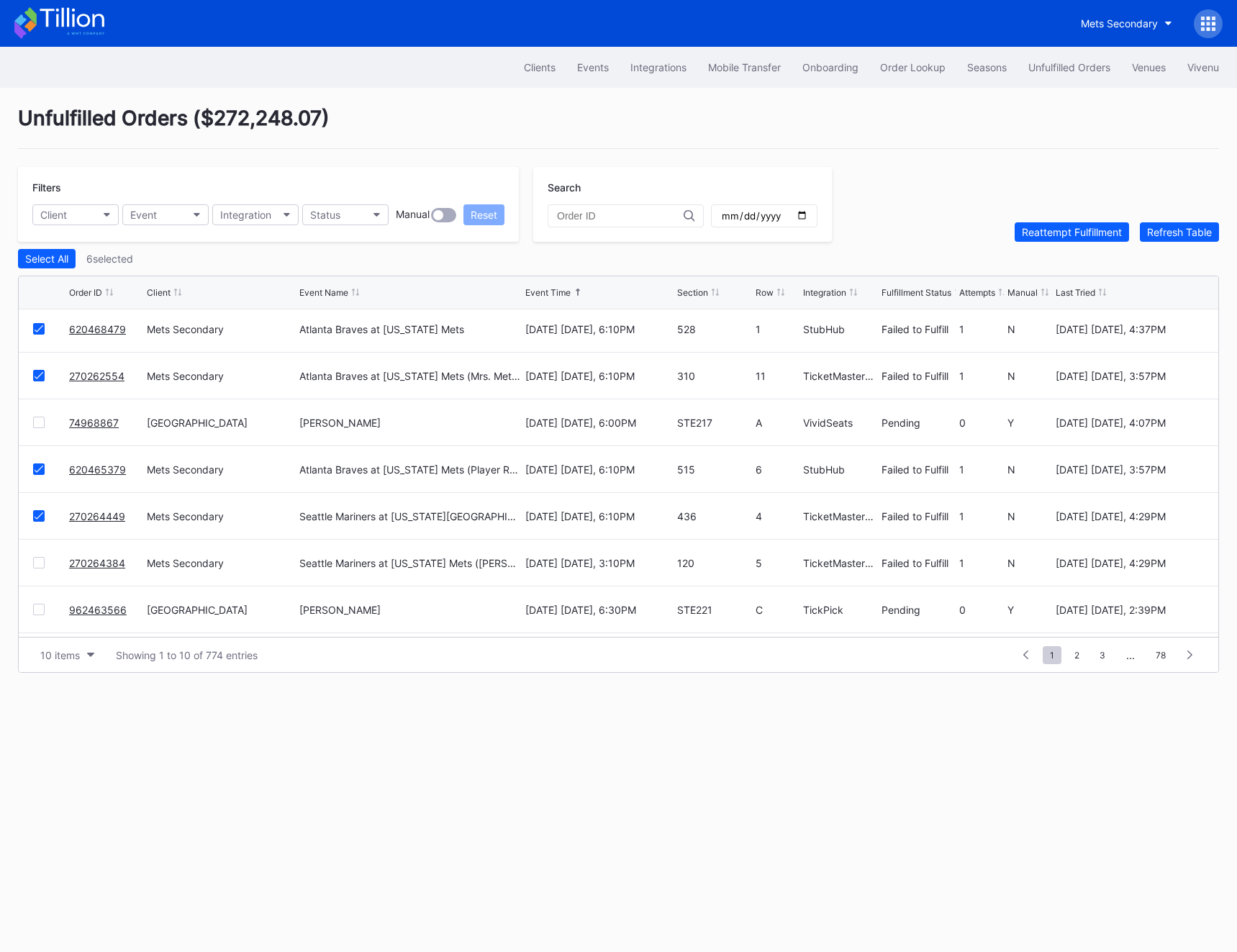
scroll to position [140, 0]
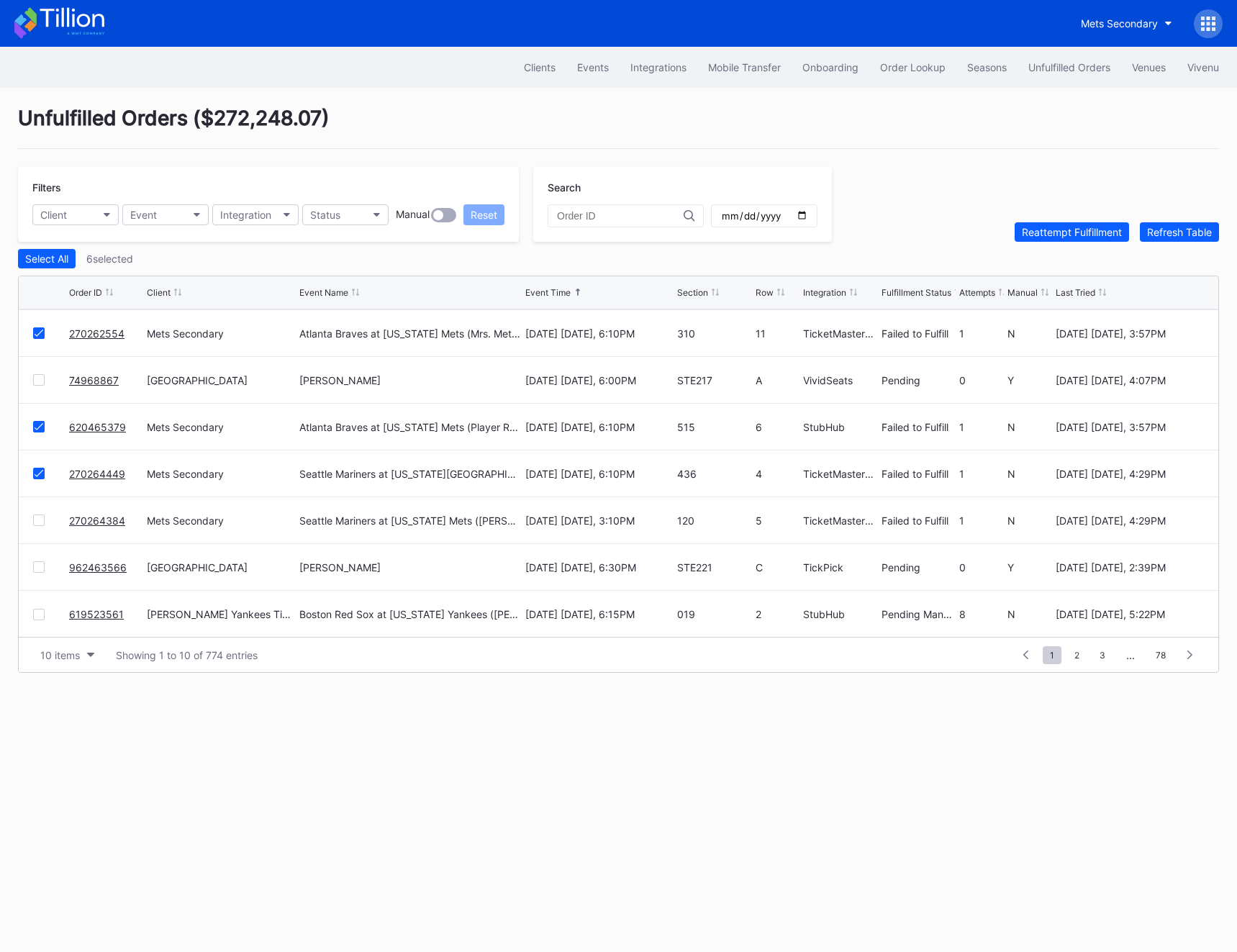
click at [39, 517] on div at bounding box center [39, 520] width 12 height 12
click at [1026, 230] on div "Reattempt Fulfillment" at bounding box center [1072, 232] width 100 height 12
click at [95, 377] on link "74968867" at bounding box center [94, 380] width 50 height 12
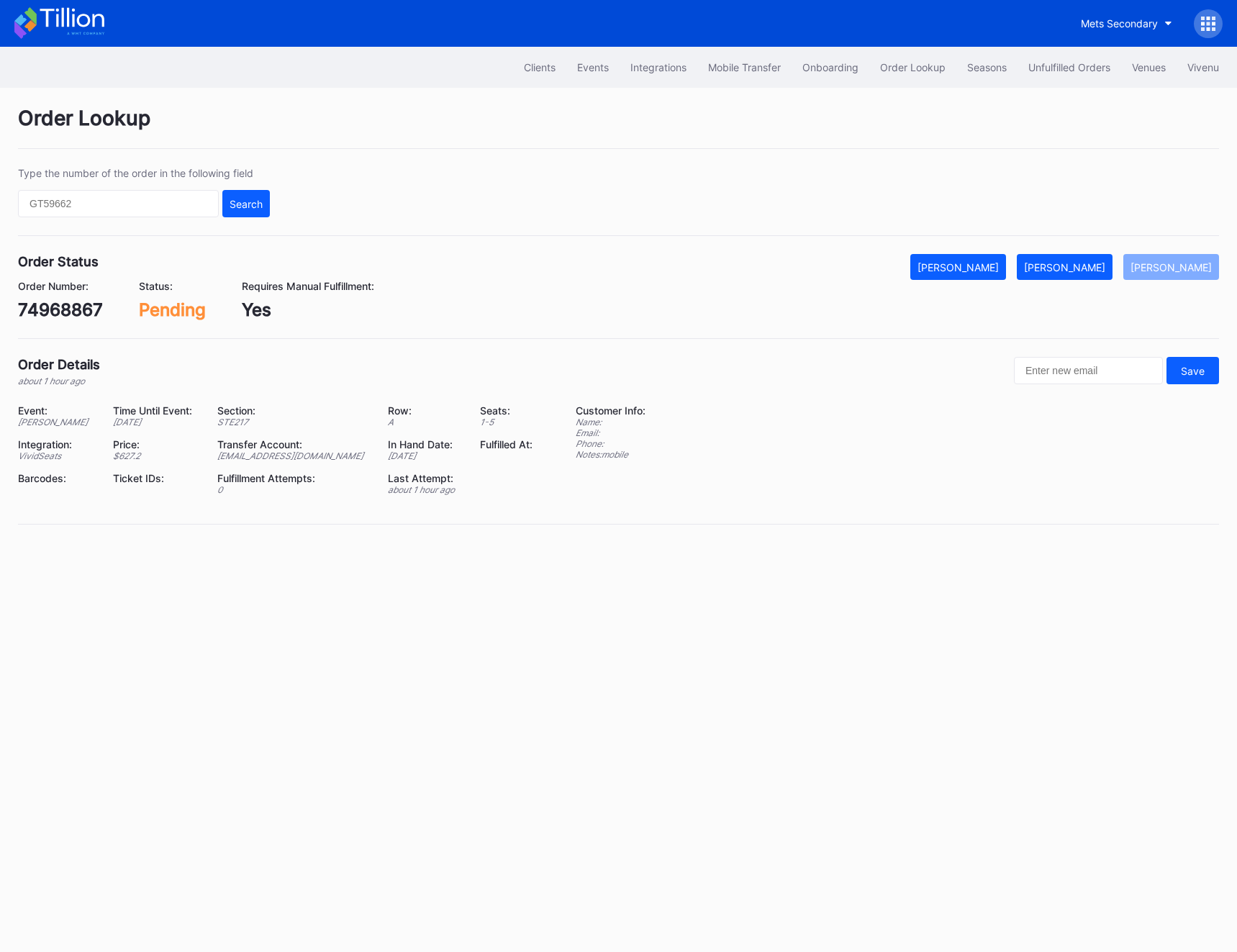
click at [66, 315] on div "74968867" at bounding box center [60, 310] width 85 height 21
copy div "74968867"
click at [61, 315] on div "74968867" at bounding box center [60, 310] width 85 height 21
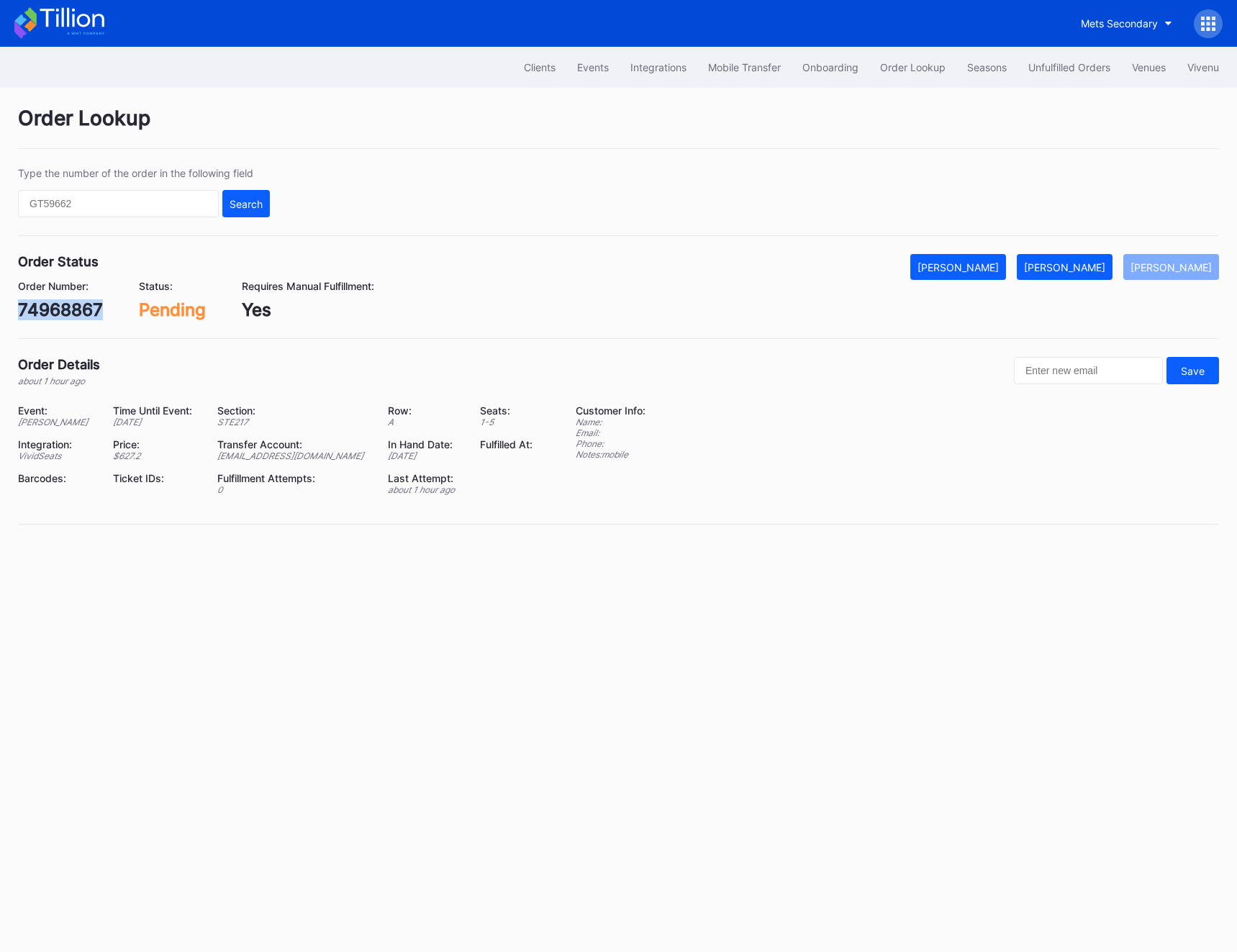
click at [61, 315] on div "74968867" at bounding box center [60, 310] width 85 height 21
click at [1026, 273] on button "[PERSON_NAME]" at bounding box center [1064, 267] width 95 height 26
click at [32, 307] on div "74968867" at bounding box center [60, 310] width 85 height 21
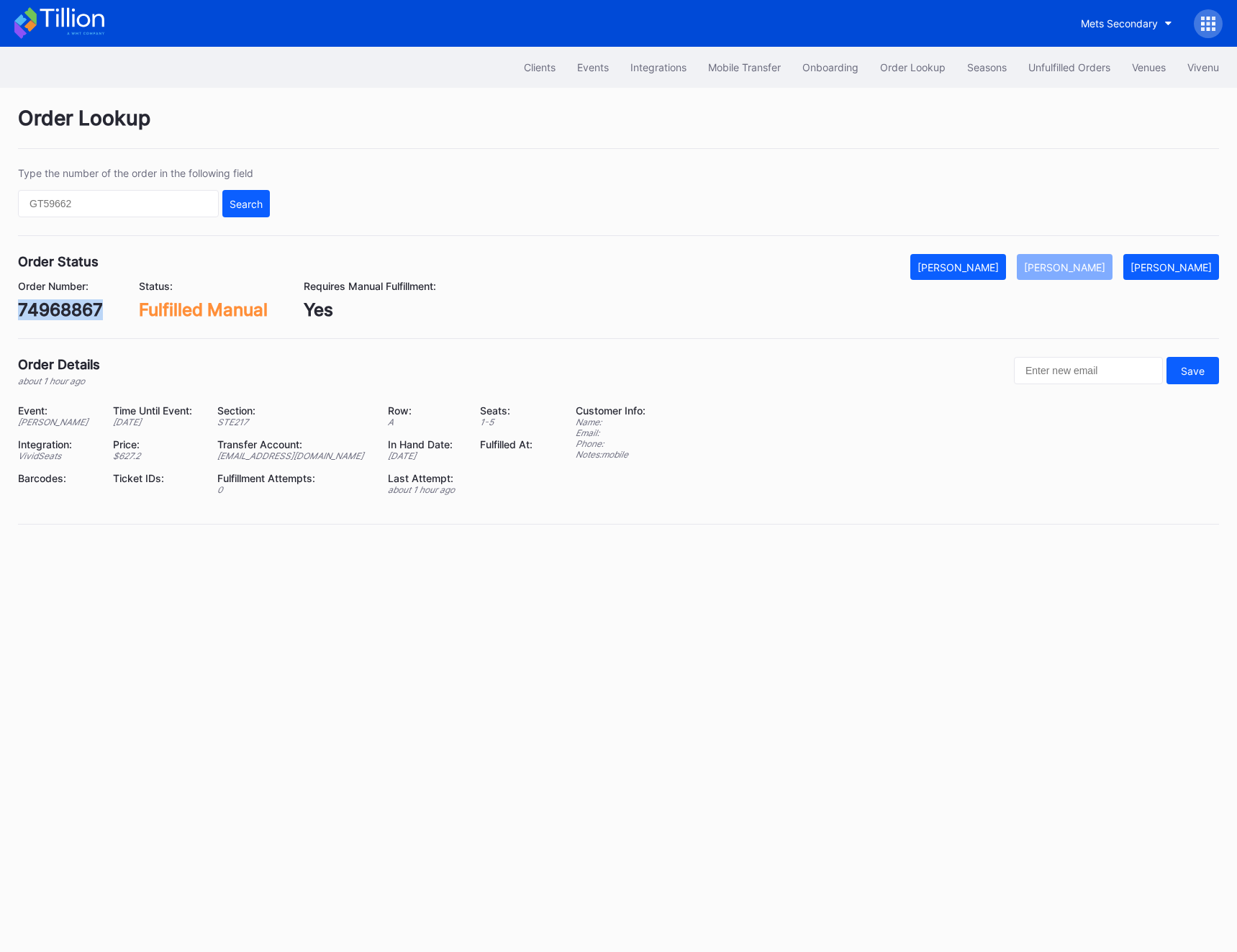
copy div "74968867"
click at [1026, 54] on button "Unfulfilled Orders" at bounding box center [1069, 67] width 103 height 27
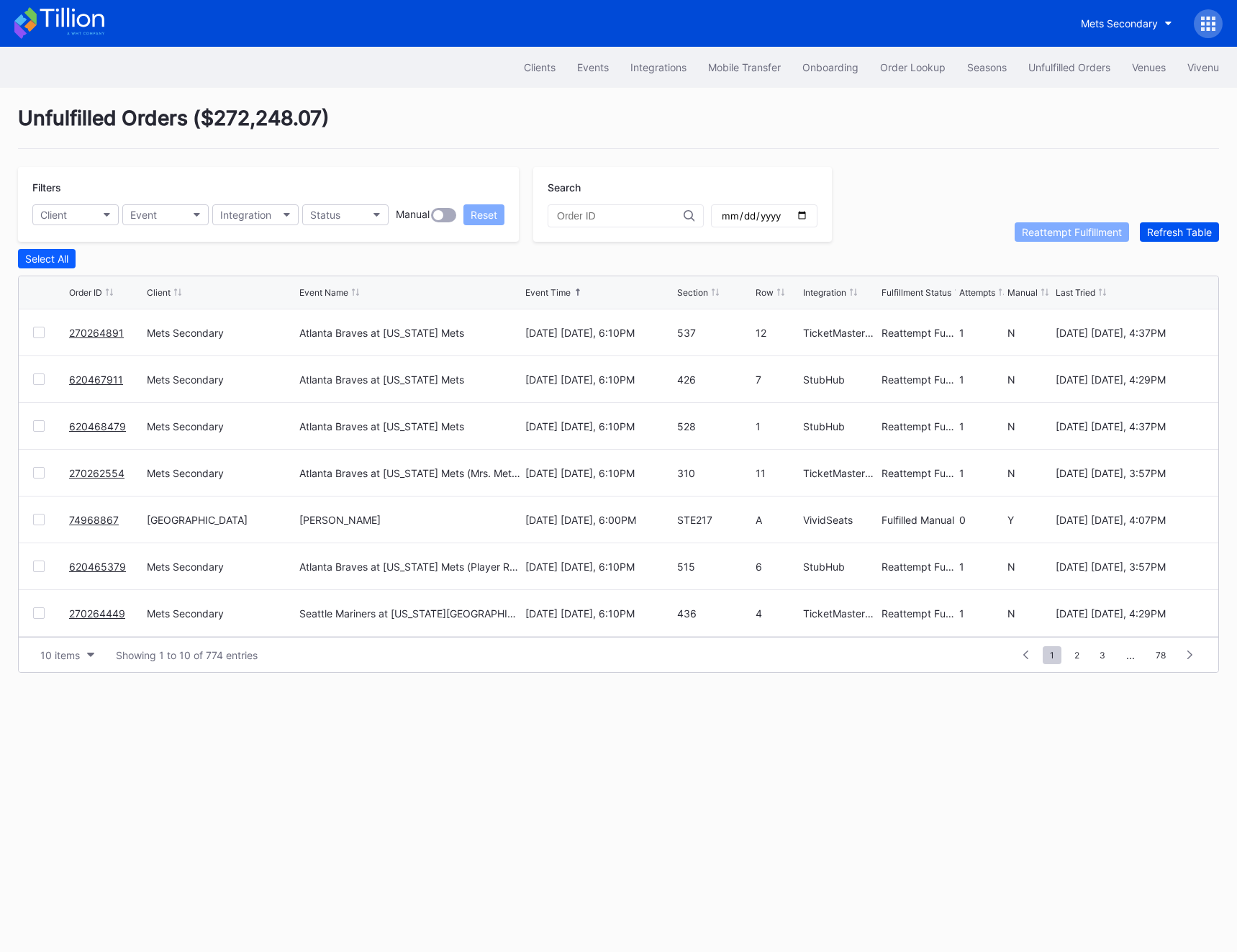
click at [1026, 227] on div "Refresh Table" at bounding box center [1179, 232] width 65 height 12
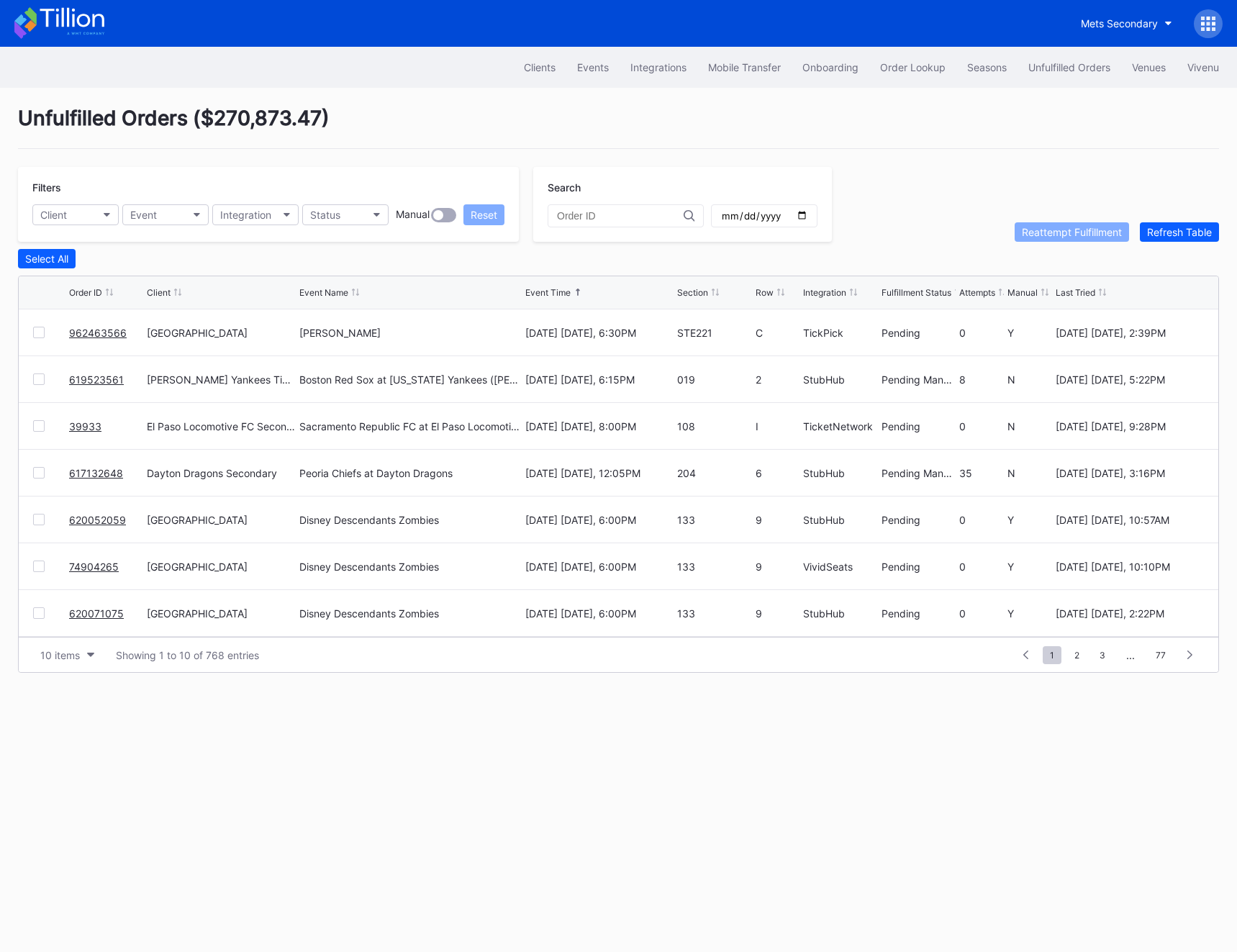
click at [90, 329] on link "962463566" at bounding box center [98, 333] width 58 height 12
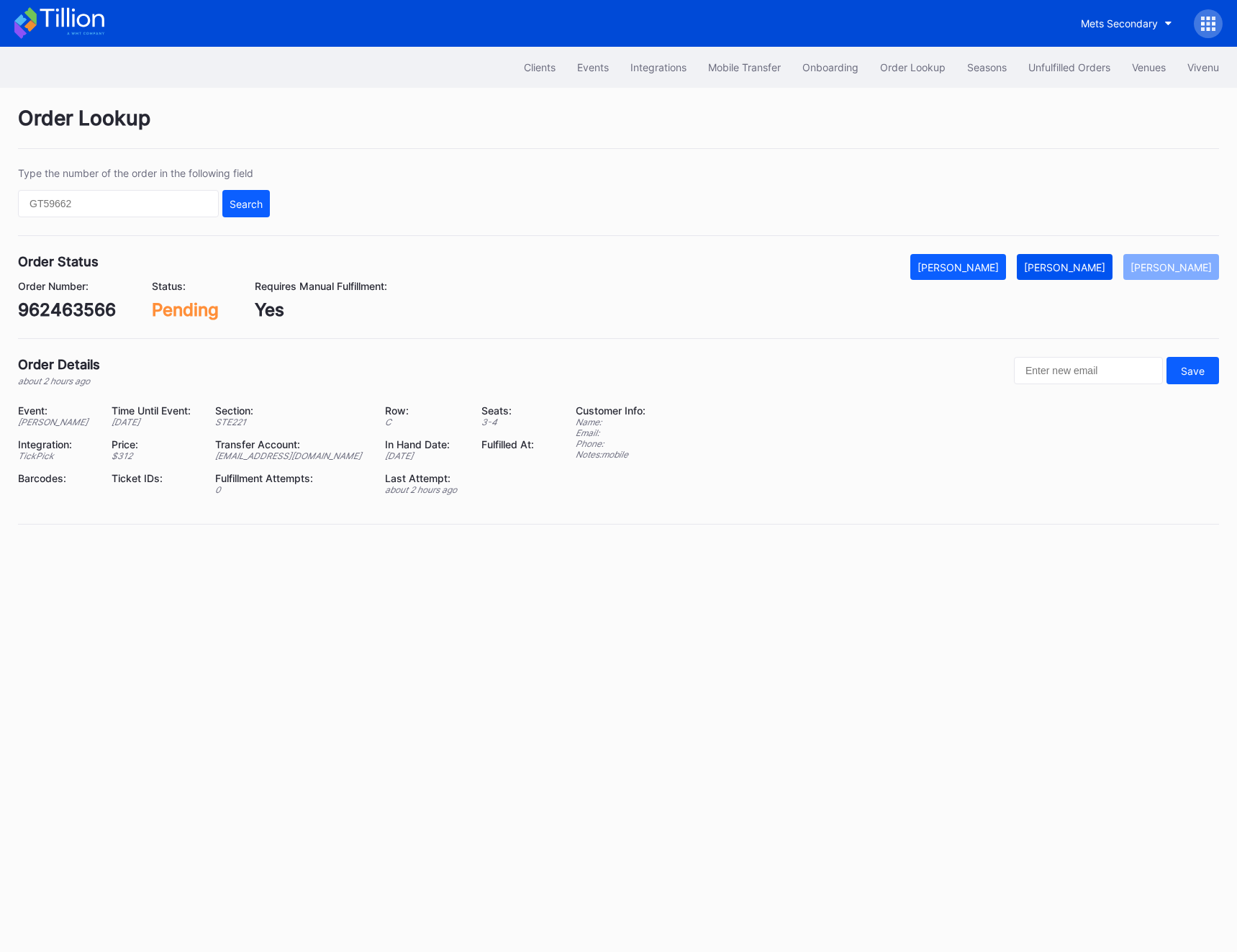
click at [1026, 264] on div "[PERSON_NAME]" at bounding box center [1065, 267] width 82 height 12
click at [91, 318] on div "962463566" at bounding box center [67, 310] width 98 height 21
copy div "962463566"
